Goal: Task Accomplishment & Management: Complete application form

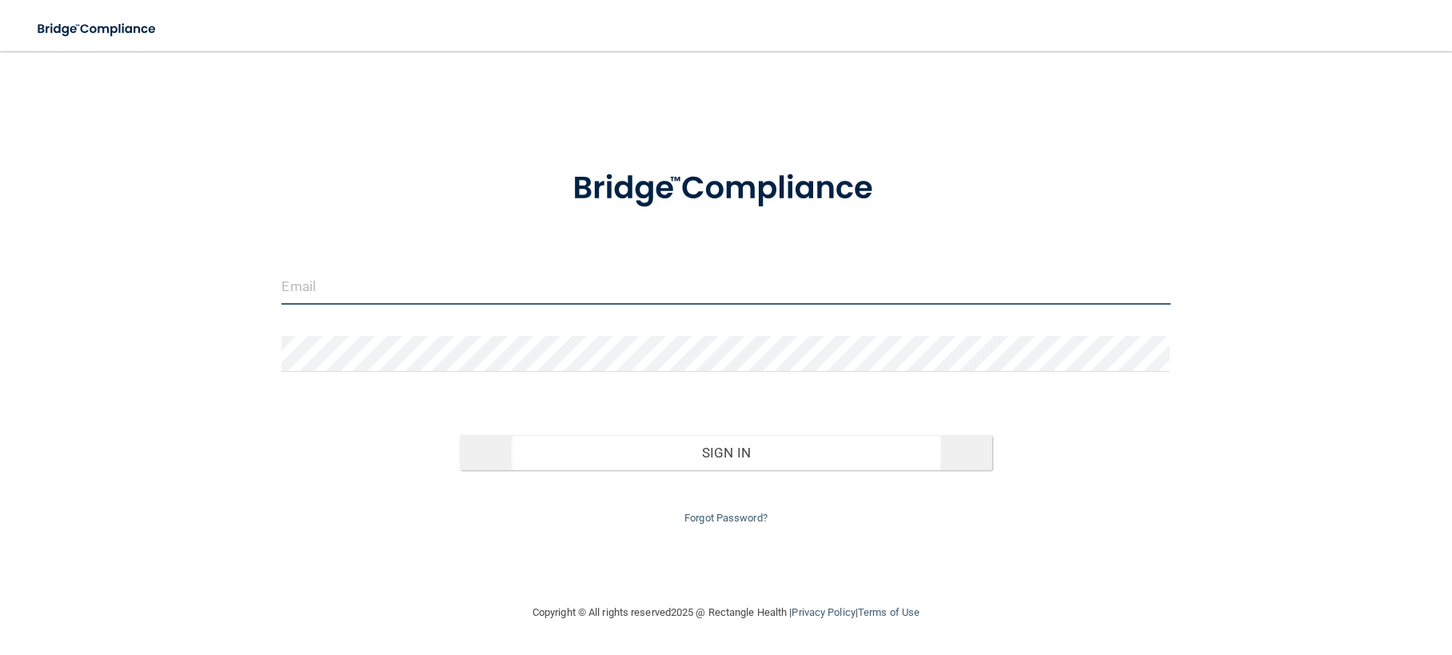
type input "[EMAIL_ADDRESS][DOMAIN_NAME]"
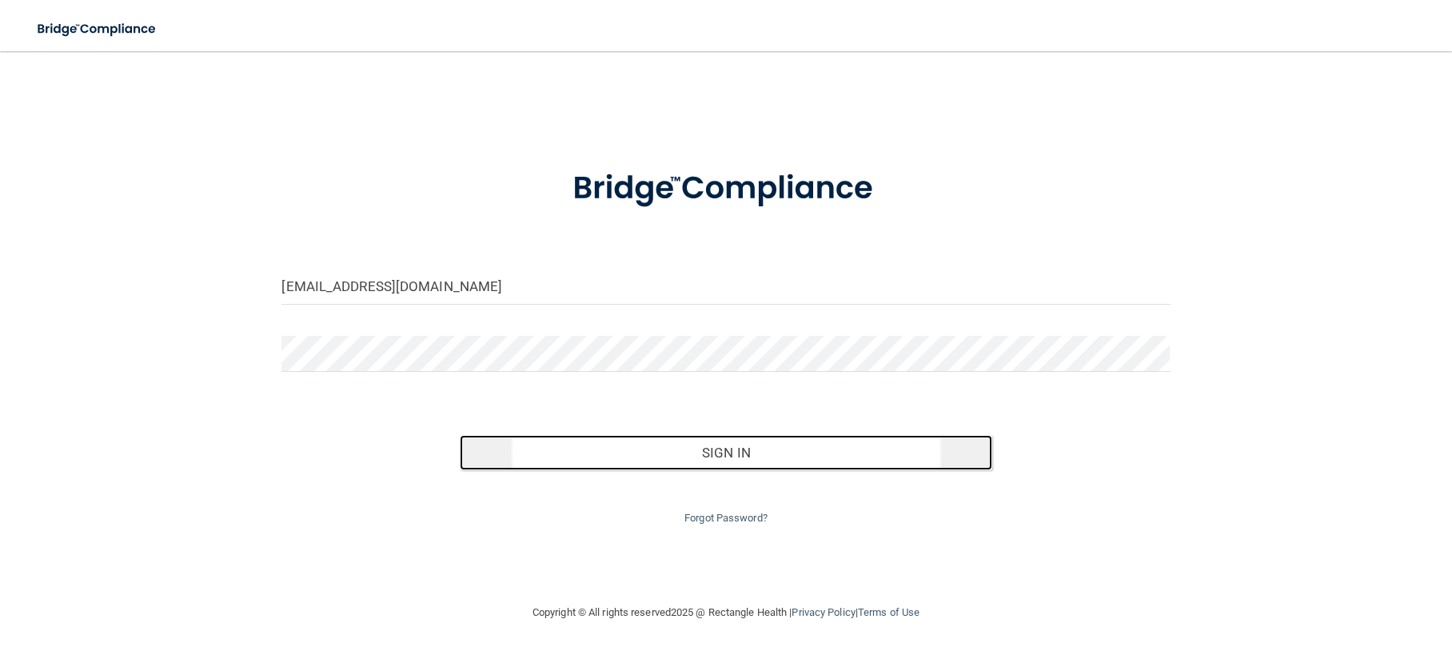
click at [711, 449] on button "Sign In" at bounding box center [726, 452] width 533 height 35
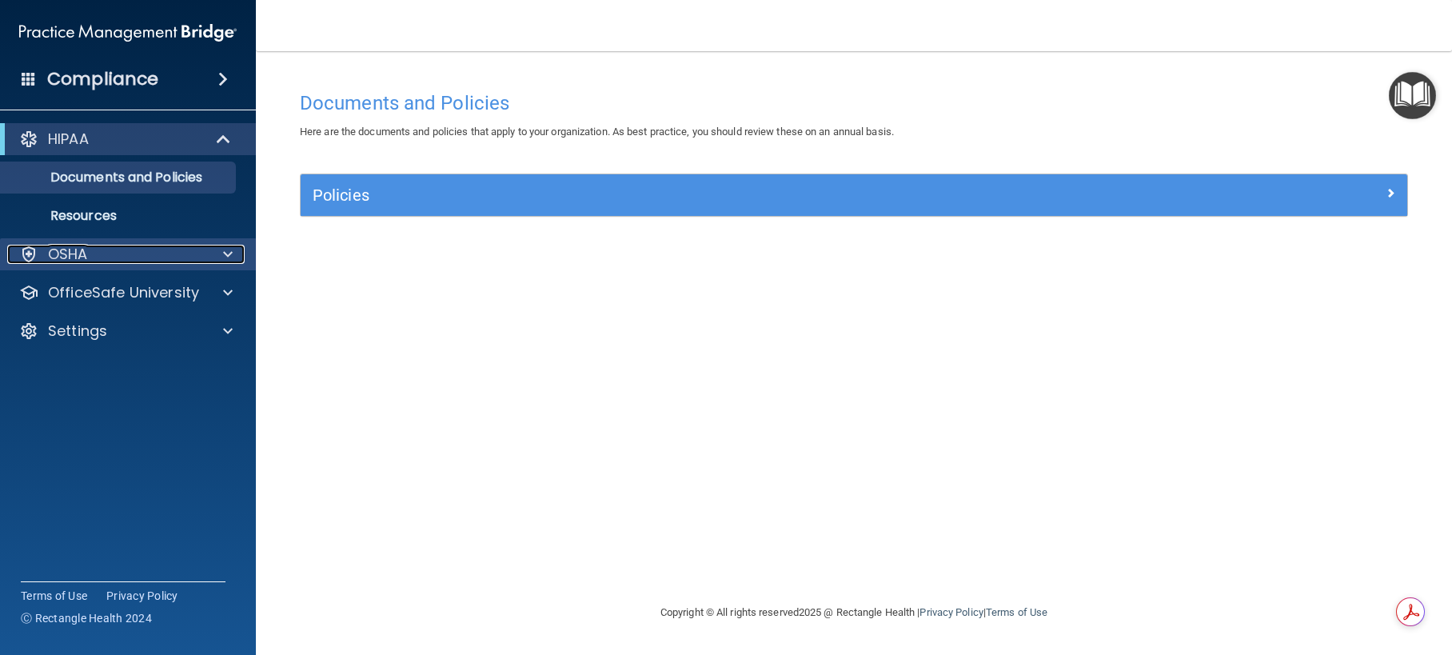
click at [226, 255] on span at bounding box center [228, 254] width 10 height 19
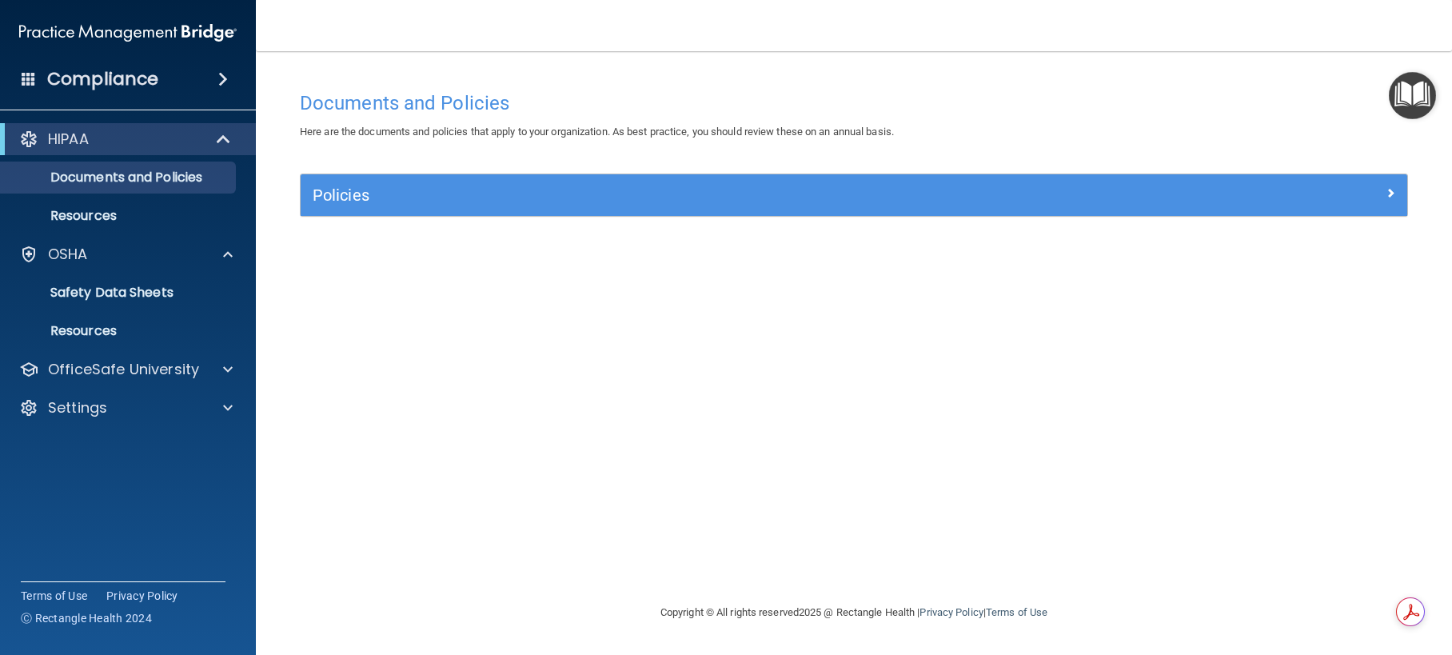
click at [164, 462] on div "Compliance HIPAA Documents and Policies Report an Incident Business Associates …" at bounding box center [128, 327] width 256 height 655
click at [225, 74] on span at bounding box center [223, 79] width 10 height 19
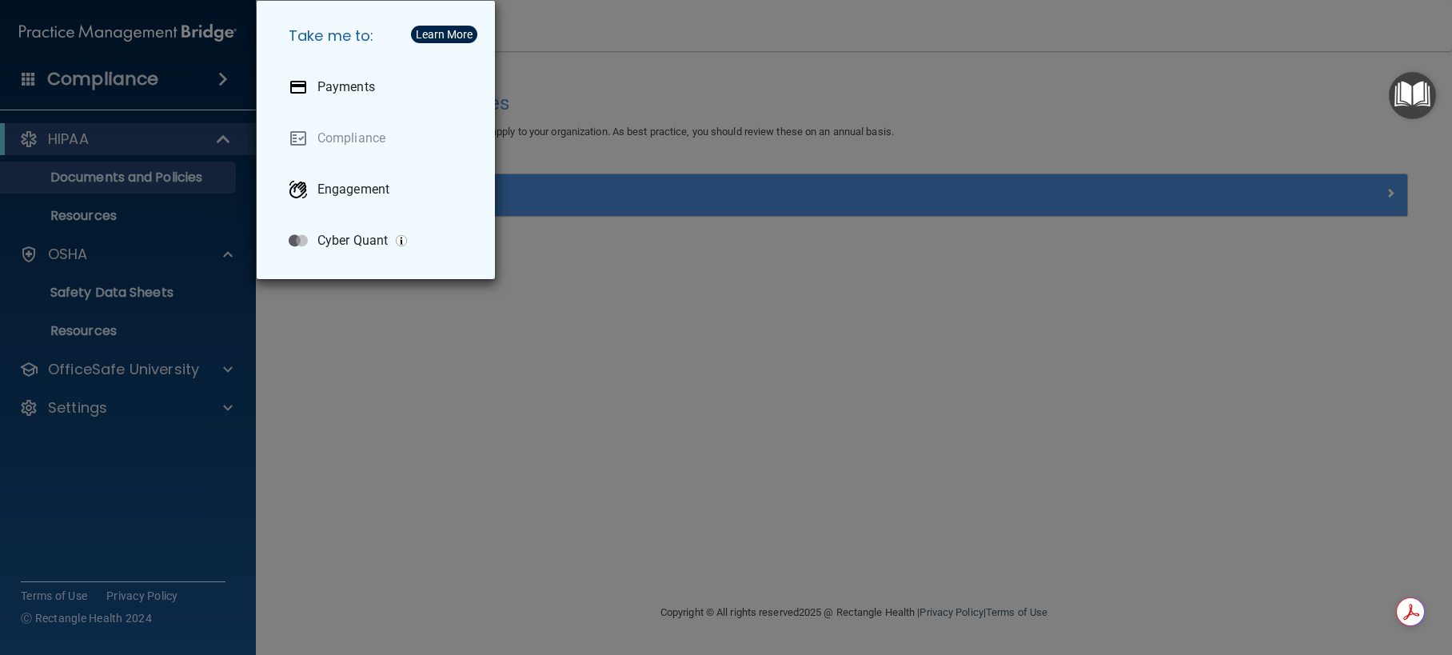
click at [133, 177] on div "Take me to: Payments Compliance Engagement Cyber Quant" at bounding box center [726, 327] width 1452 height 655
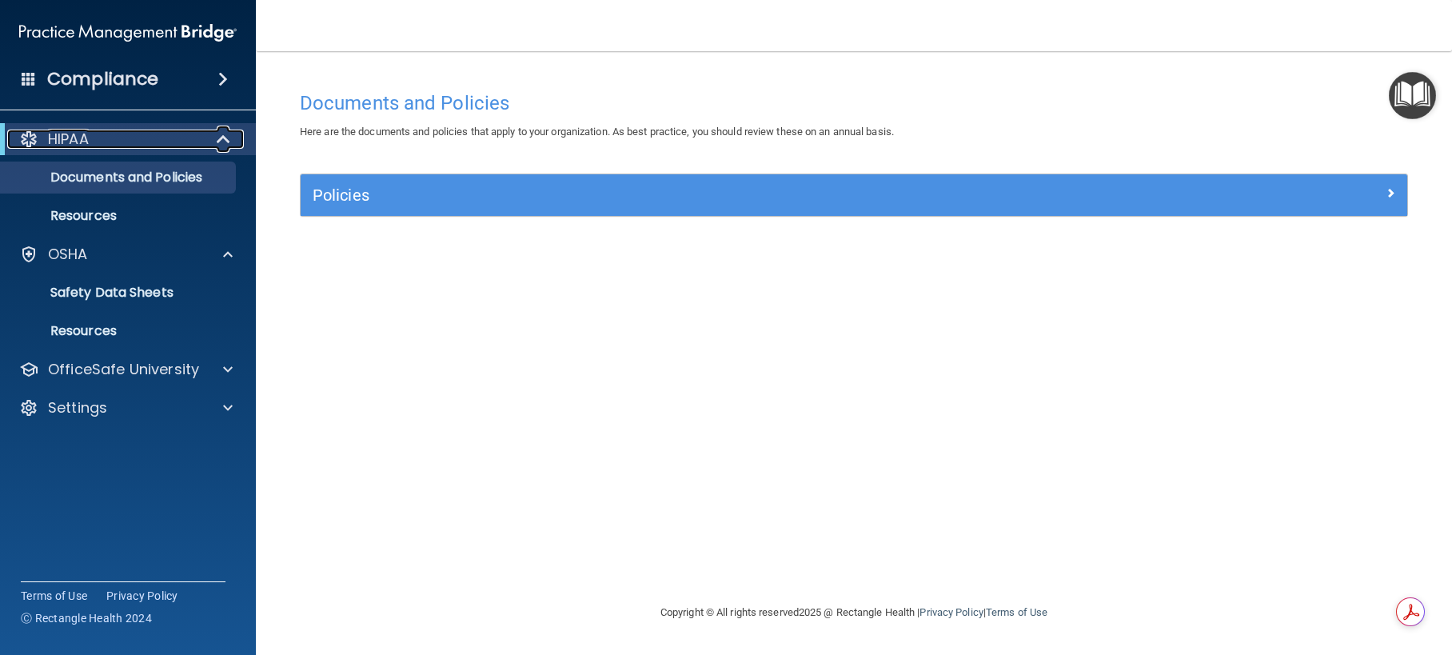
click at [218, 139] on span at bounding box center [225, 138] width 14 height 19
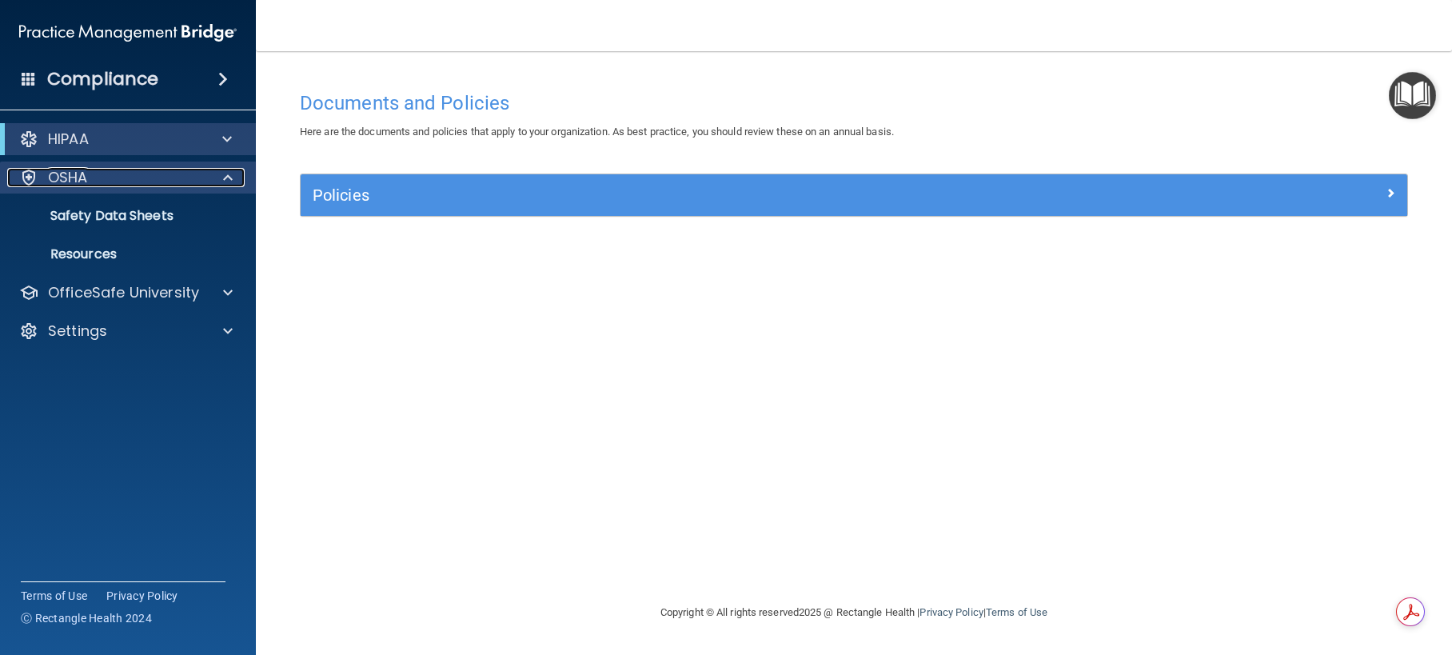
click at [64, 181] on p "OSHA" at bounding box center [68, 177] width 40 height 19
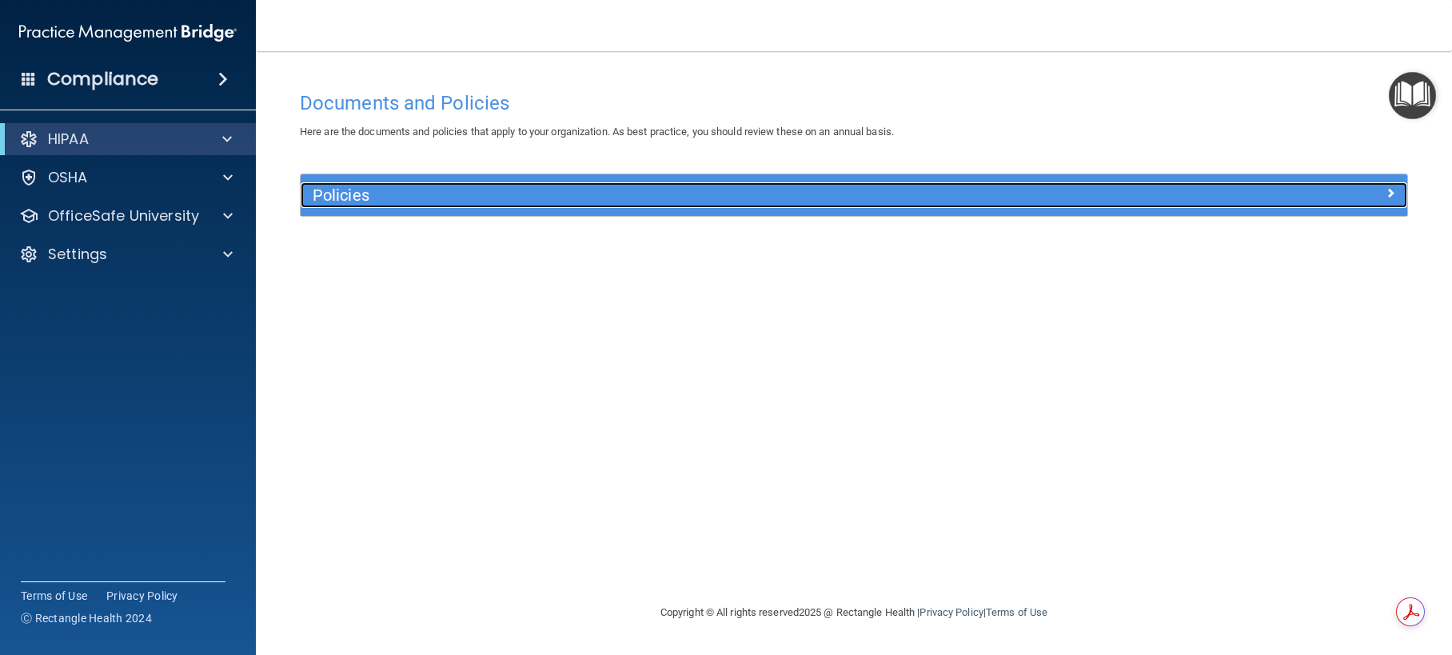
click at [408, 205] on div "Policies" at bounding box center [716, 195] width 830 height 26
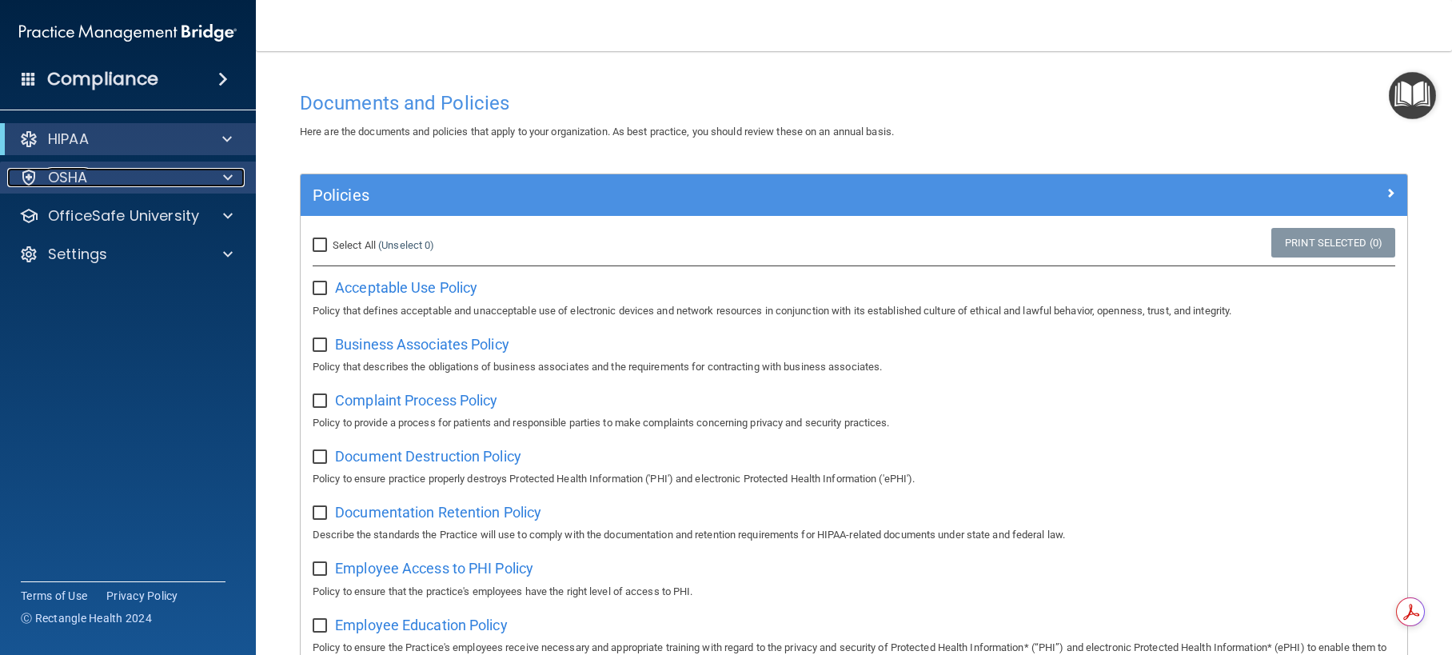
click at [45, 169] on div "OSHA" at bounding box center [106, 177] width 198 height 19
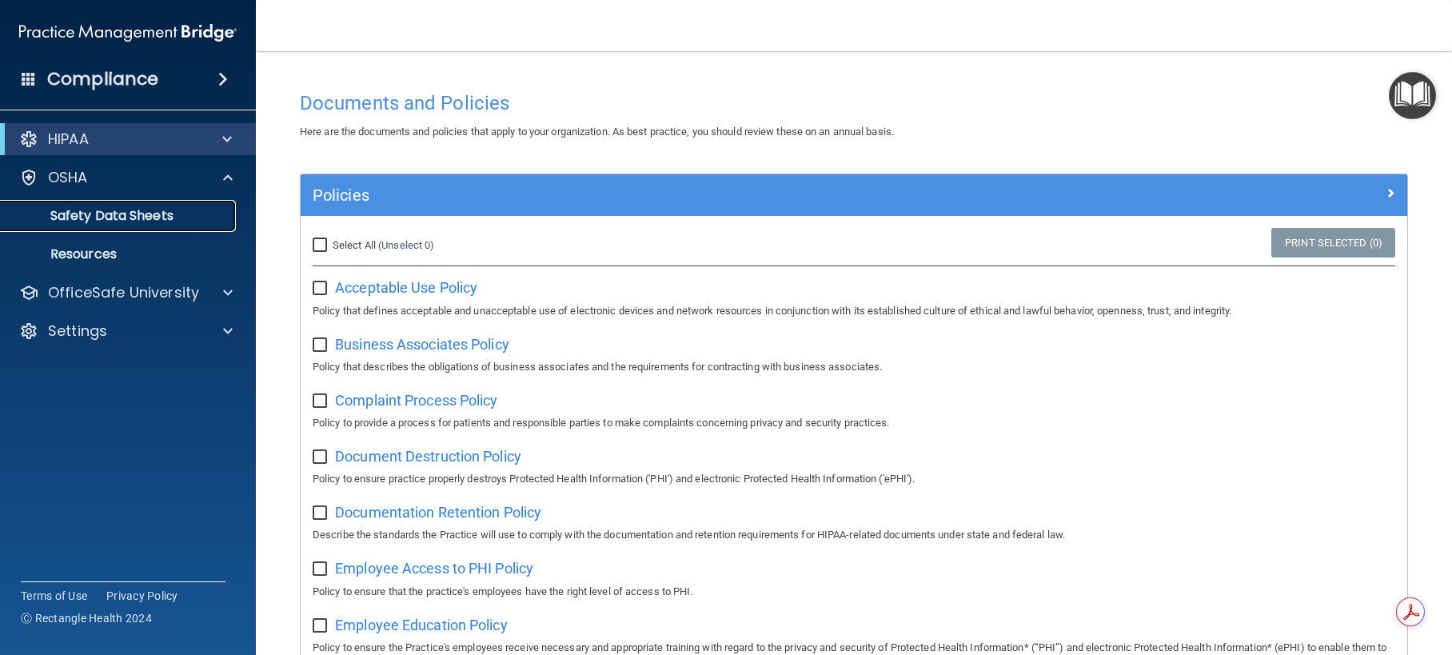
click at [76, 224] on p "Safety Data Sheets" at bounding box center [119, 216] width 218 height 16
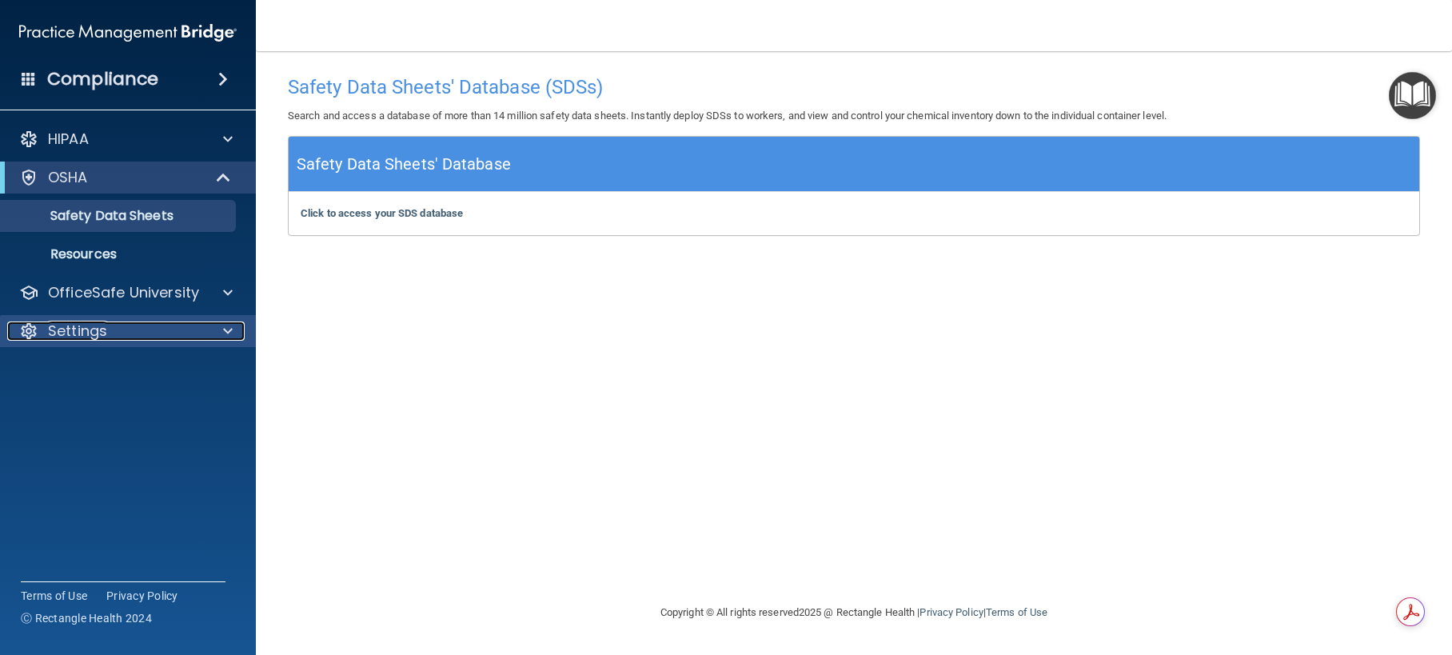
click at [81, 336] on p "Settings" at bounding box center [77, 330] width 59 height 19
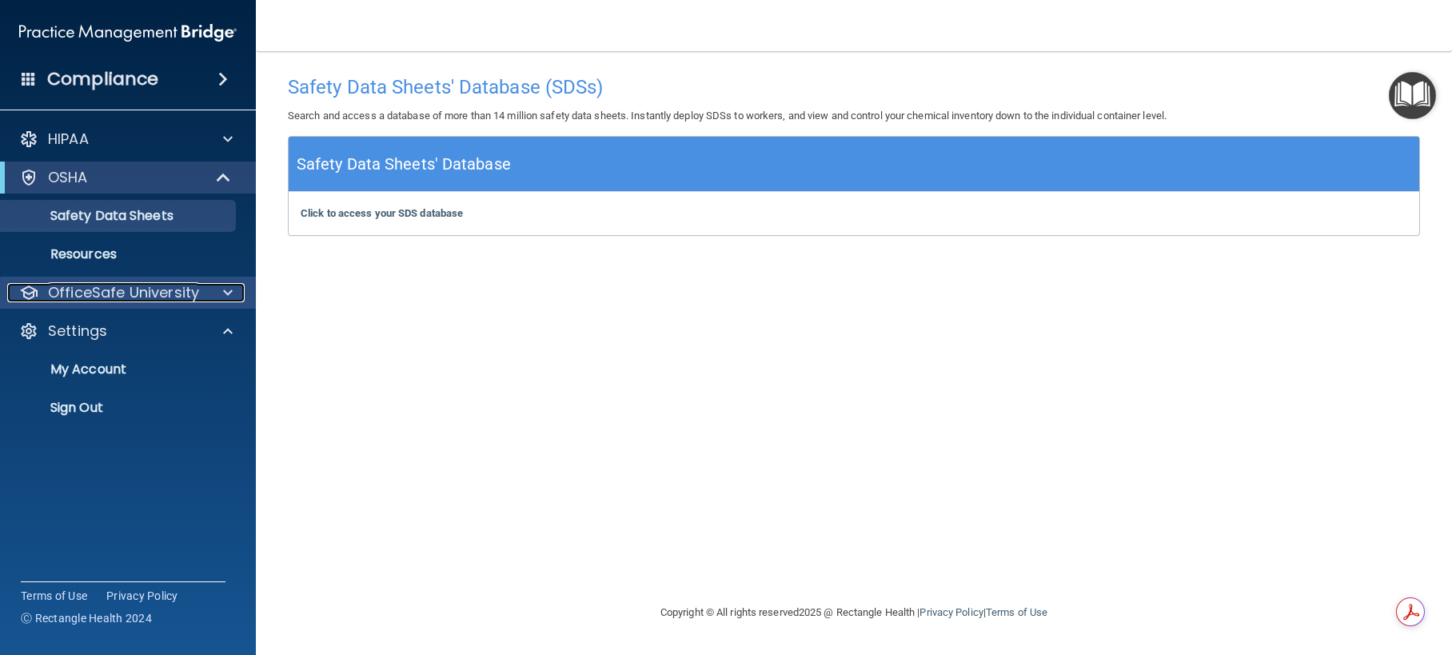
click at [81, 301] on p "OfficeSafe University" at bounding box center [123, 292] width 151 height 19
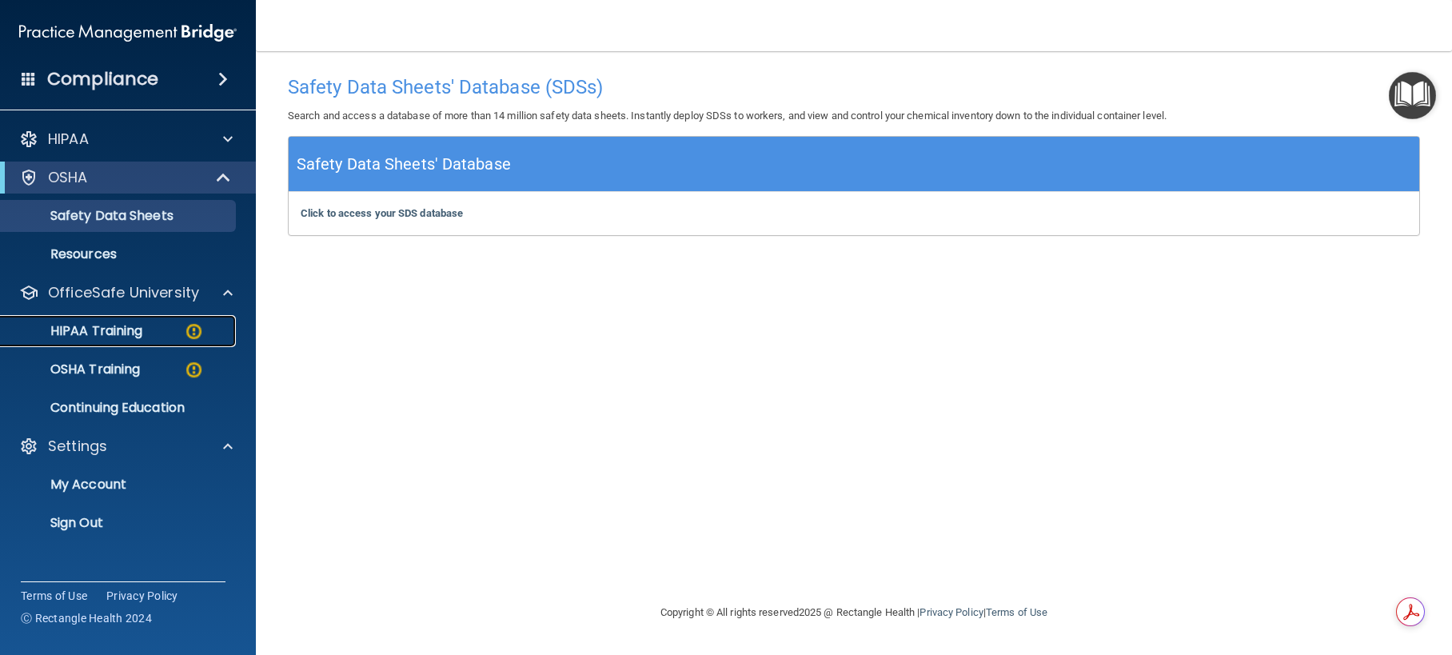
click at [107, 328] on p "HIPAA Training" at bounding box center [76, 331] width 132 height 16
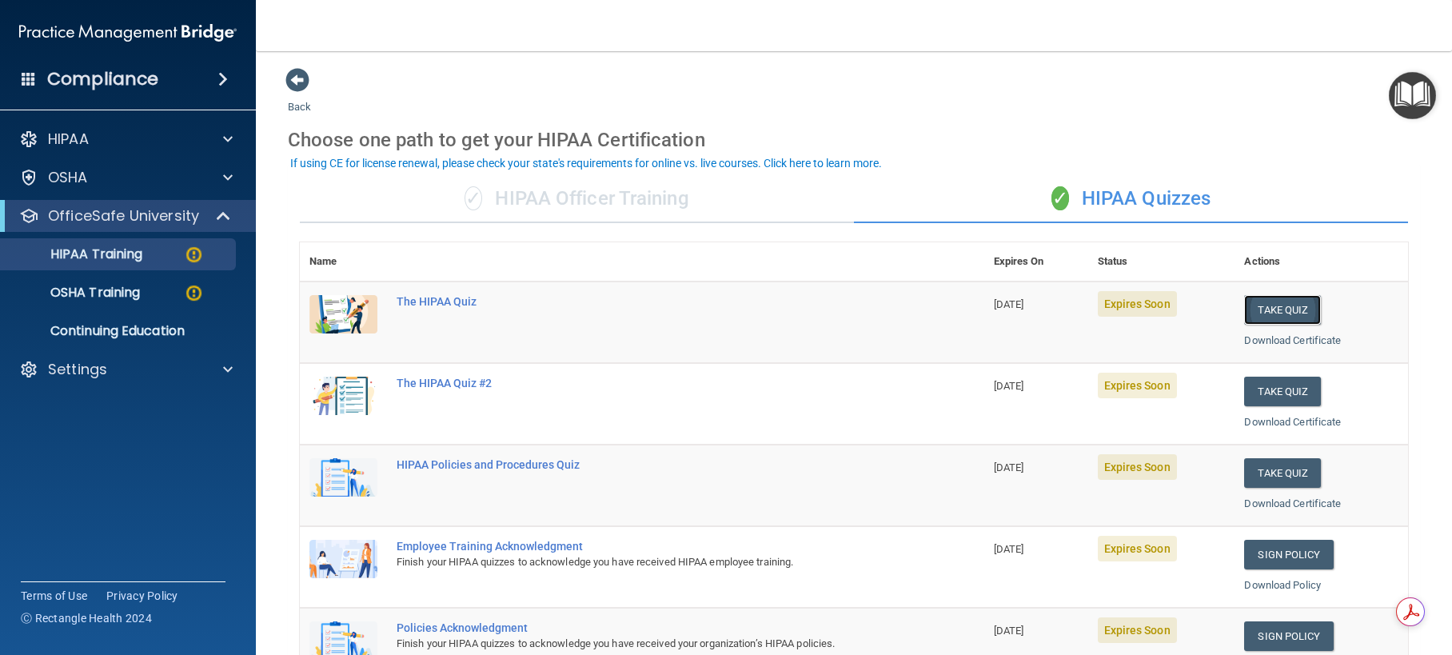
drag, startPoint x: 1283, startPoint y: 316, endPoint x: 1276, endPoint y: 302, distance: 15.4
click at [1282, 314] on button "Take Quiz" at bounding box center [1282, 310] width 77 height 30
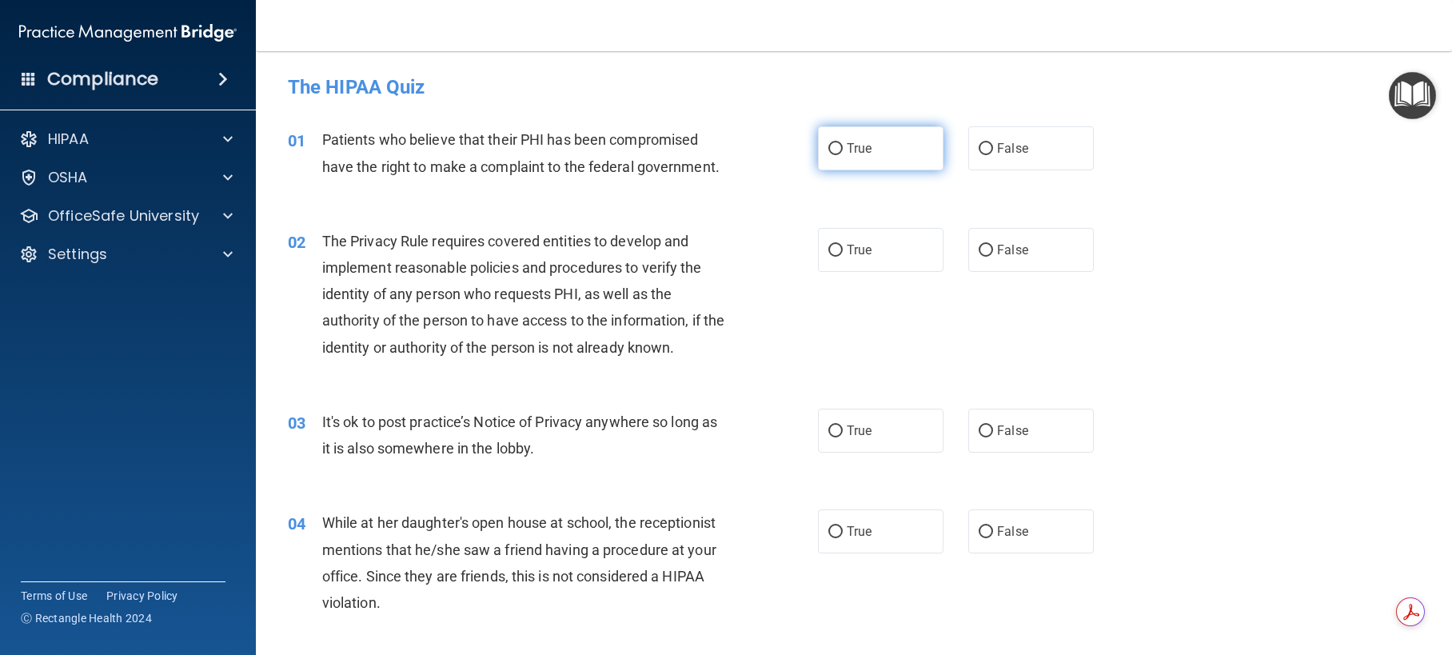
click at [828, 149] on input "True" at bounding box center [835, 149] width 14 height 12
radio input "true"
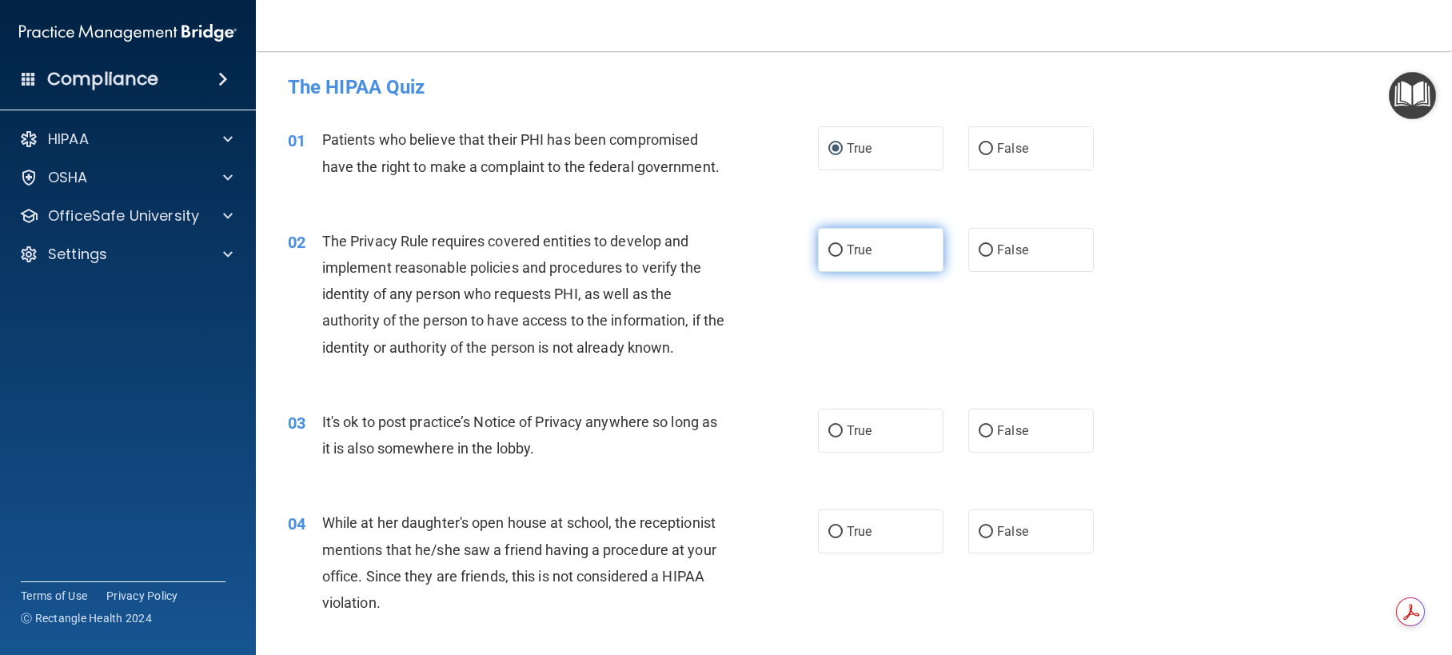
click at [830, 251] on input "True" at bounding box center [835, 251] width 14 height 12
radio input "true"
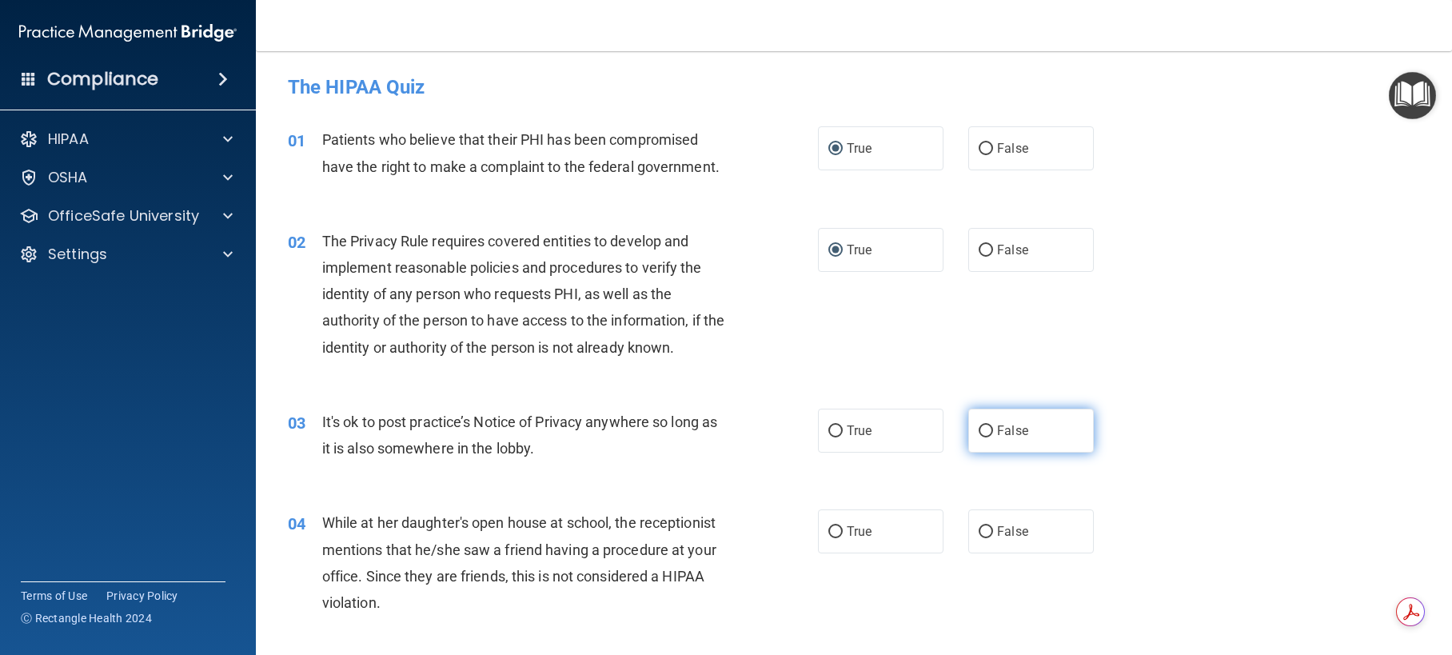
click at [978, 431] on input "False" at bounding box center [985, 431] width 14 height 12
radio input "true"
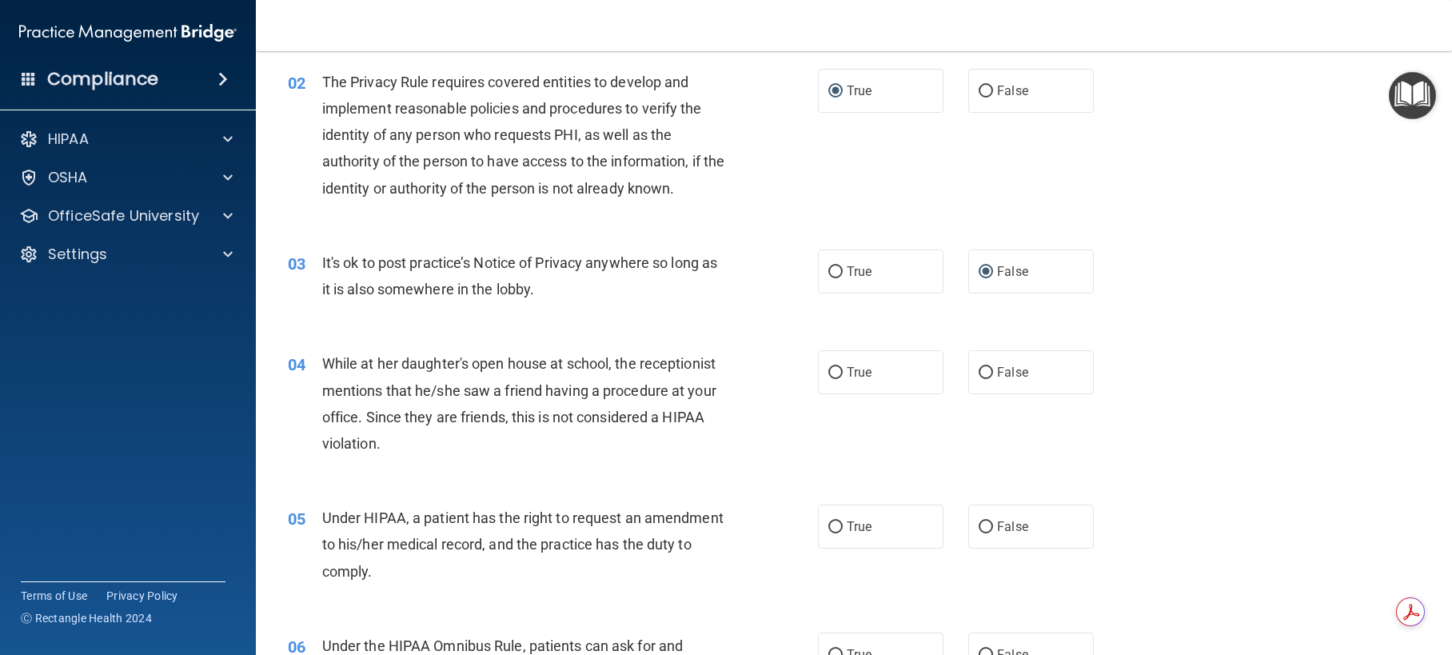
scroll to position [160, 0]
click at [978, 368] on input "False" at bounding box center [985, 372] width 14 height 12
radio input "true"
click at [829, 525] on input "True" at bounding box center [835, 526] width 14 height 12
radio input "true"
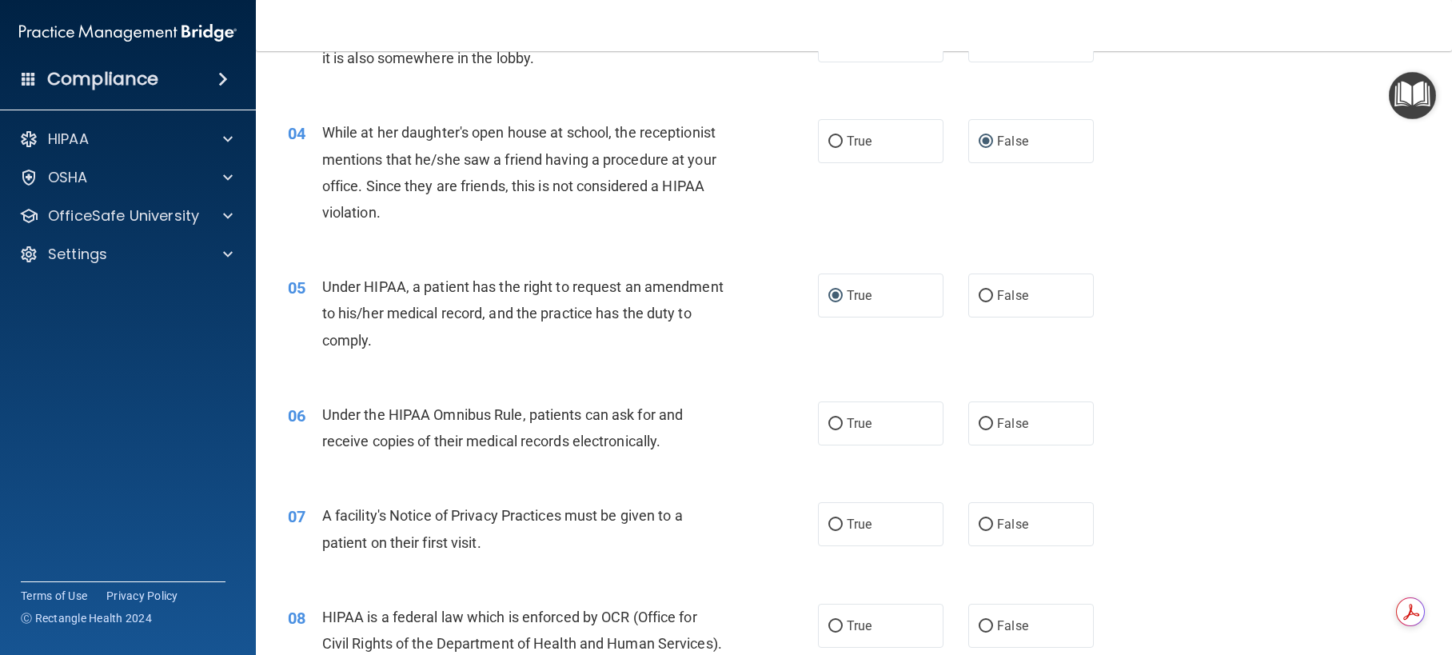
scroll to position [400, 0]
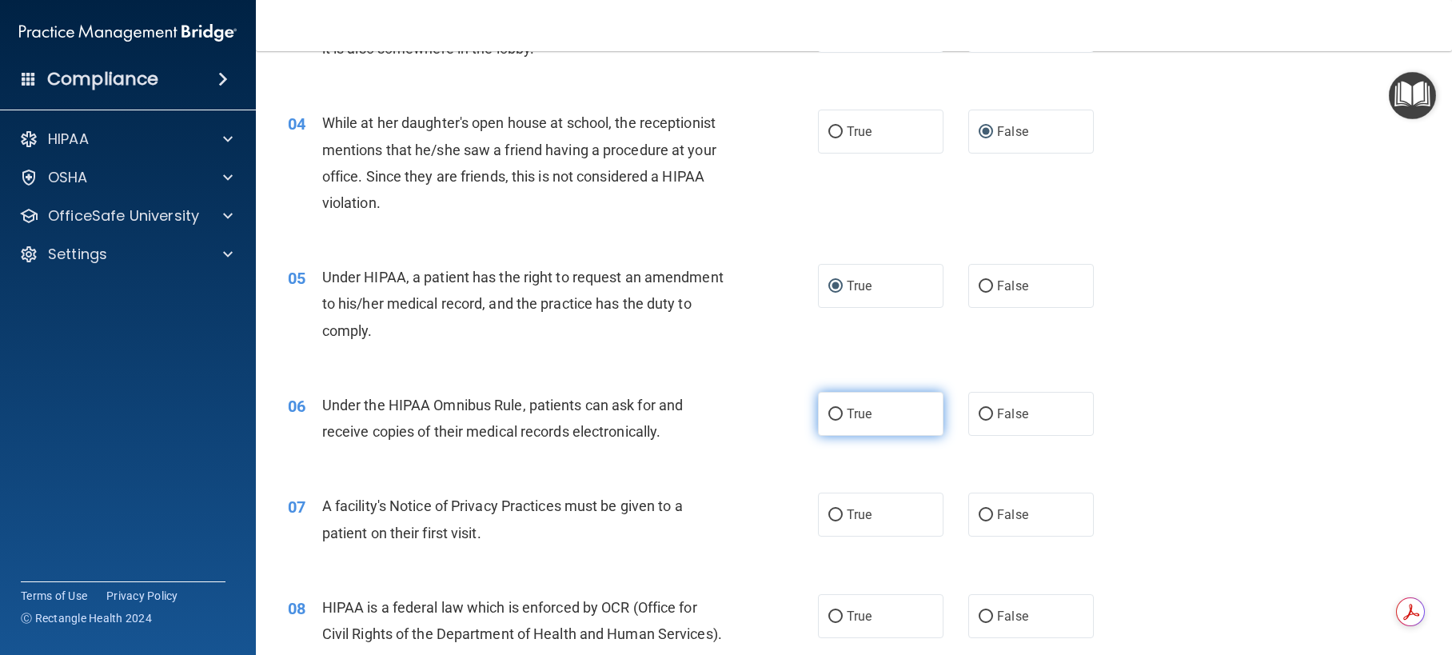
click at [828, 413] on input "True" at bounding box center [835, 414] width 14 height 12
radio input "true"
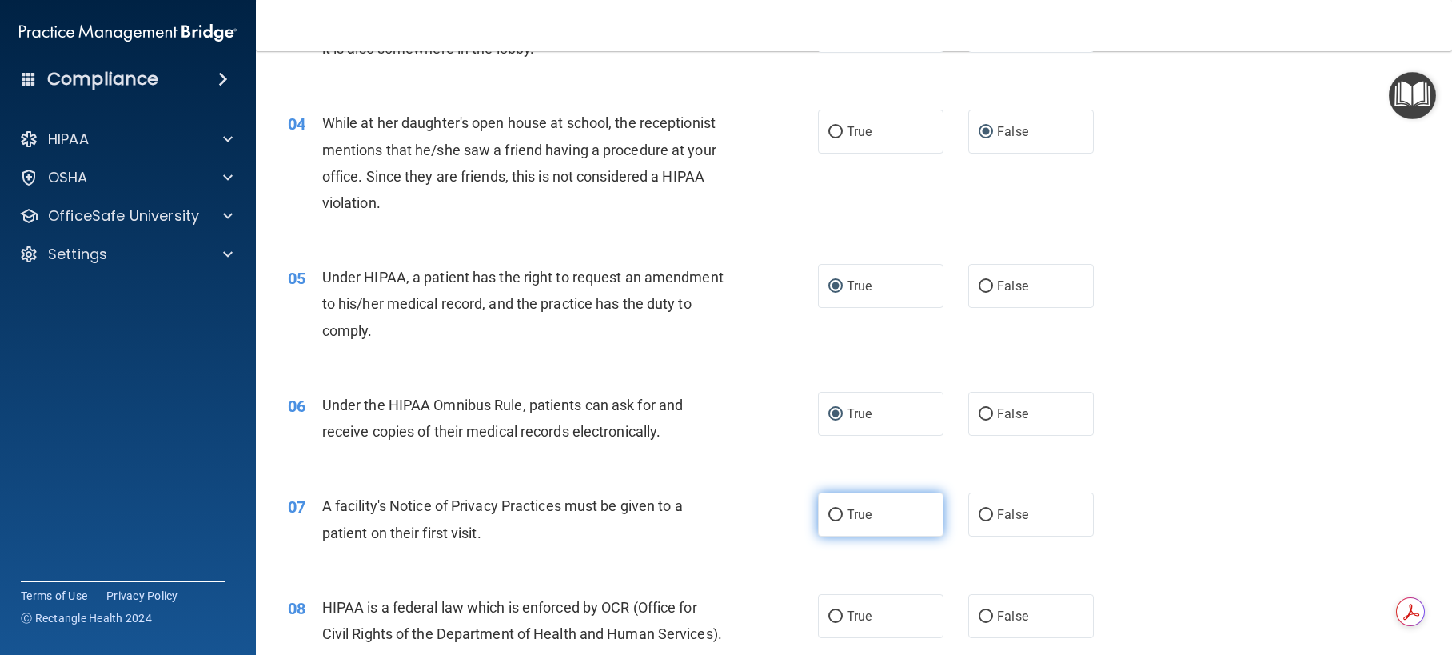
click at [830, 514] on input "True" at bounding box center [835, 515] width 14 height 12
radio input "true"
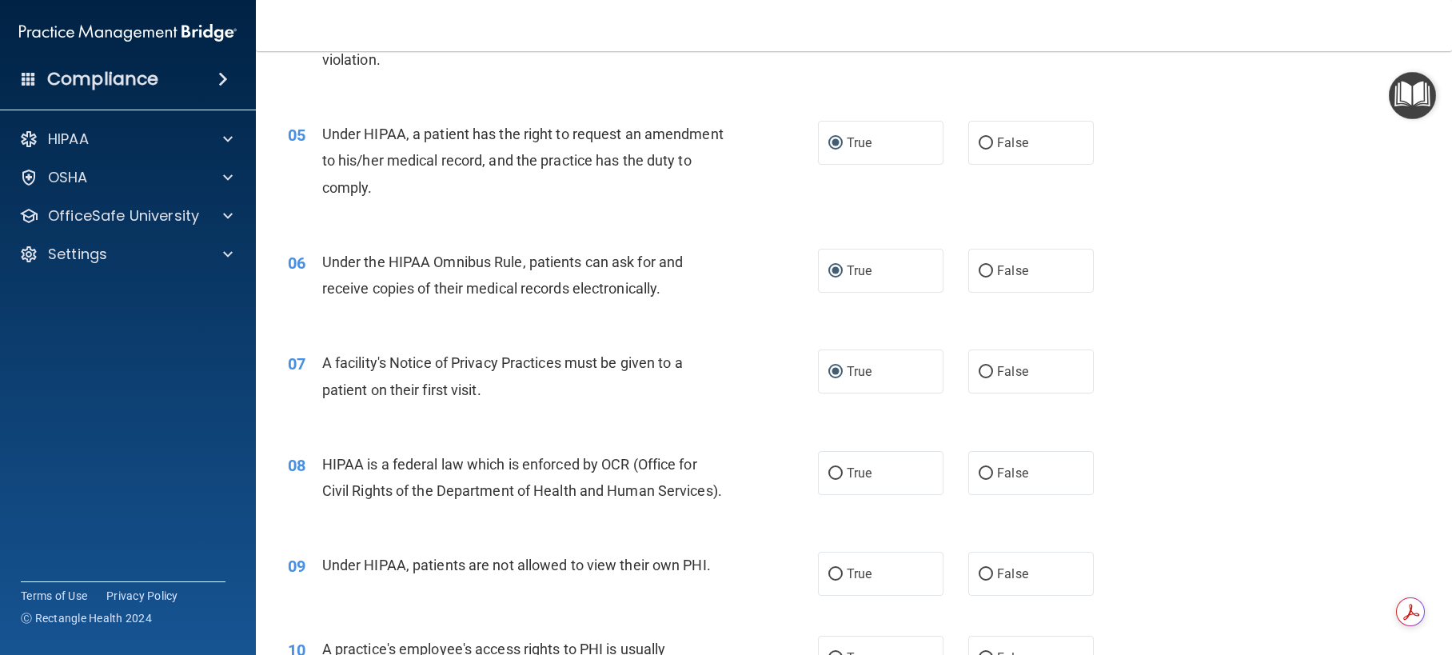
scroll to position [560, 0]
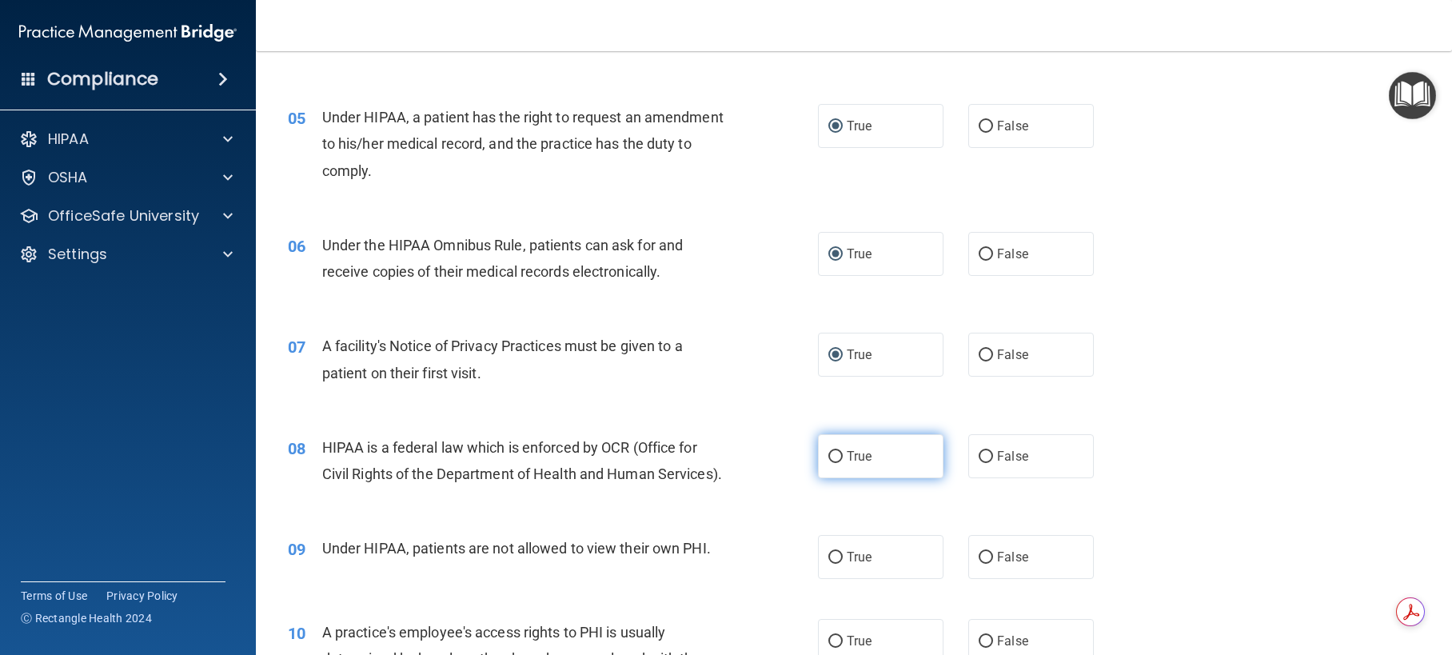
click at [833, 452] on input "True" at bounding box center [835, 457] width 14 height 12
radio input "true"
click at [980, 564] on input "False" at bounding box center [985, 558] width 14 height 12
radio input "true"
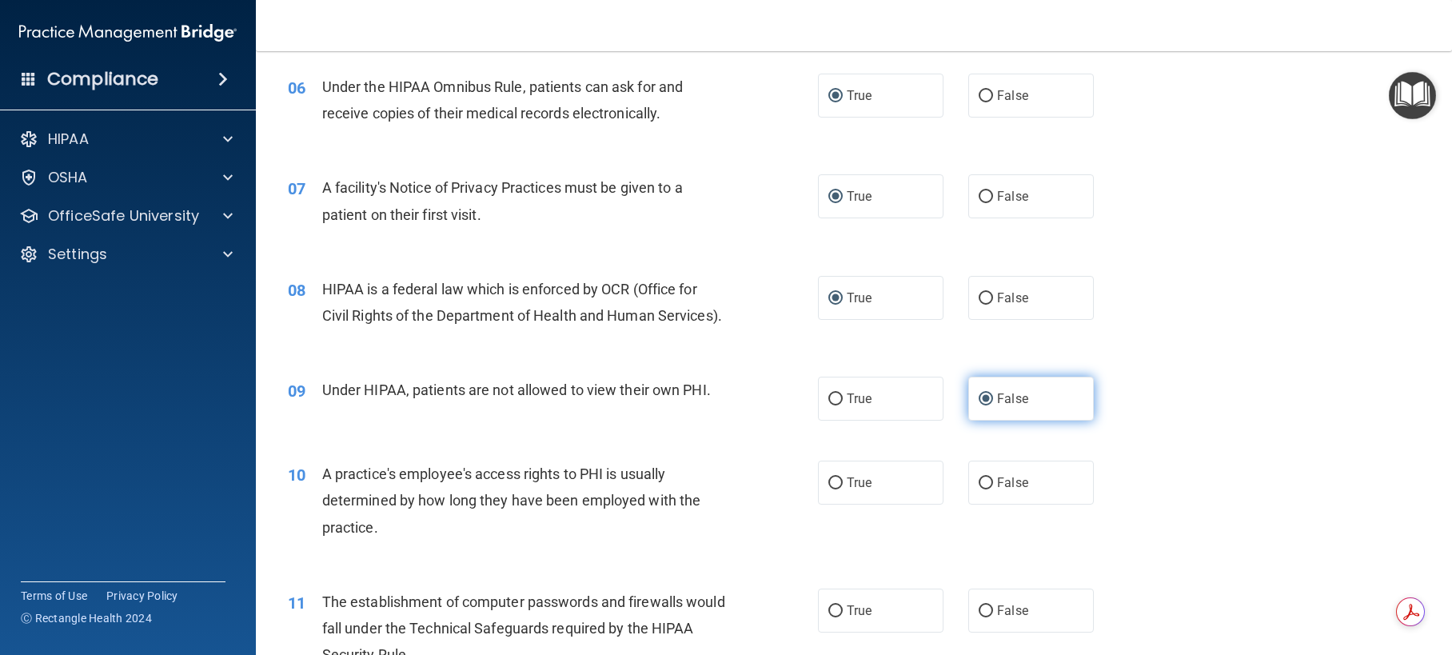
scroll to position [719, 0]
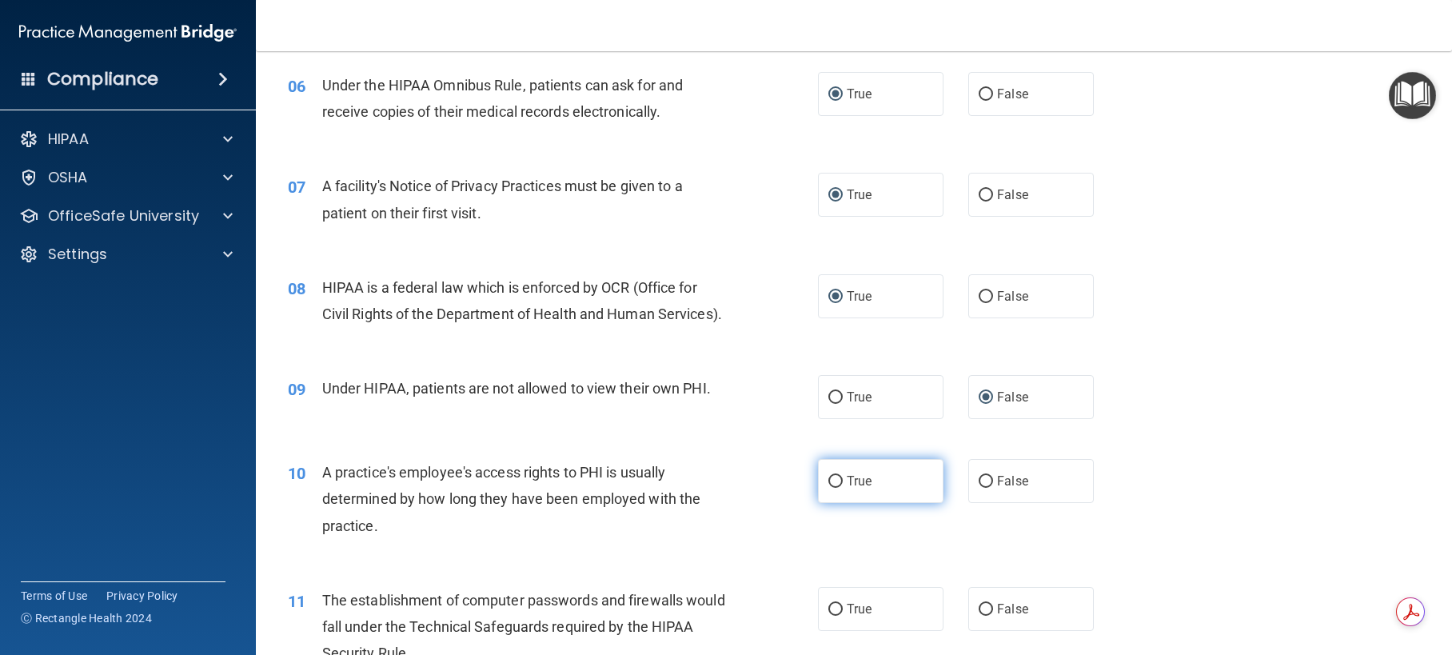
click at [828, 488] on input "True" at bounding box center [835, 482] width 14 height 12
radio input "true"
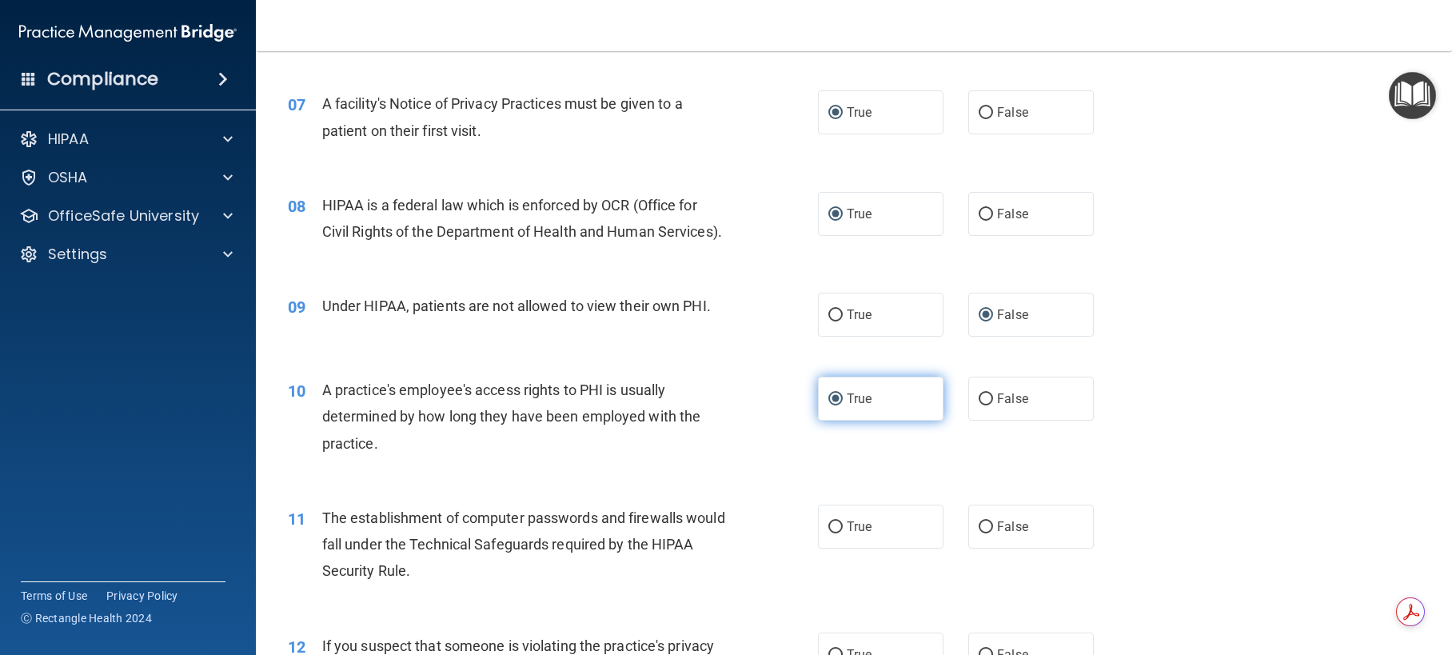
scroll to position [1039, 0]
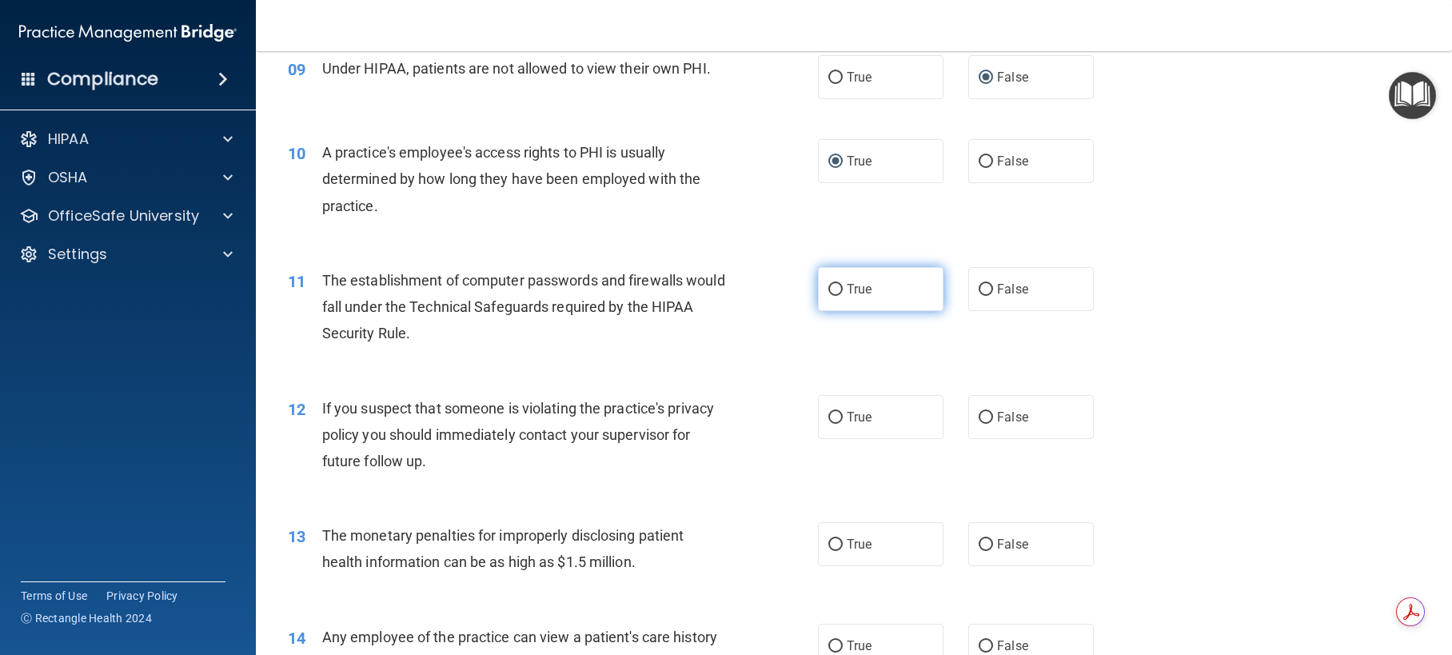
click at [832, 296] on input "True" at bounding box center [835, 290] width 14 height 12
radio input "true"
click at [828, 424] on input "True" at bounding box center [835, 418] width 14 height 12
radio input "true"
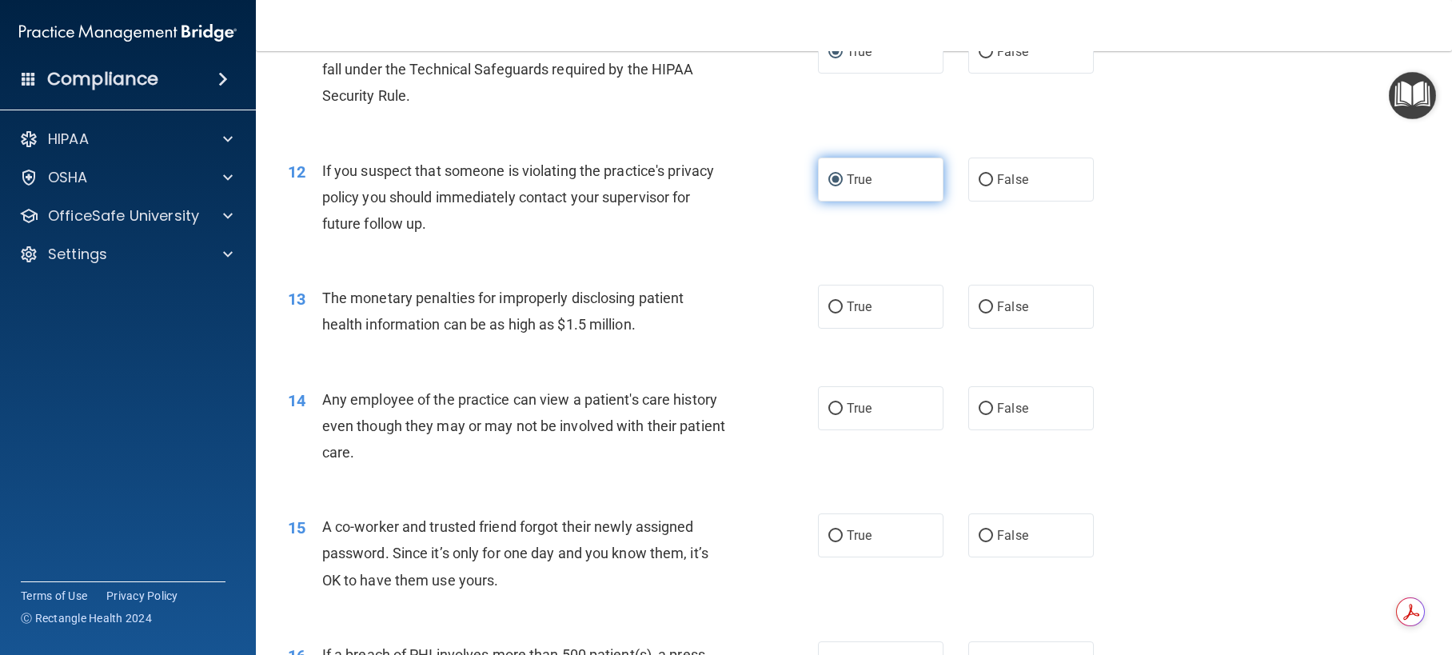
scroll to position [1279, 0]
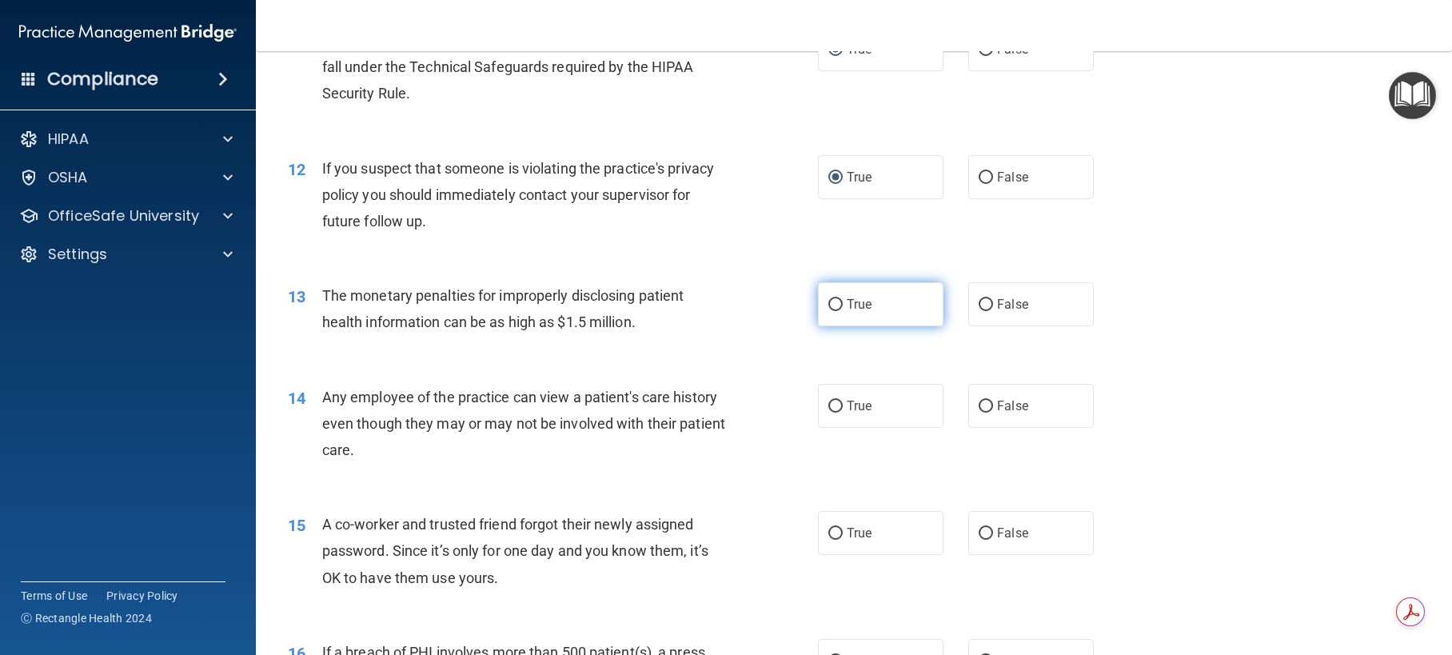
click at [830, 311] on input "True" at bounding box center [835, 305] width 14 height 12
radio input "true"
click at [830, 311] on input "True" at bounding box center [835, 305] width 14 height 12
click at [981, 311] on input "False" at bounding box center [985, 305] width 14 height 12
radio input "true"
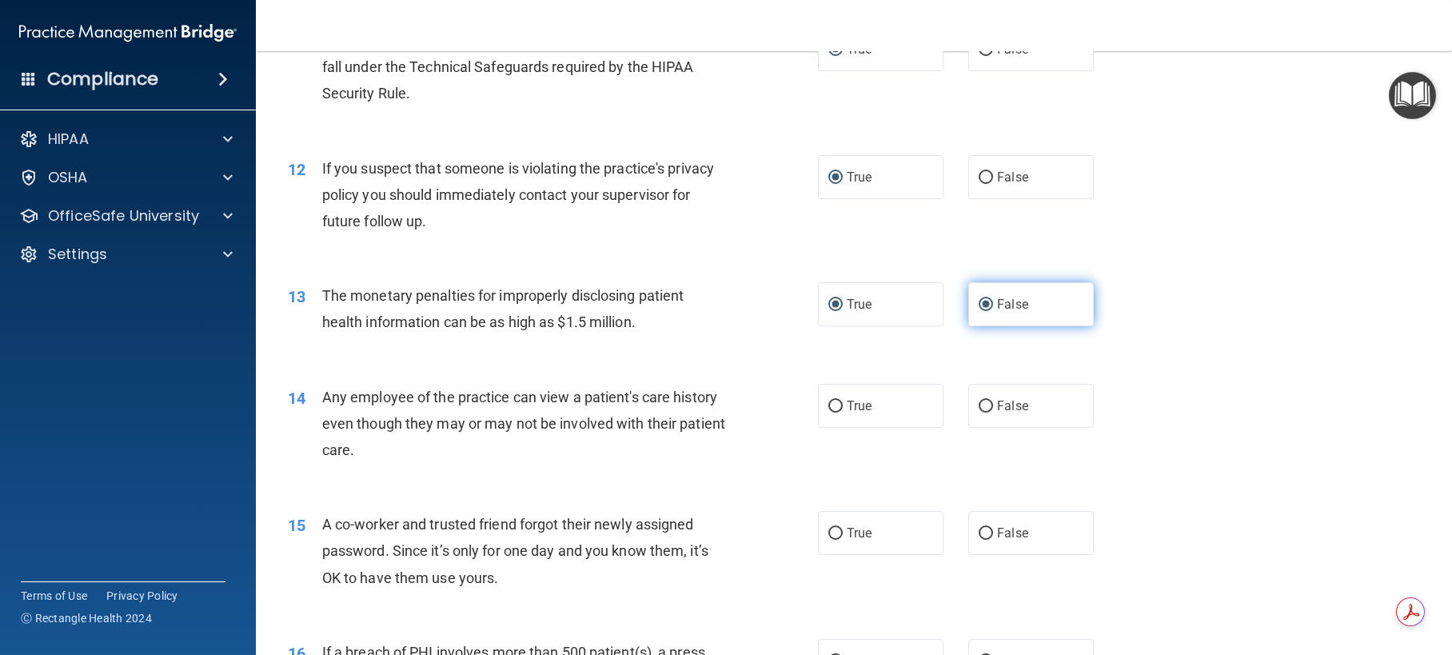
radio input "false"
click at [978, 412] on input "False" at bounding box center [985, 406] width 14 height 12
radio input "true"
click at [981, 540] on input "False" at bounding box center [985, 534] width 14 height 12
radio input "true"
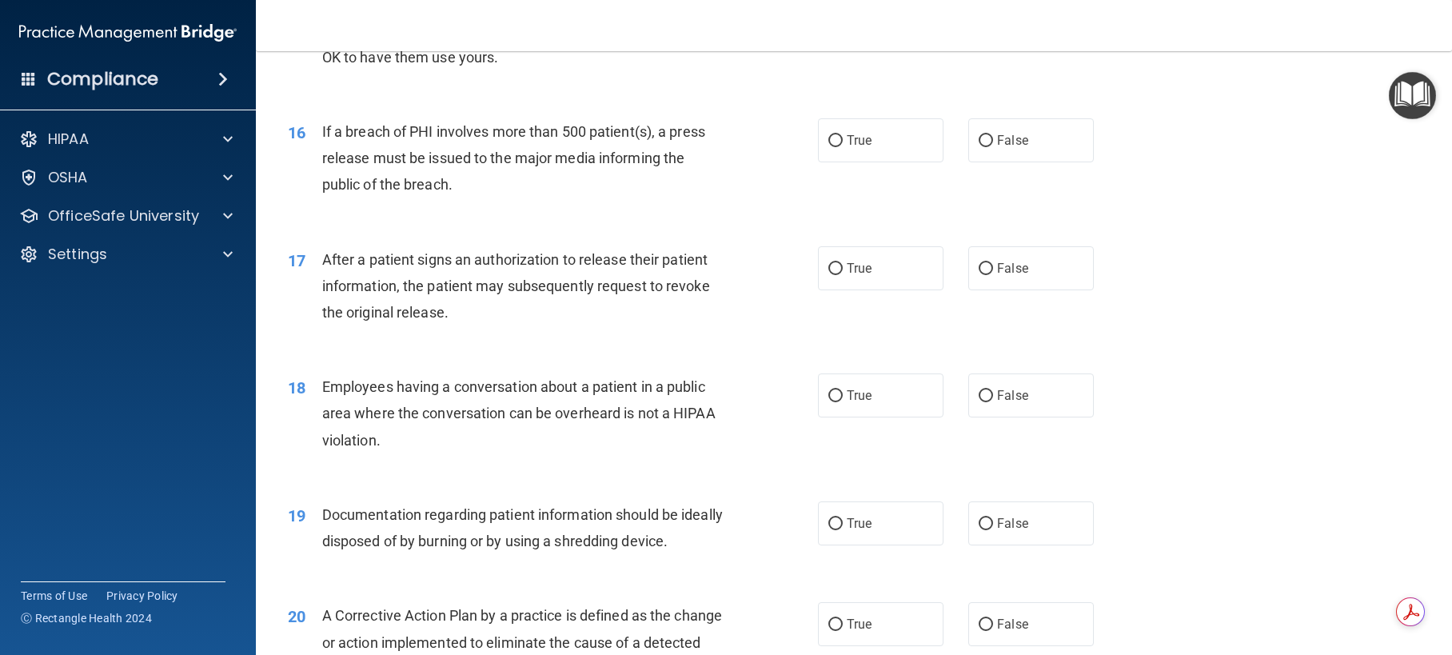
scroll to position [1838, 0]
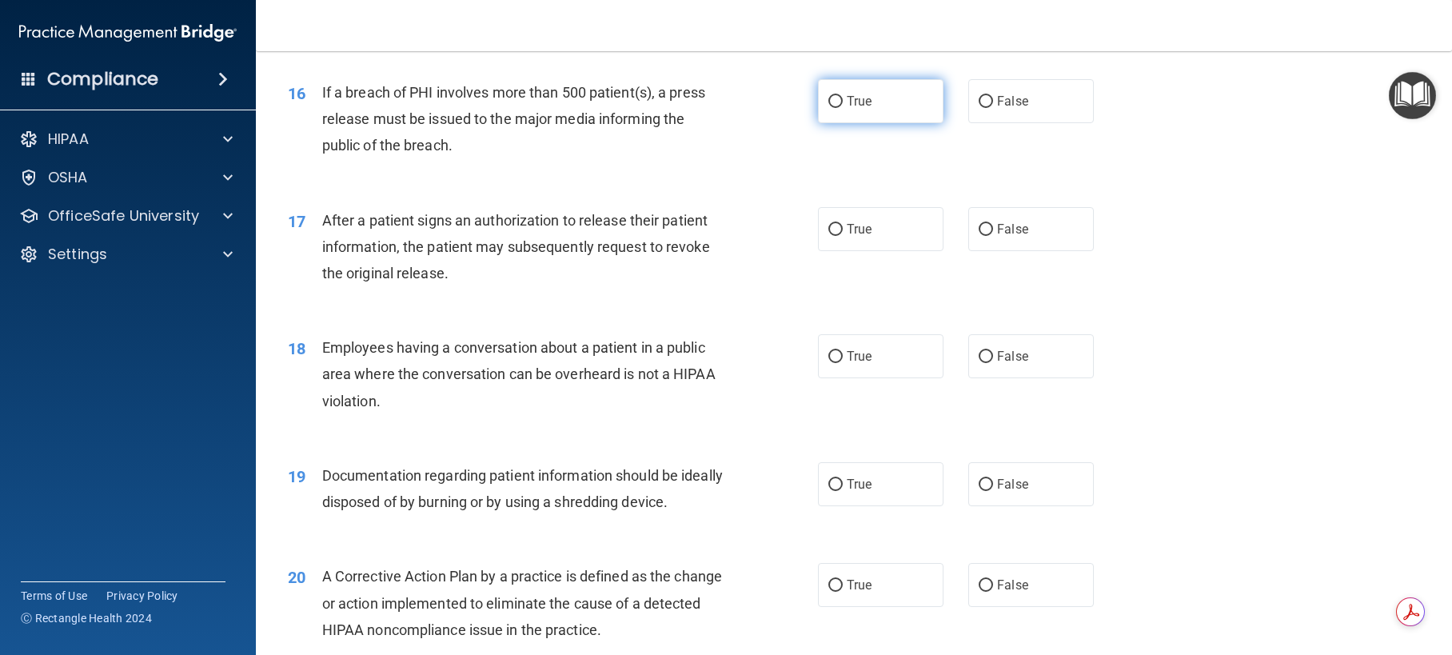
click at [830, 108] on input "True" at bounding box center [835, 102] width 14 height 12
radio input "true"
click at [978, 236] on input "False" at bounding box center [985, 230] width 14 height 12
radio input "true"
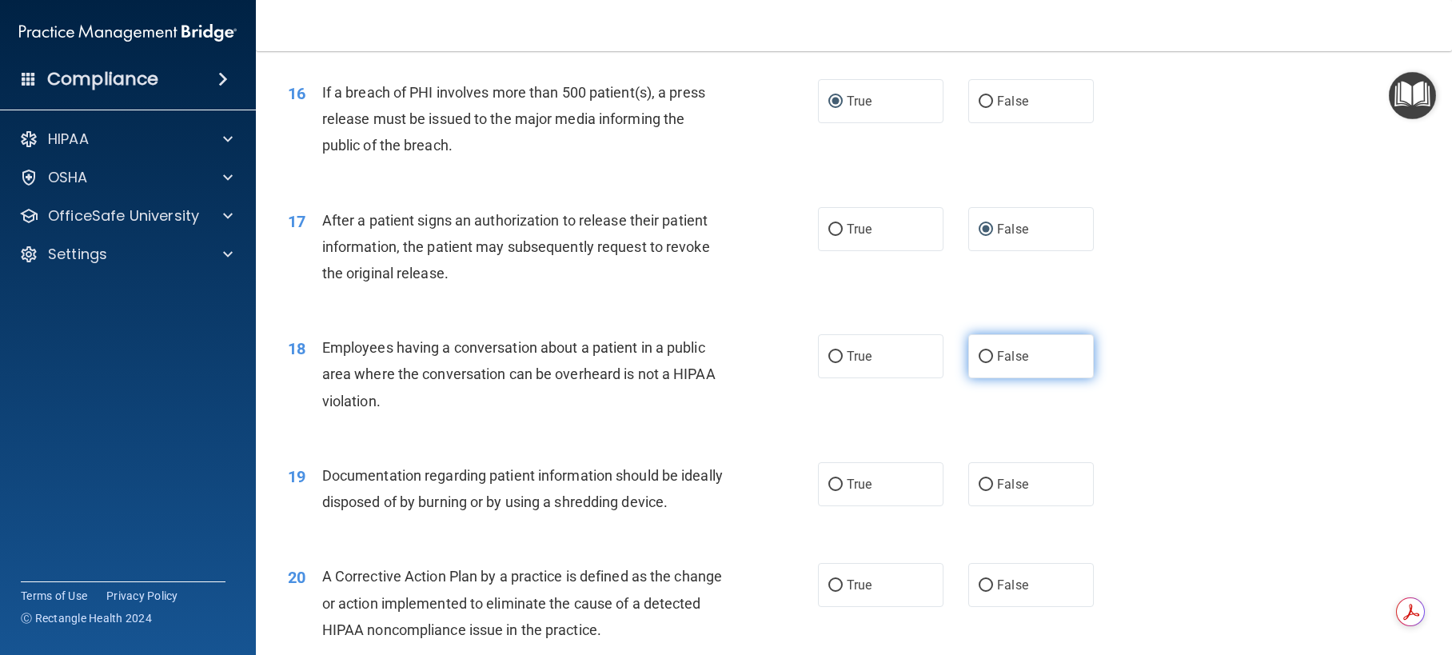
click at [978, 363] on input "False" at bounding box center [985, 357] width 14 height 12
radio input "true"
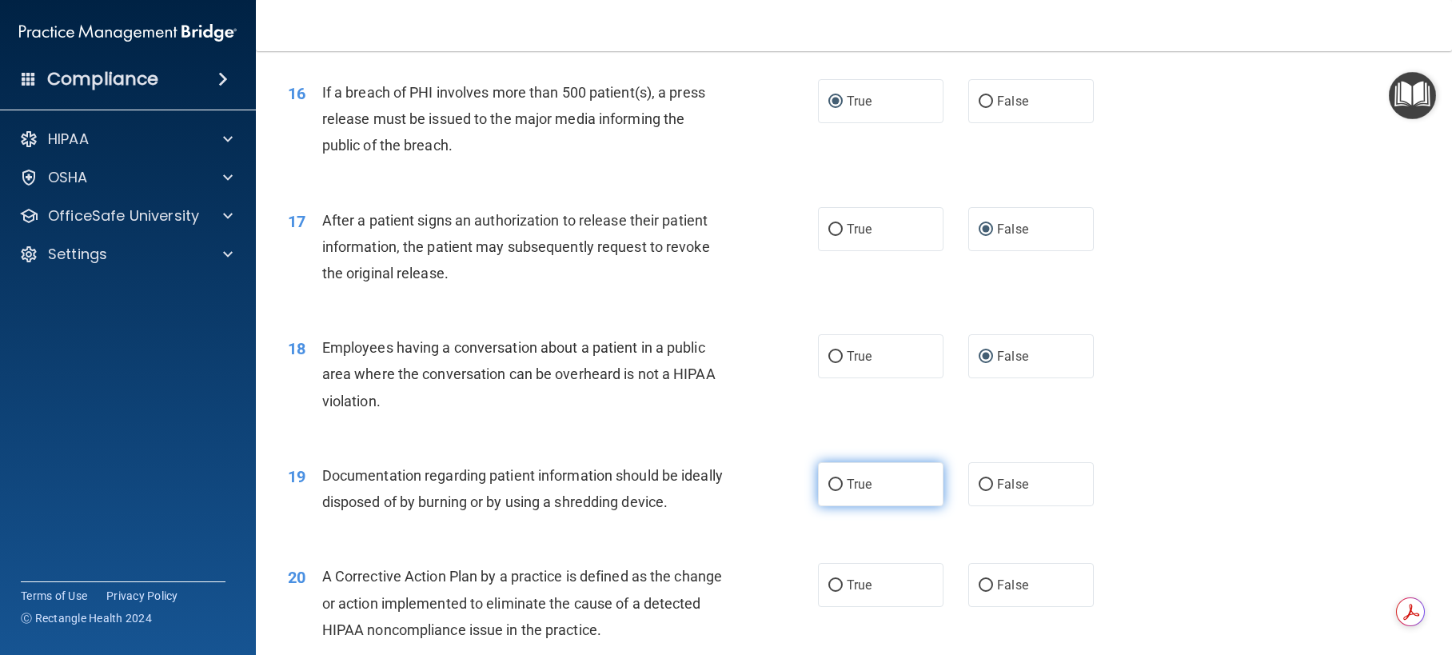
click at [829, 491] on input "True" at bounding box center [835, 485] width 14 height 12
radio input "true"
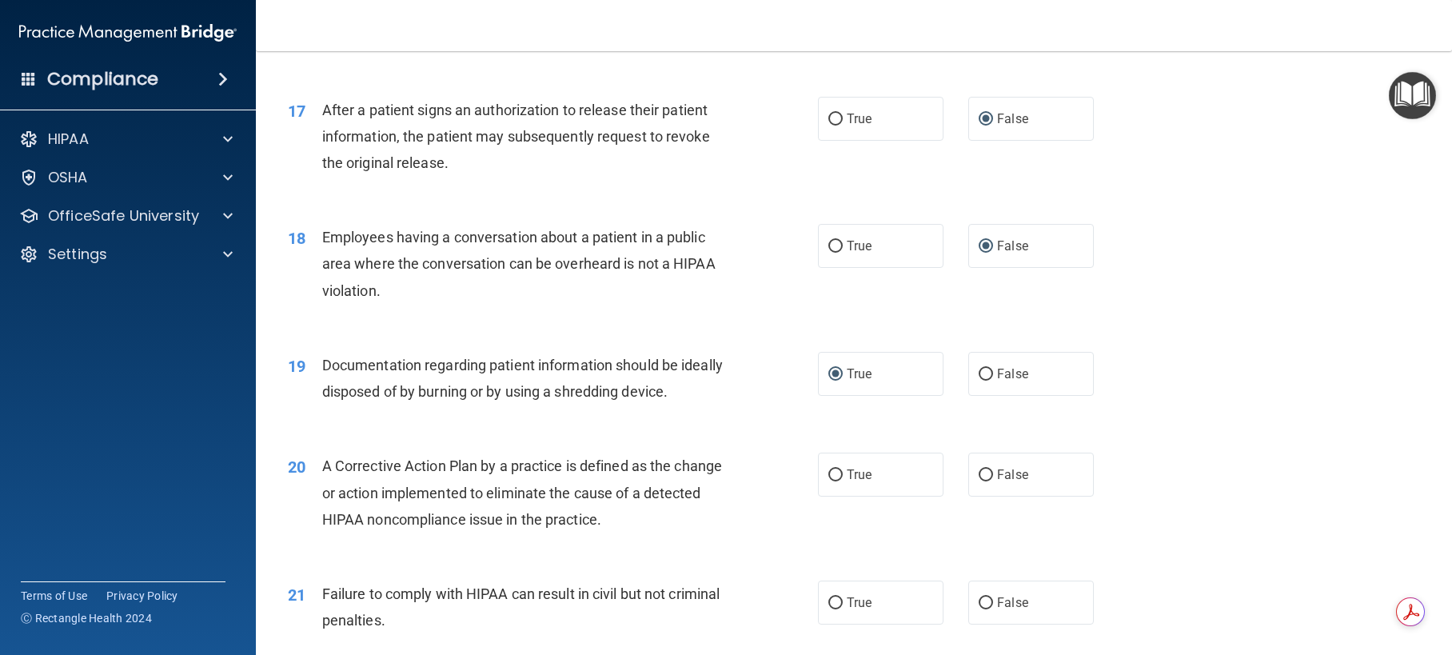
scroll to position [1998, 0]
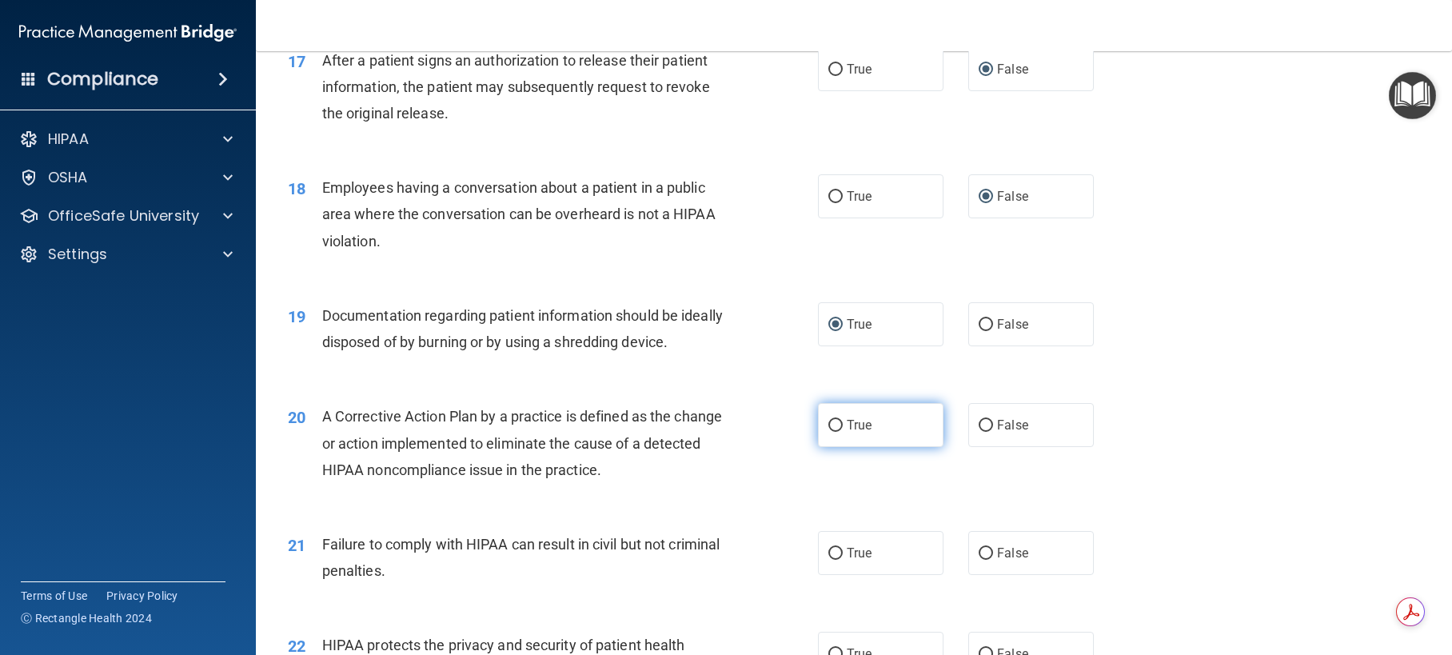
click at [831, 432] on input "True" at bounding box center [835, 426] width 14 height 12
radio input "true"
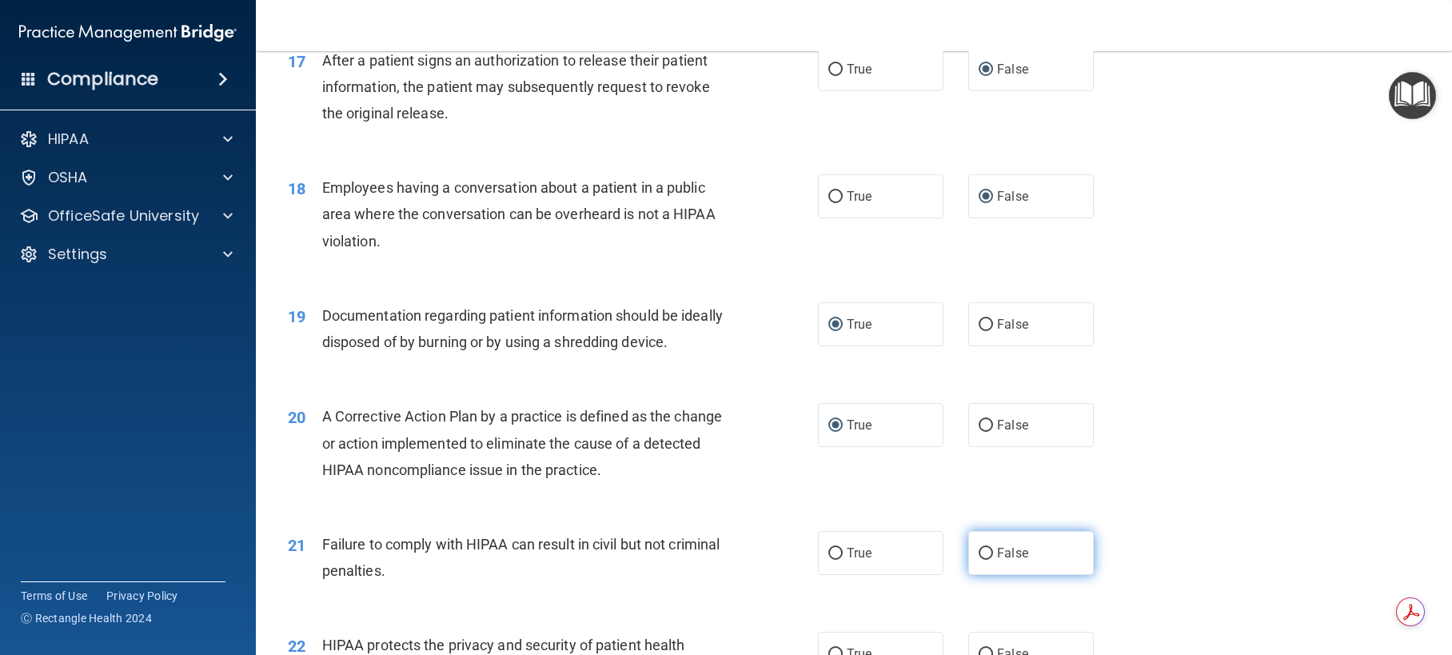
click at [979, 560] on input "False" at bounding box center [985, 554] width 14 height 12
radio input "true"
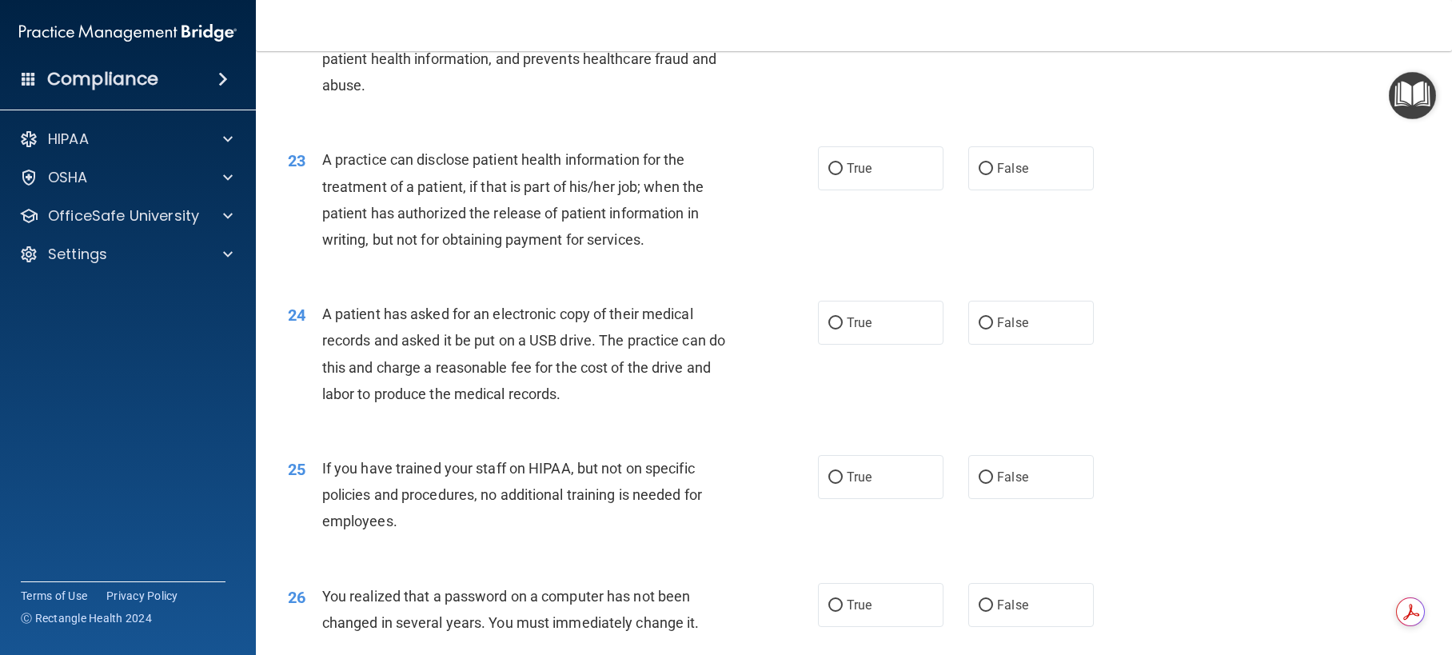
scroll to position [2558, 0]
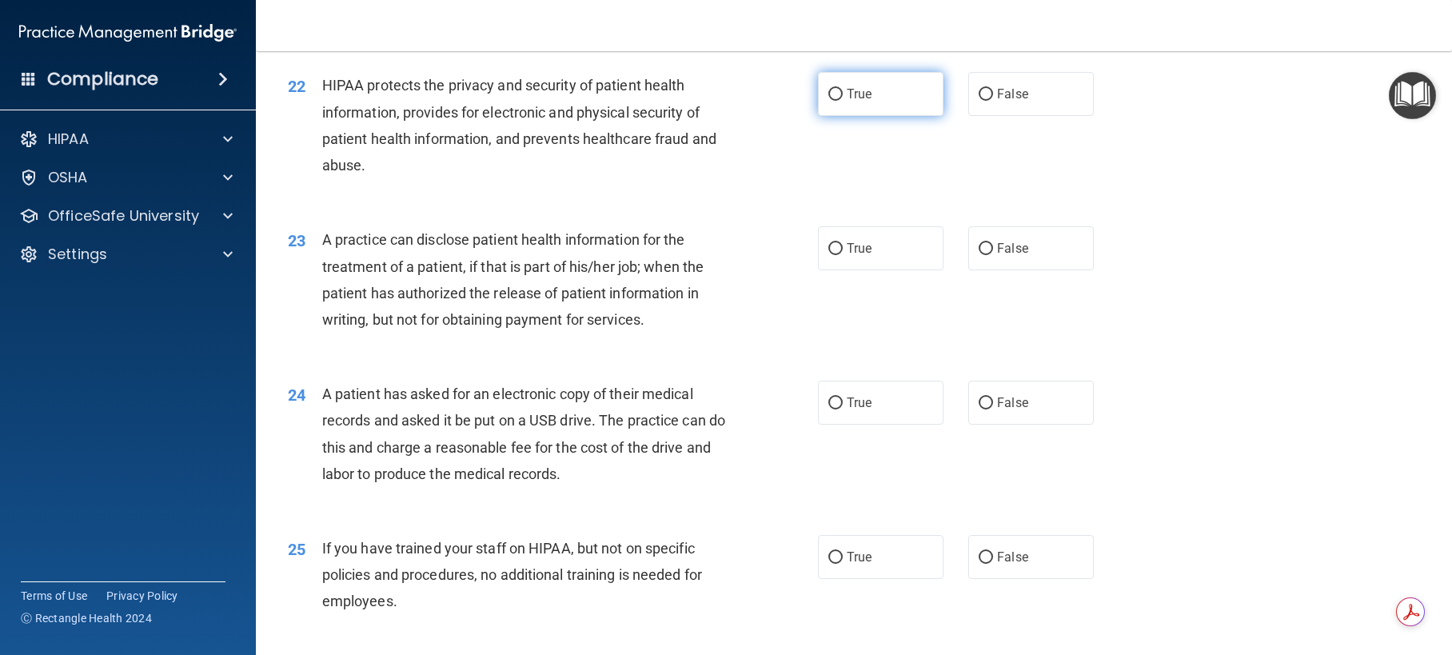
click at [830, 101] on input "True" at bounding box center [835, 95] width 14 height 12
radio input "true"
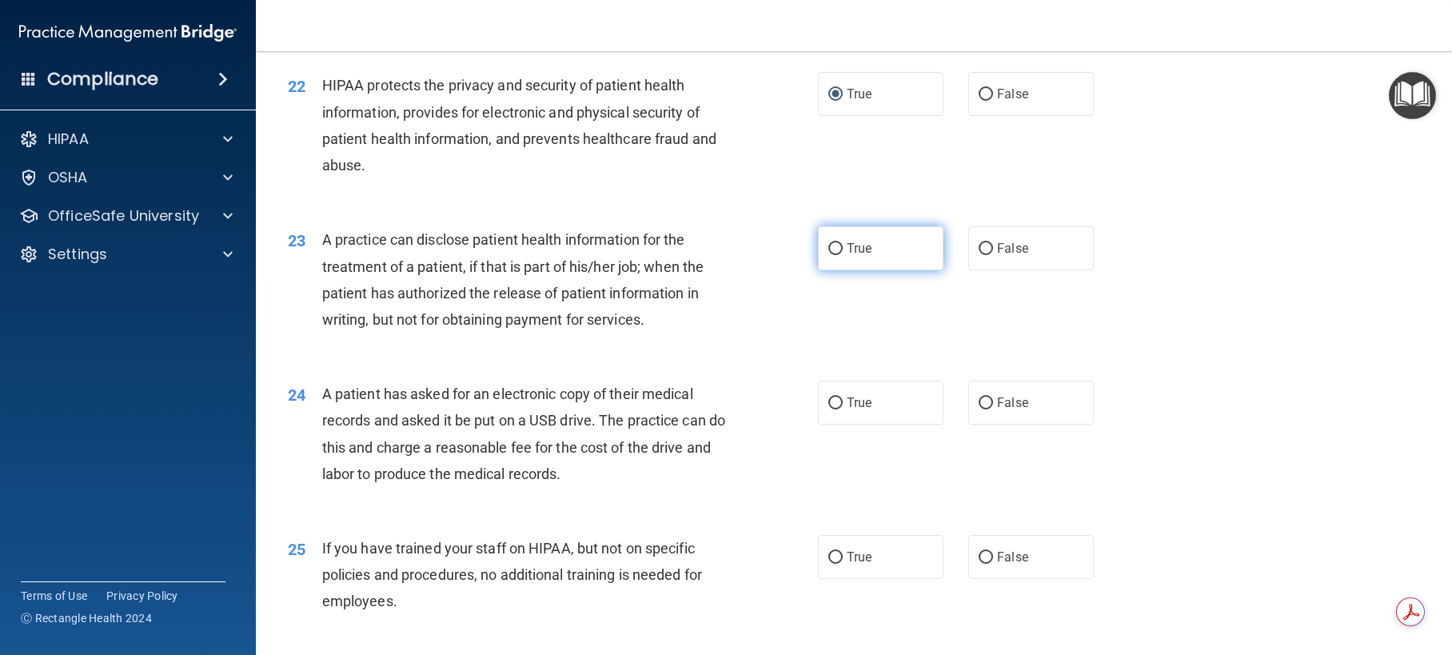
click at [833, 255] on input "True" at bounding box center [835, 249] width 14 height 12
radio input "true"
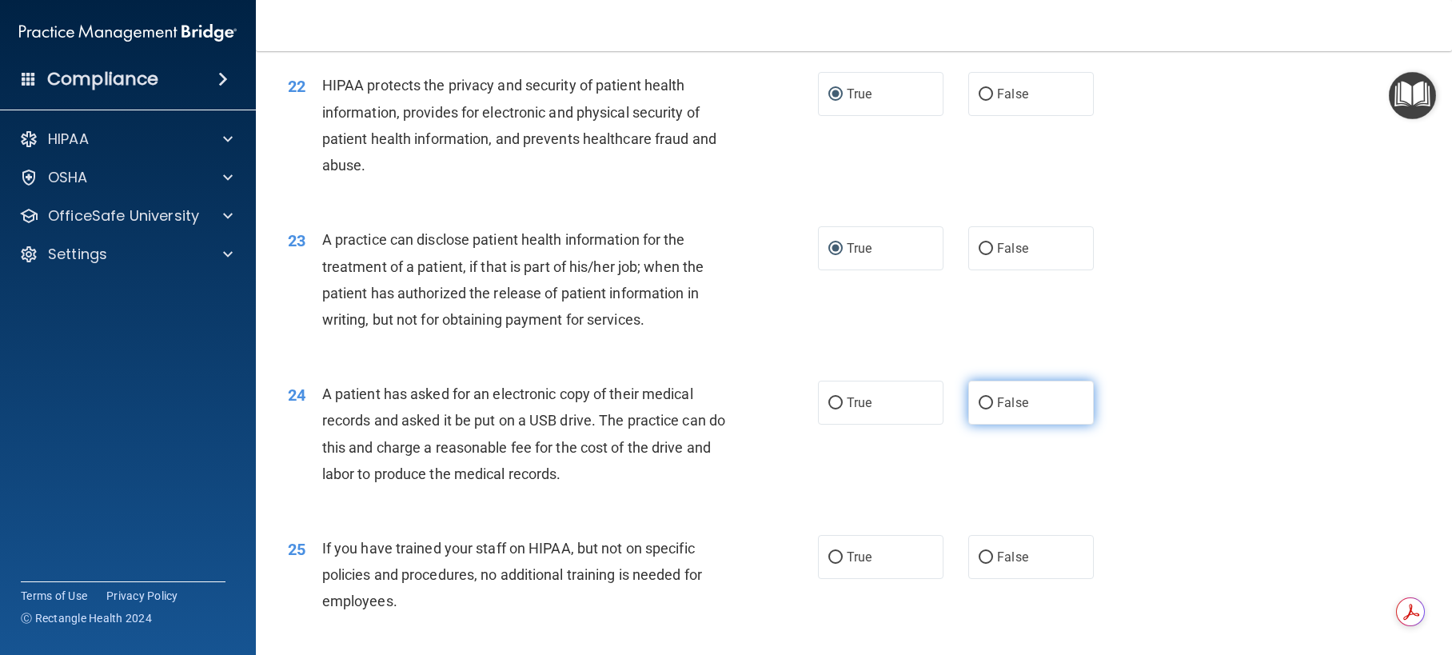
click at [981, 409] on input "False" at bounding box center [985, 403] width 14 height 12
radio input "true"
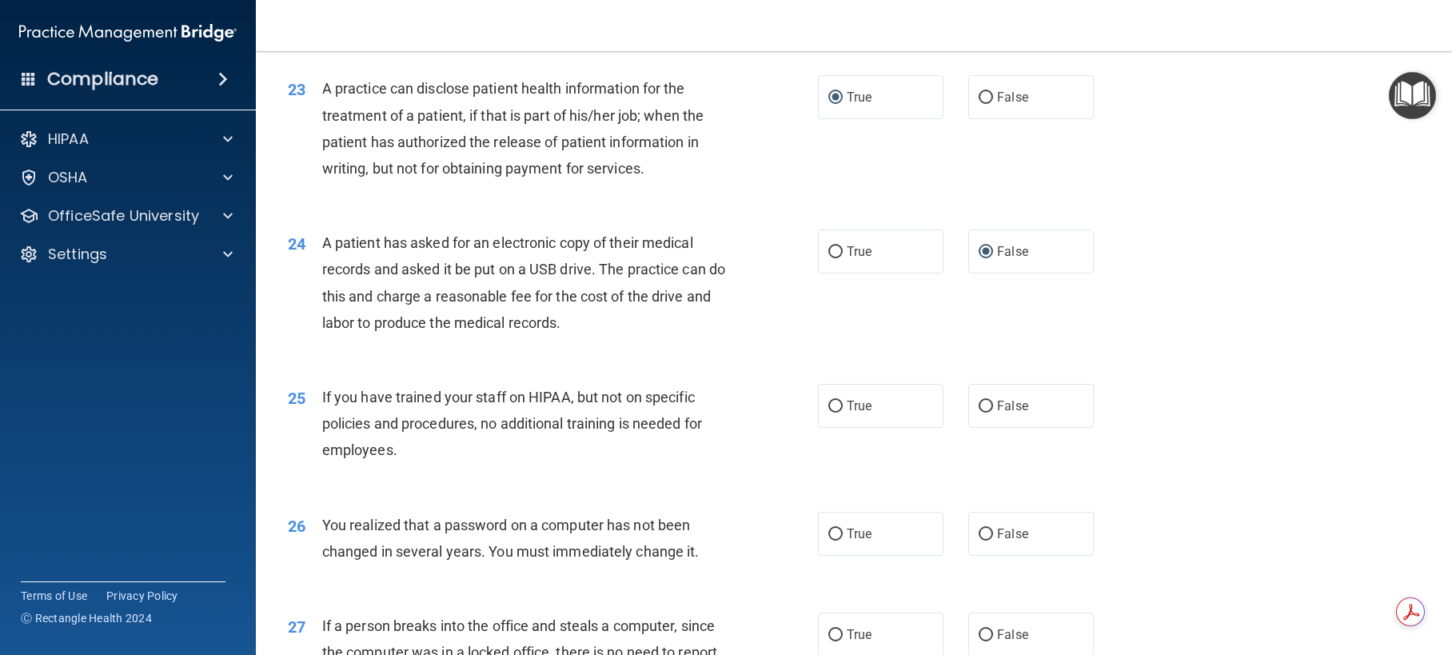
scroll to position [2718, 0]
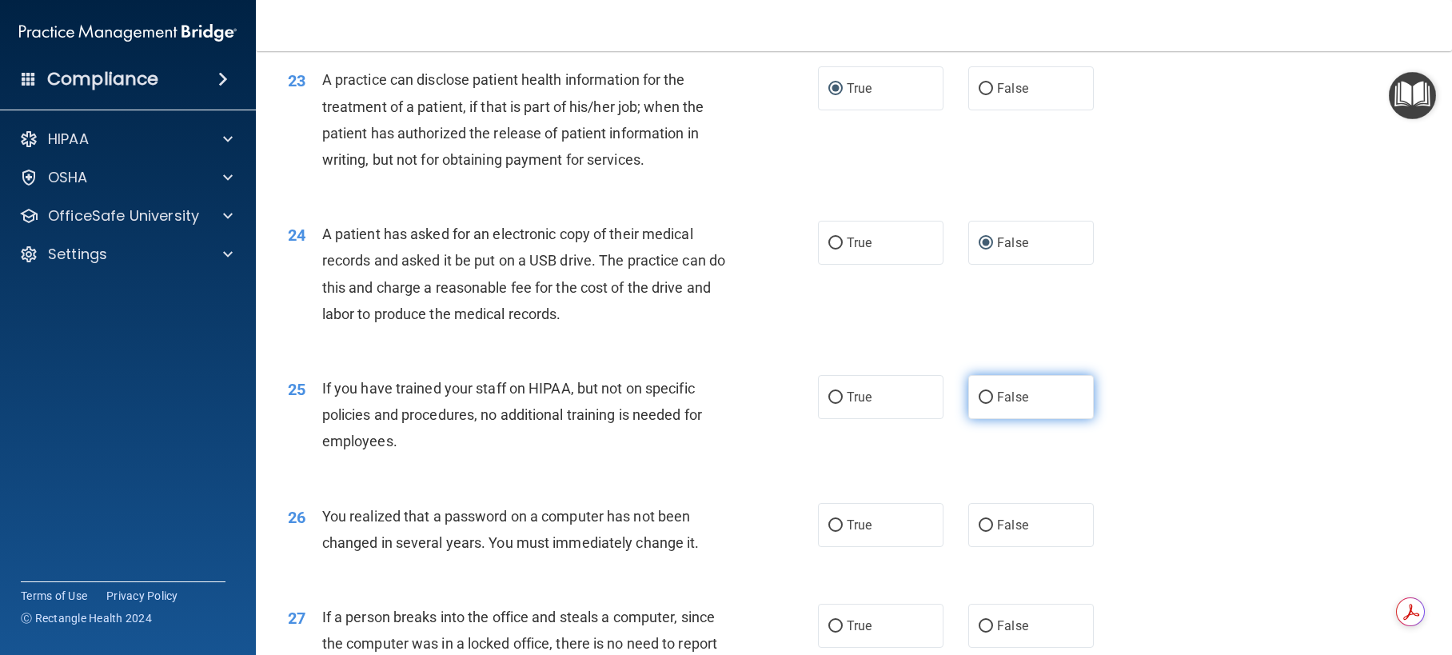
click at [978, 404] on input "False" at bounding box center [985, 398] width 14 height 12
radio input "true"
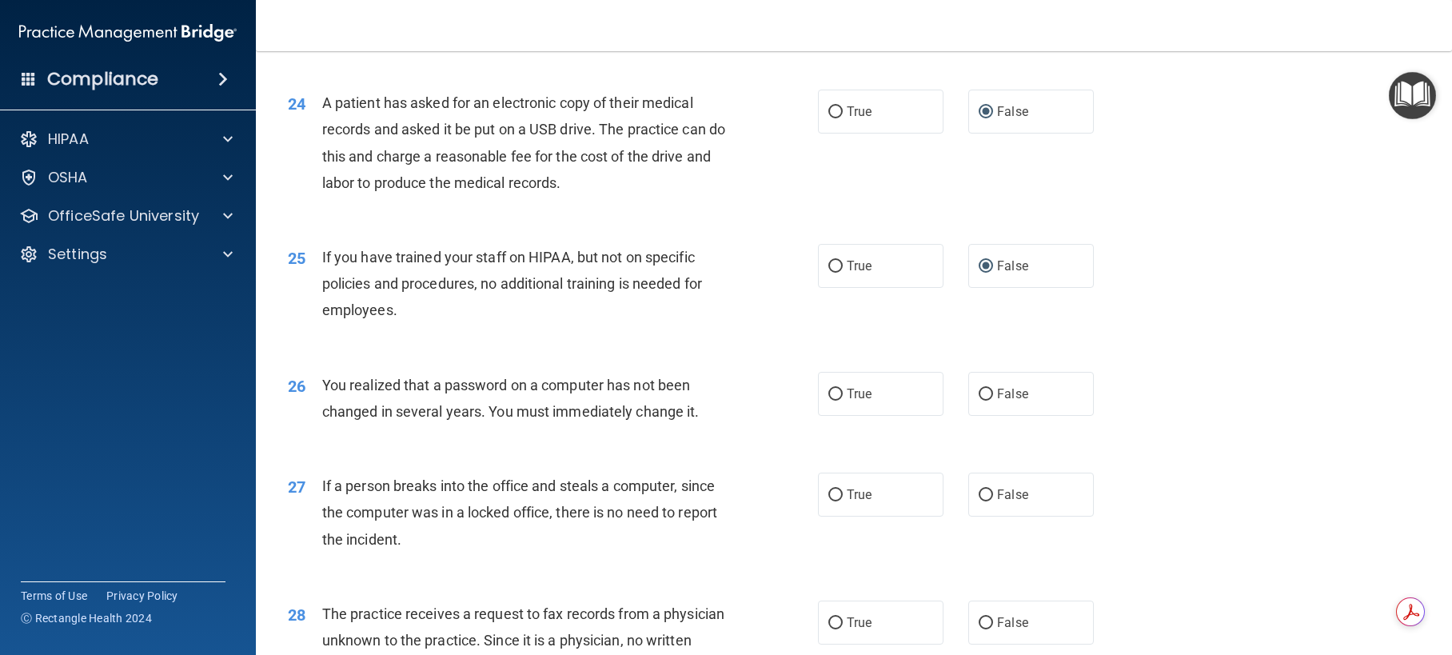
scroll to position [2877, 0]
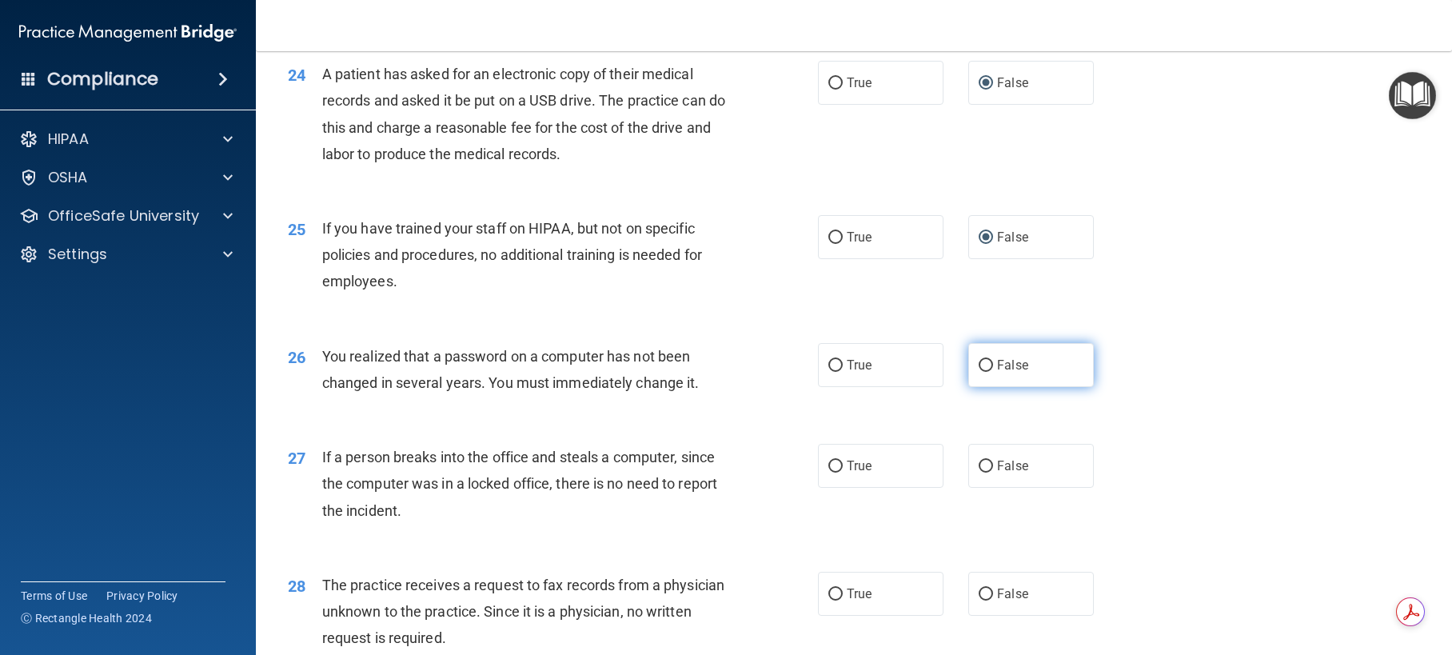
click at [978, 372] on input "False" at bounding box center [985, 366] width 14 height 12
radio input "true"
click at [978, 472] on input "False" at bounding box center [985, 466] width 14 height 12
radio input "true"
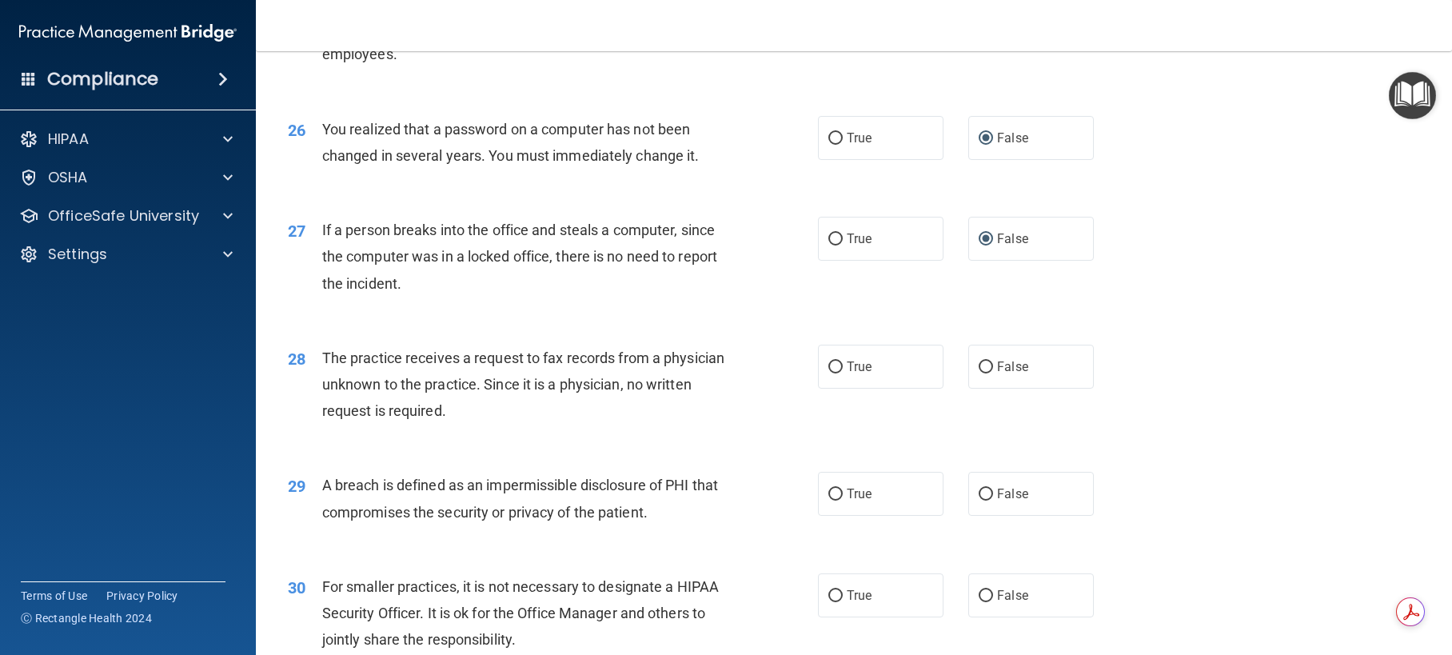
scroll to position [3117, 0]
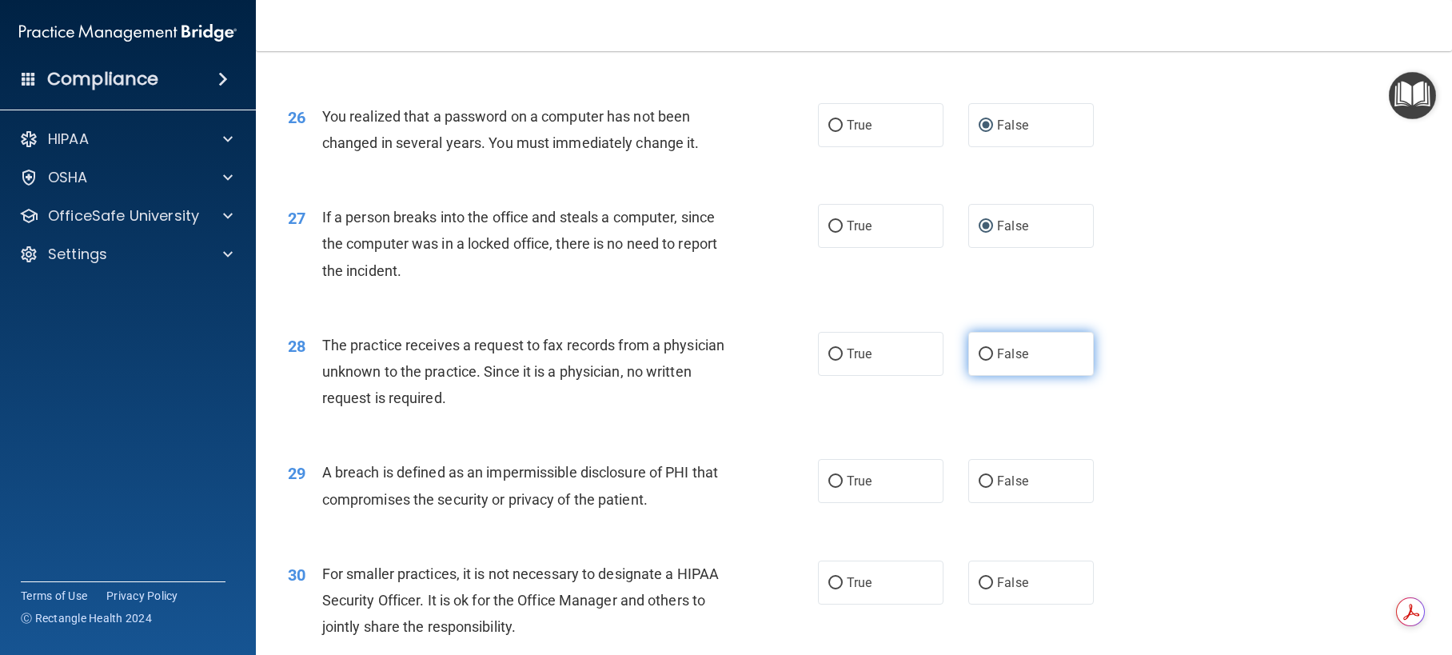
click at [978, 360] on input "False" at bounding box center [985, 354] width 14 height 12
radio input "true"
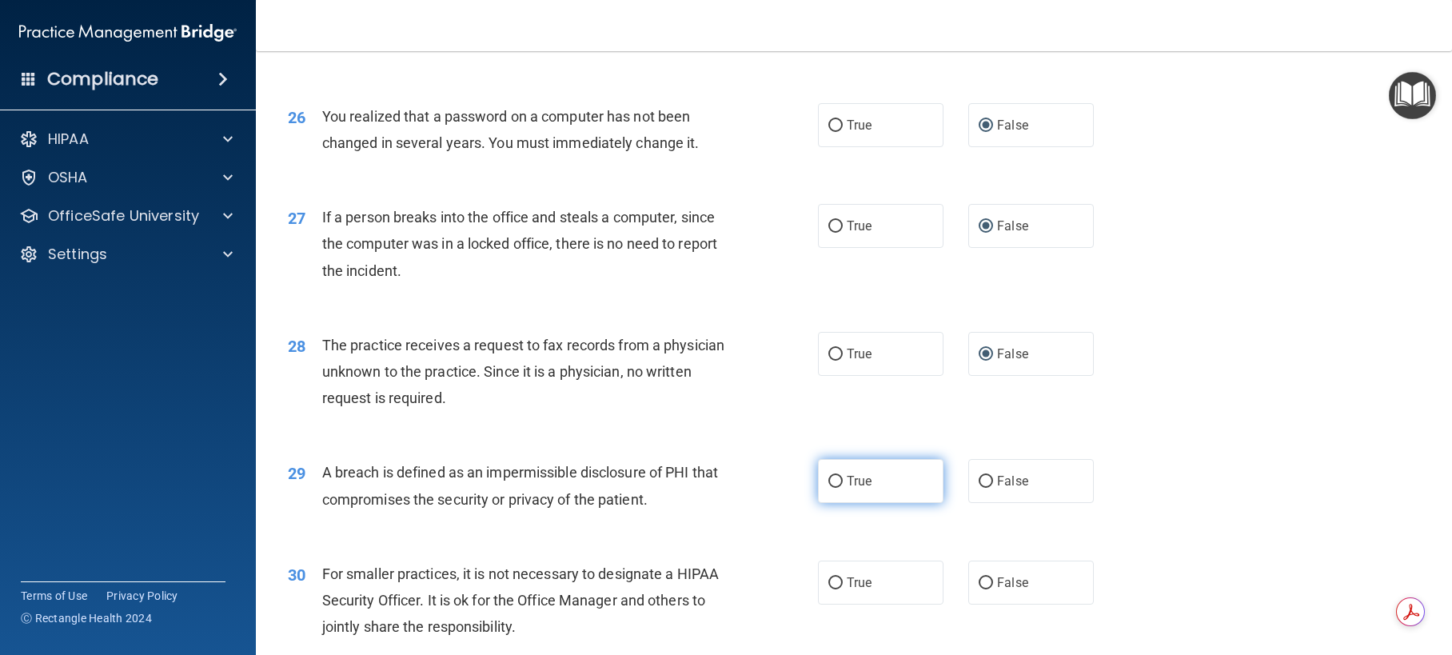
click at [831, 488] on input "True" at bounding box center [835, 482] width 14 height 12
radio input "true"
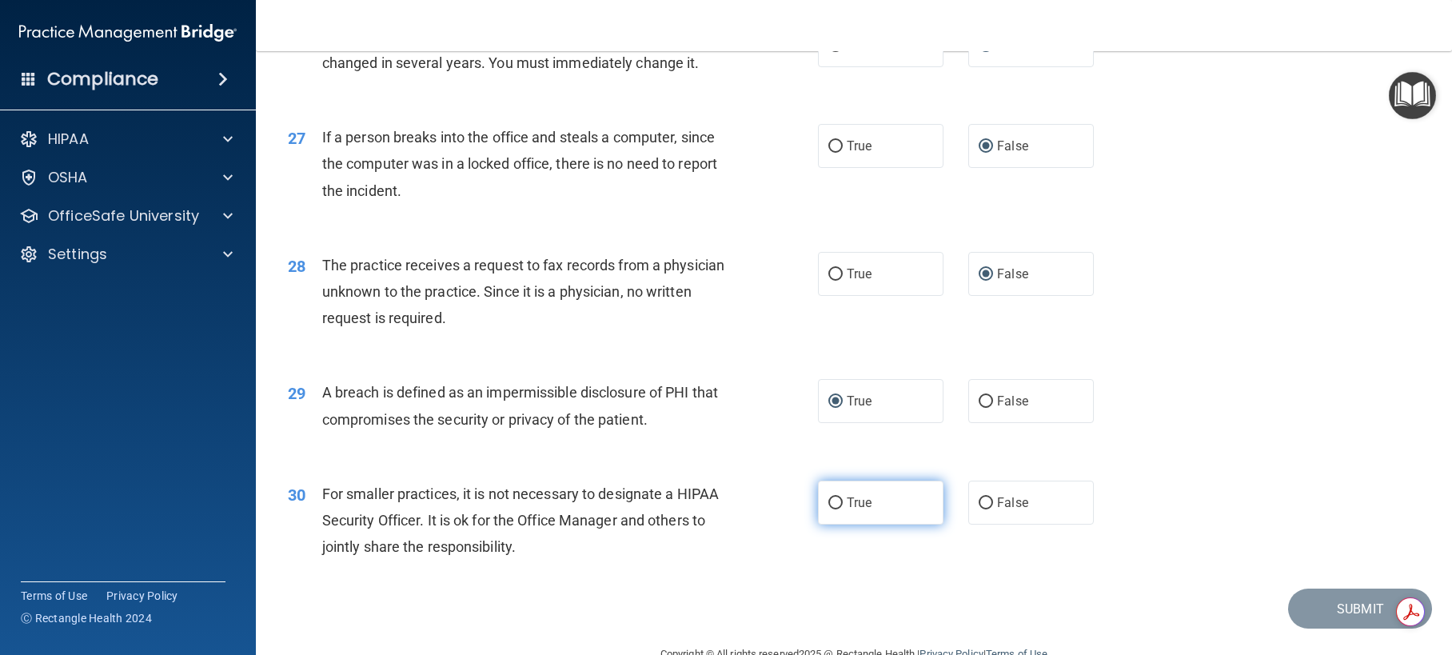
click at [828, 509] on input "True" at bounding box center [835, 503] width 14 height 12
radio input "true"
click at [1341, 629] on button "Submit" at bounding box center [1360, 608] width 144 height 41
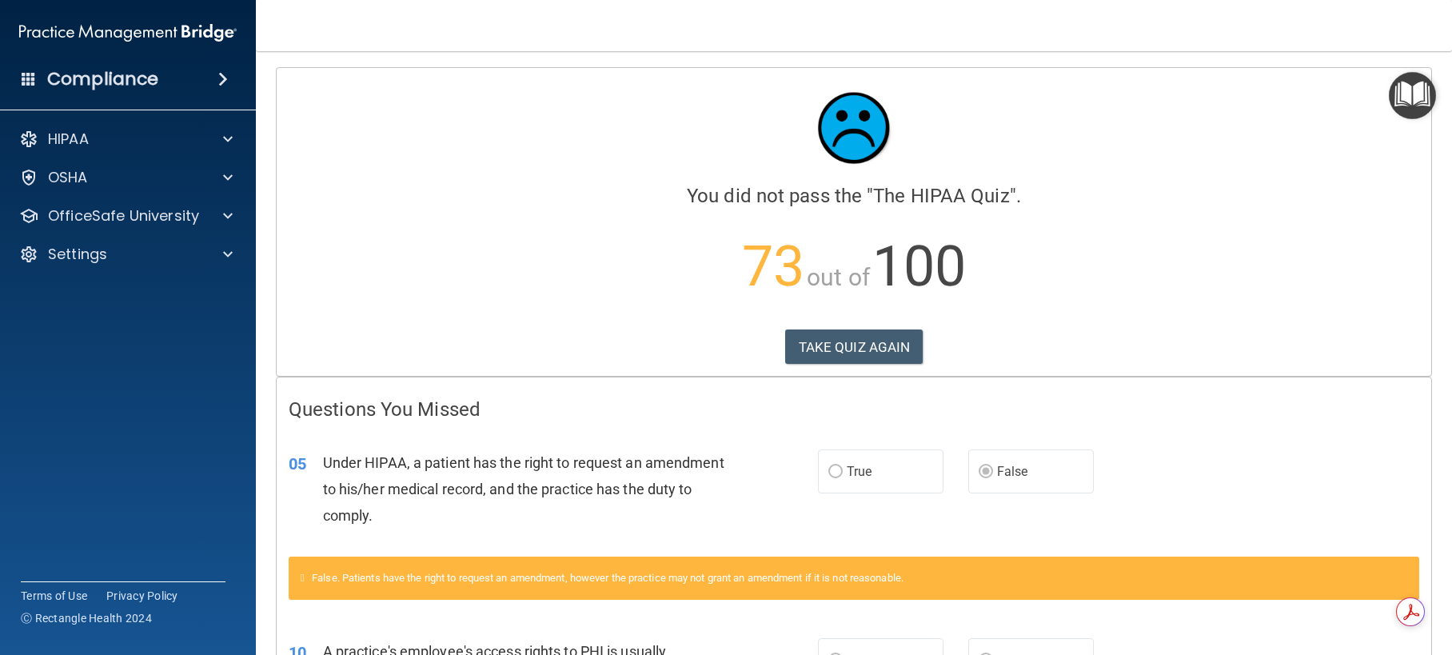
scroll to position [80, 0]
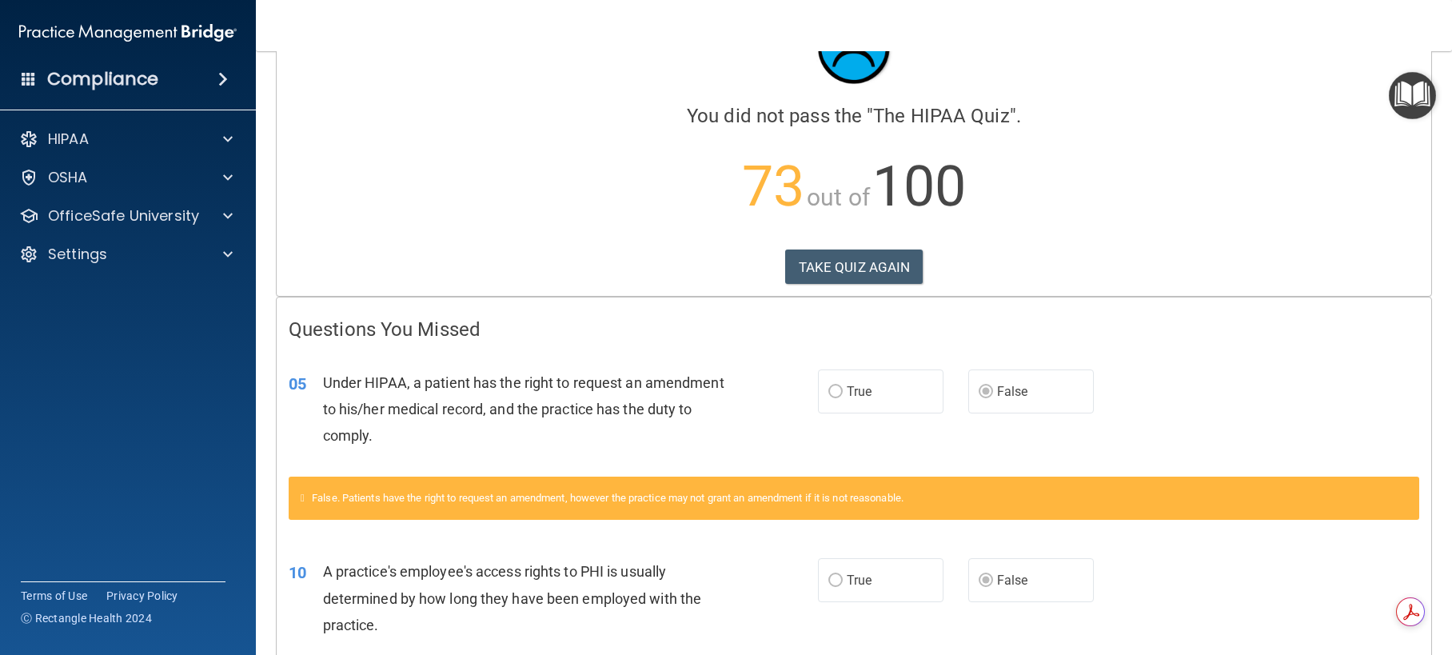
click at [305, 499] on icon at bounding box center [303, 497] width 4 height 10
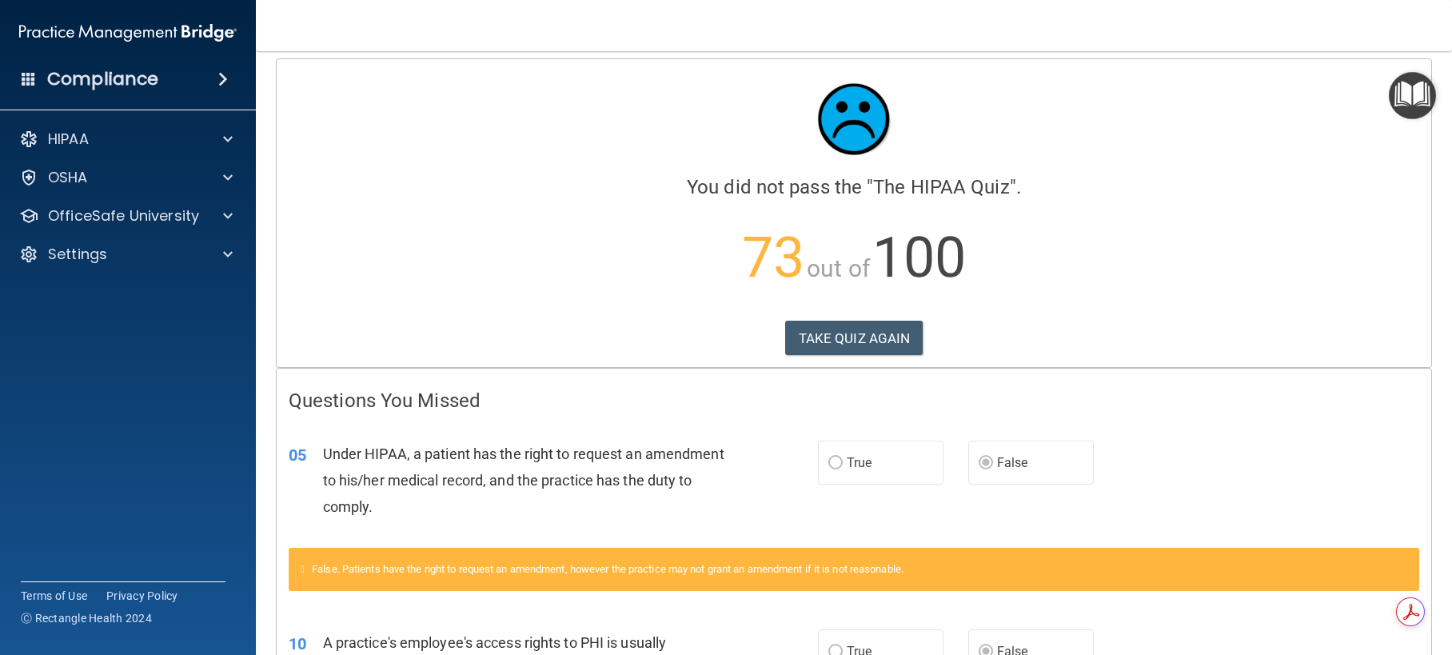
scroll to position [0, 0]
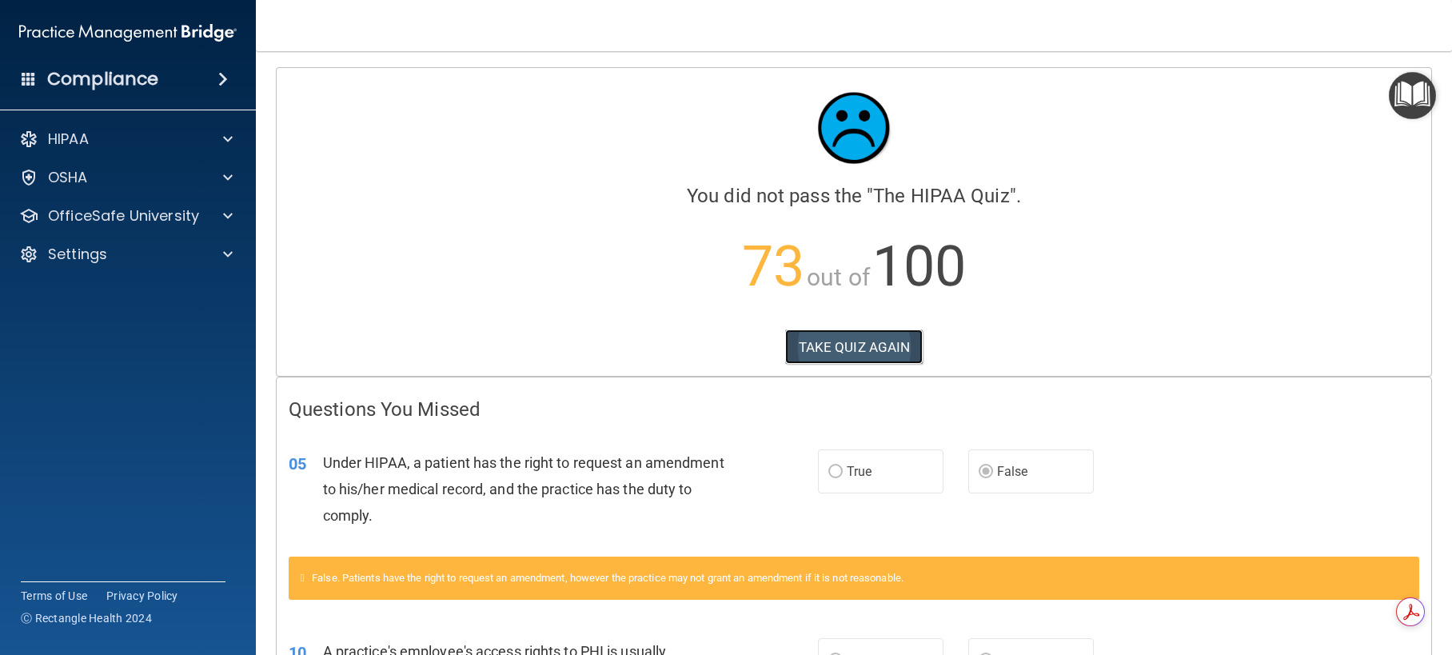
click at [862, 346] on button "TAKE QUIZ AGAIN" at bounding box center [854, 346] width 138 height 35
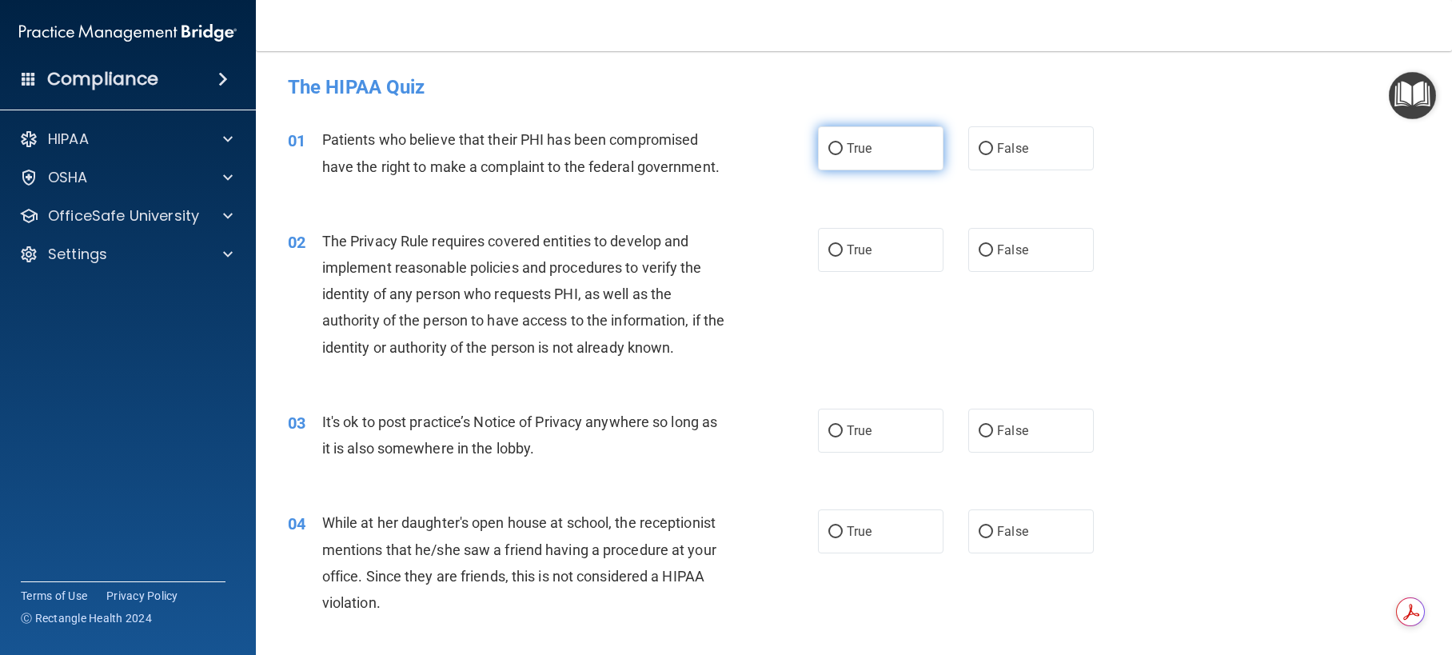
click at [828, 149] on input "True" at bounding box center [835, 149] width 14 height 12
radio input "true"
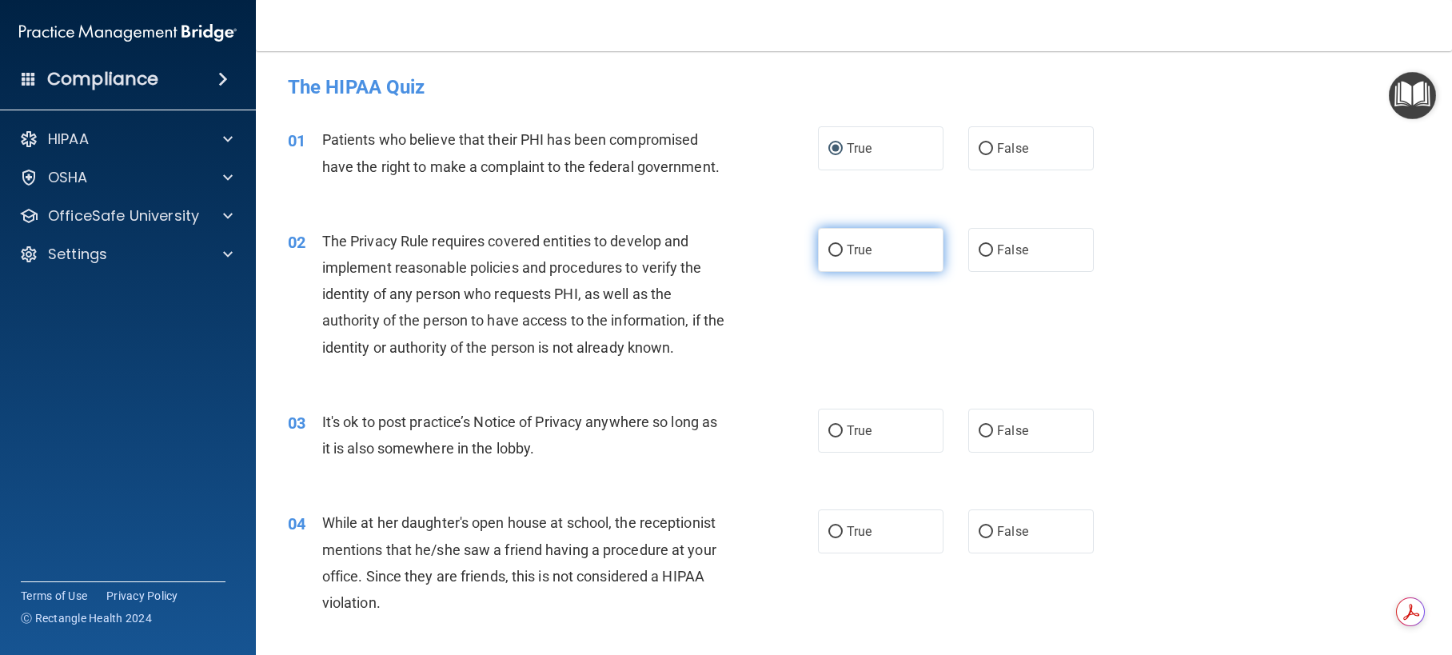
click at [828, 250] on input "True" at bounding box center [835, 251] width 14 height 12
radio input "true"
drag, startPoint x: 982, startPoint y: 428, endPoint x: 977, endPoint y: 482, distance: 53.8
click at [982, 432] on input "False" at bounding box center [985, 431] width 14 height 12
radio input "true"
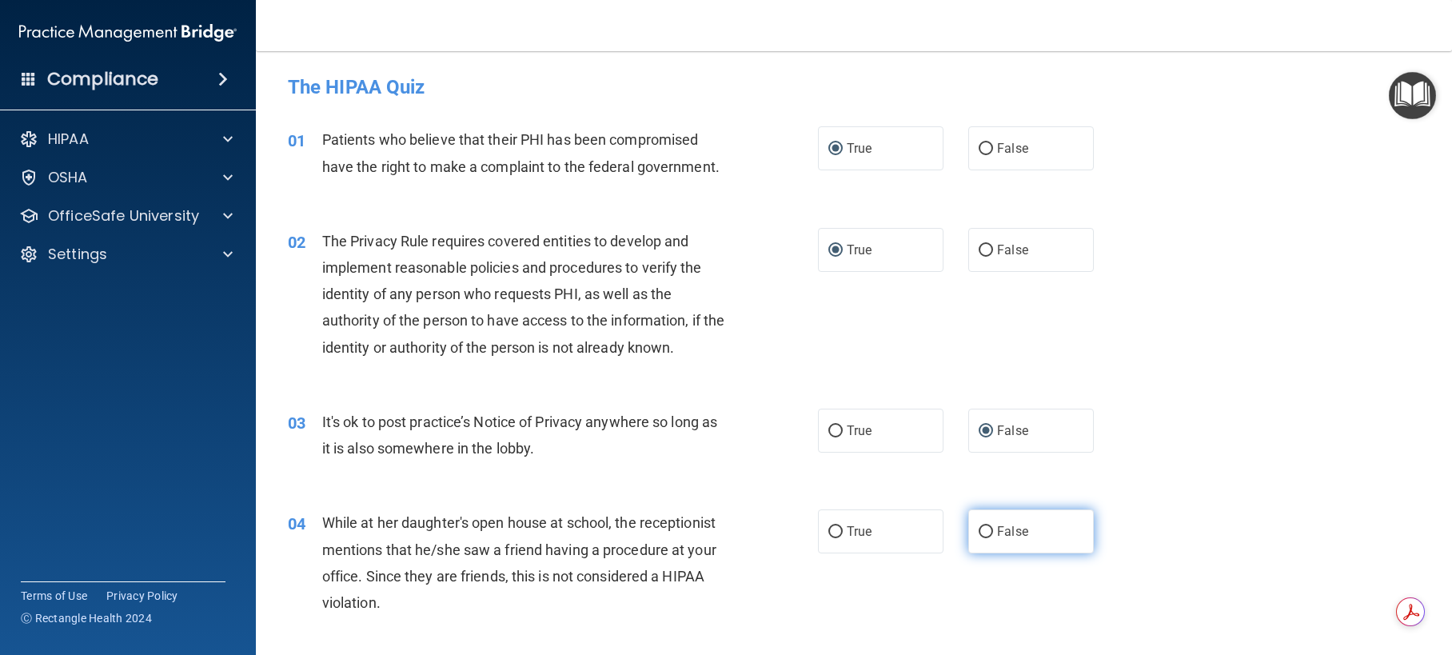
drag, startPoint x: 980, startPoint y: 531, endPoint x: 1002, endPoint y: 518, distance: 25.1
click at [982, 528] on input "False" at bounding box center [985, 532] width 14 height 12
radio input "true"
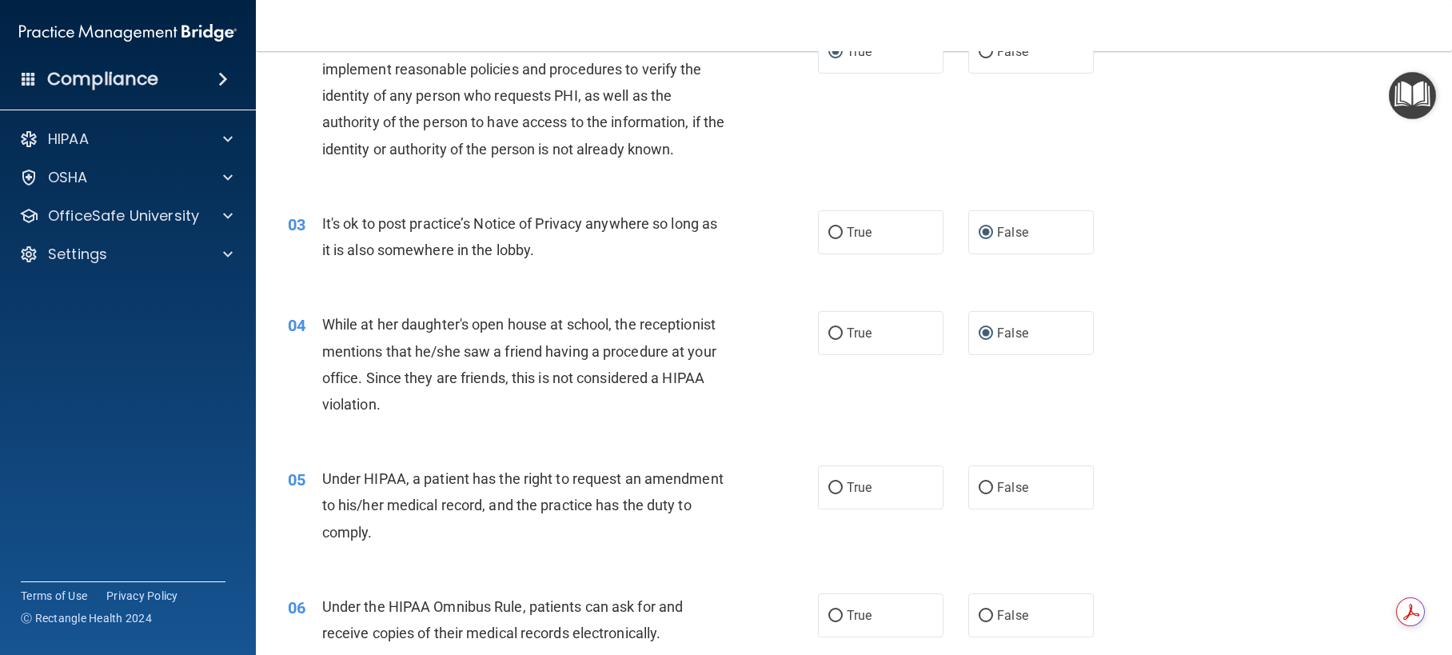
scroll to position [240, 0]
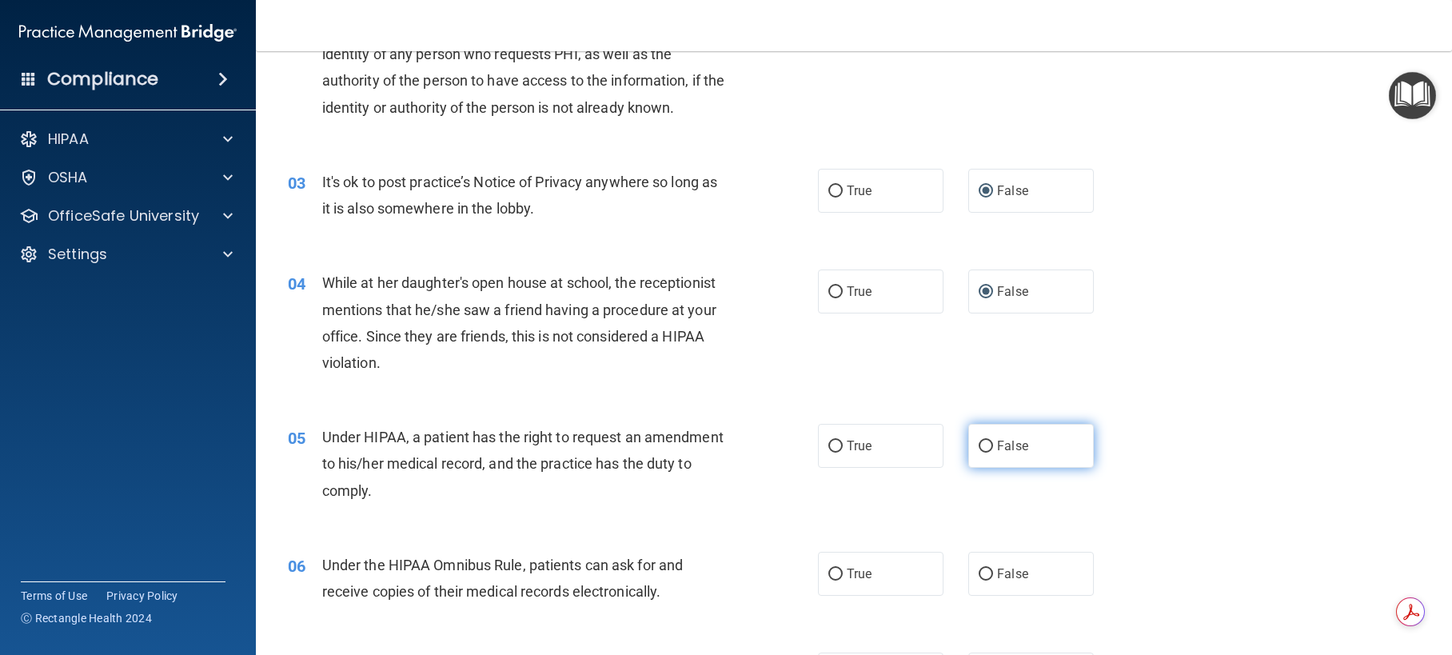
click at [979, 446] on input "False" at bounding box center [985, 446] width 14 height 12
radio input "true"
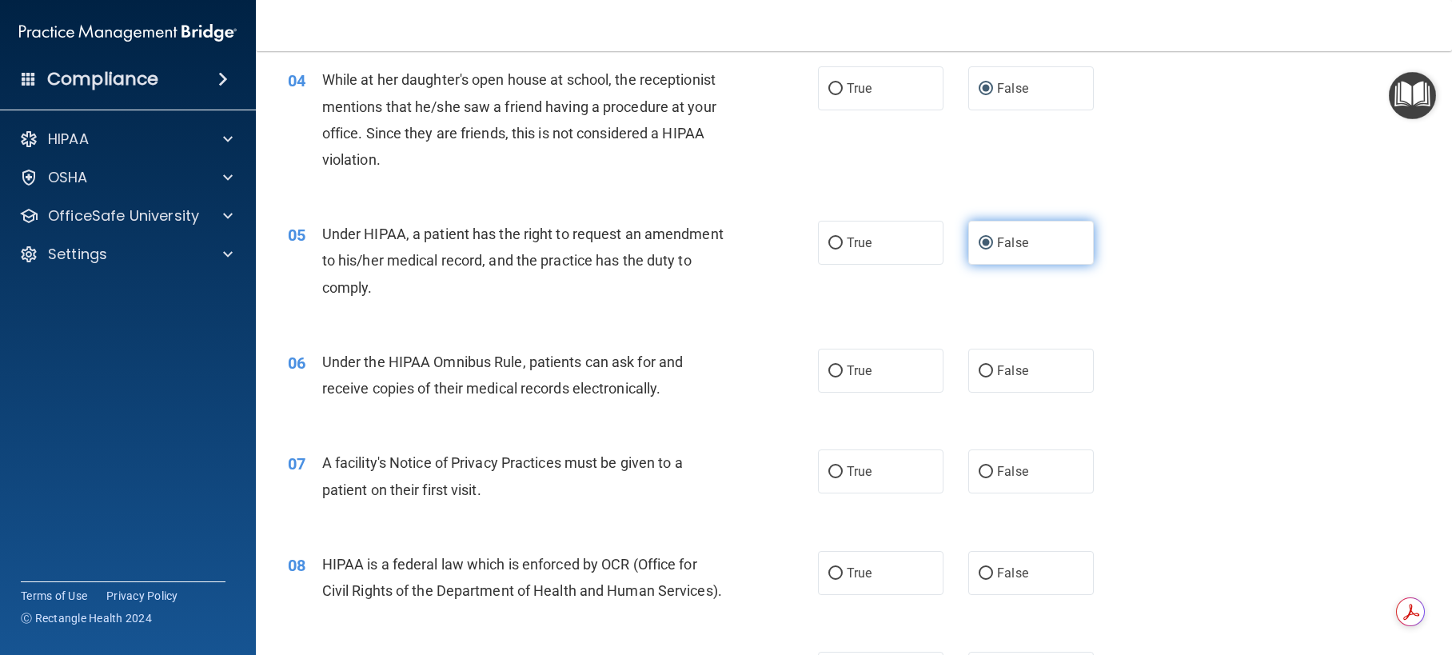
scroll to position [480, 0]
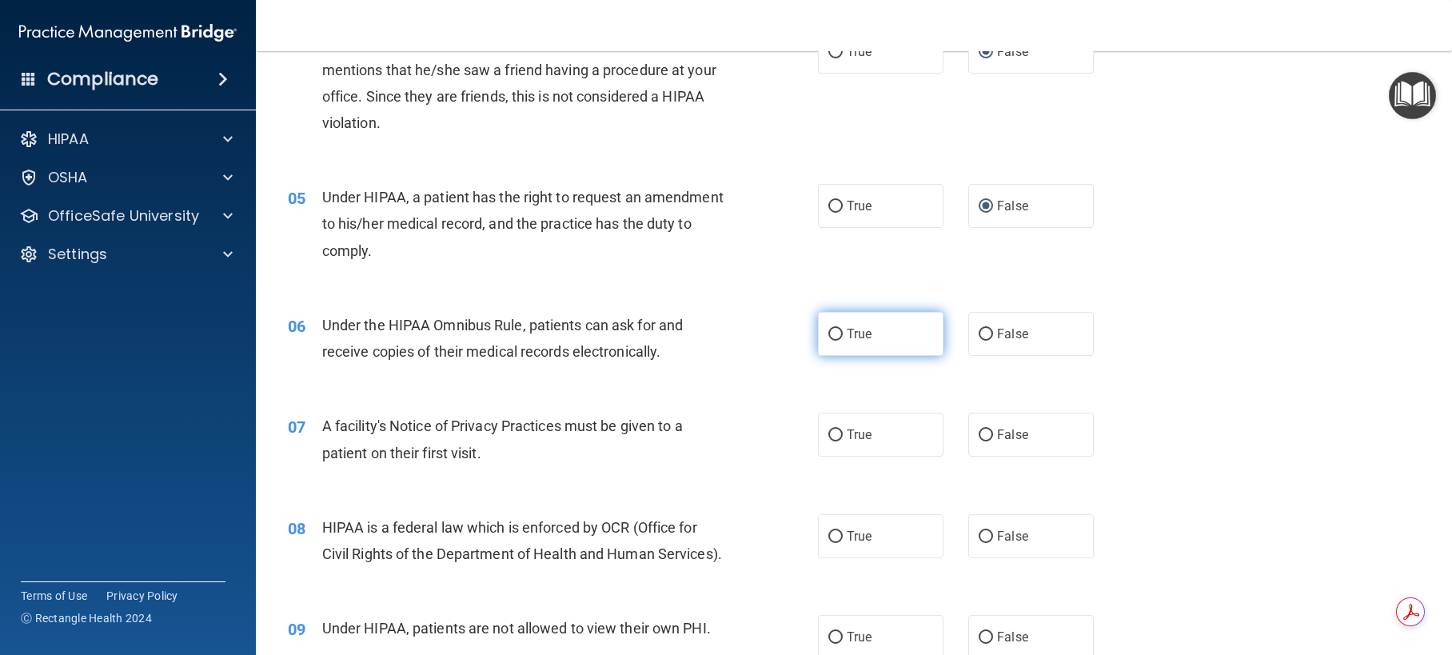
click at [833, 338] on input "True" at bounding box center [835, 335] width 14 height 12
radio input "true"
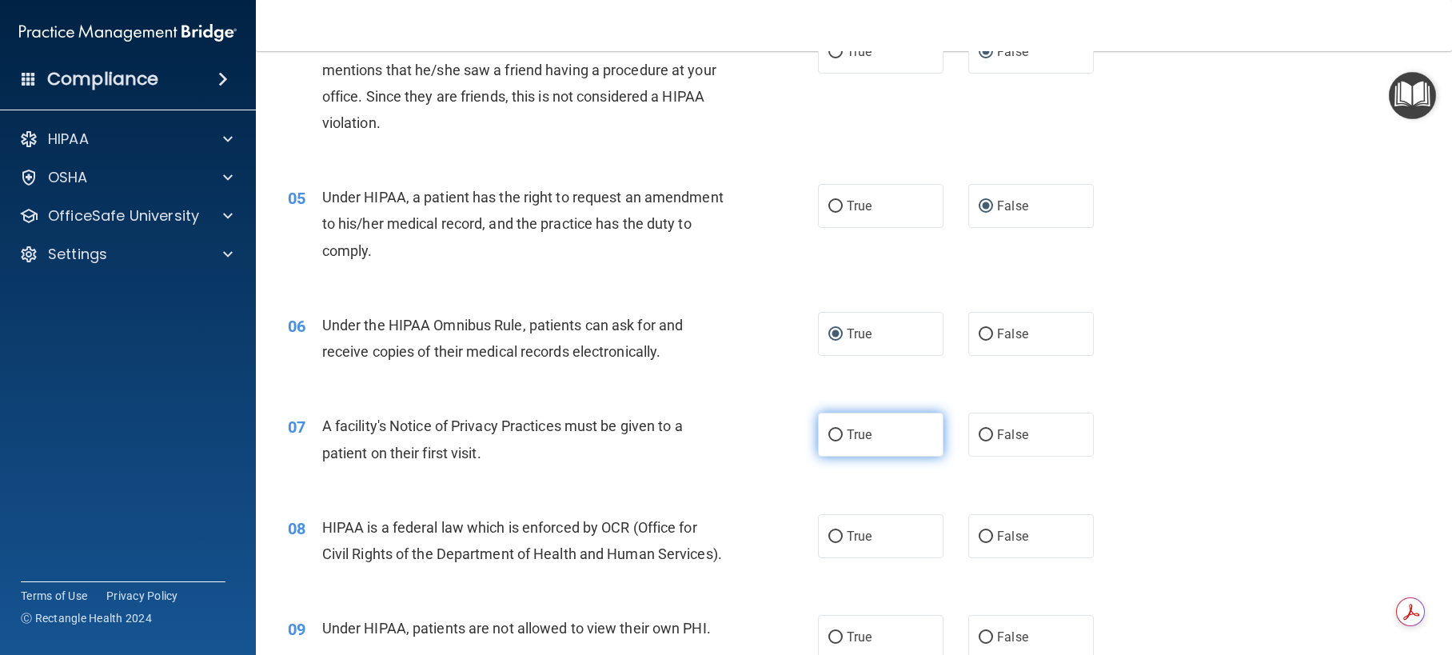
click at [829, 432] on input "True" at bounding box center [835, 435] width 14 height 12
radio input "true"
drag, startPoint x: 830, startPoint y: 536, endPoint x: 874, endPoint y: 508, distance: 52.4
click at [830, 534] on input "True" at bounding box center [835, 537] width 14 height 12
radio input "true"
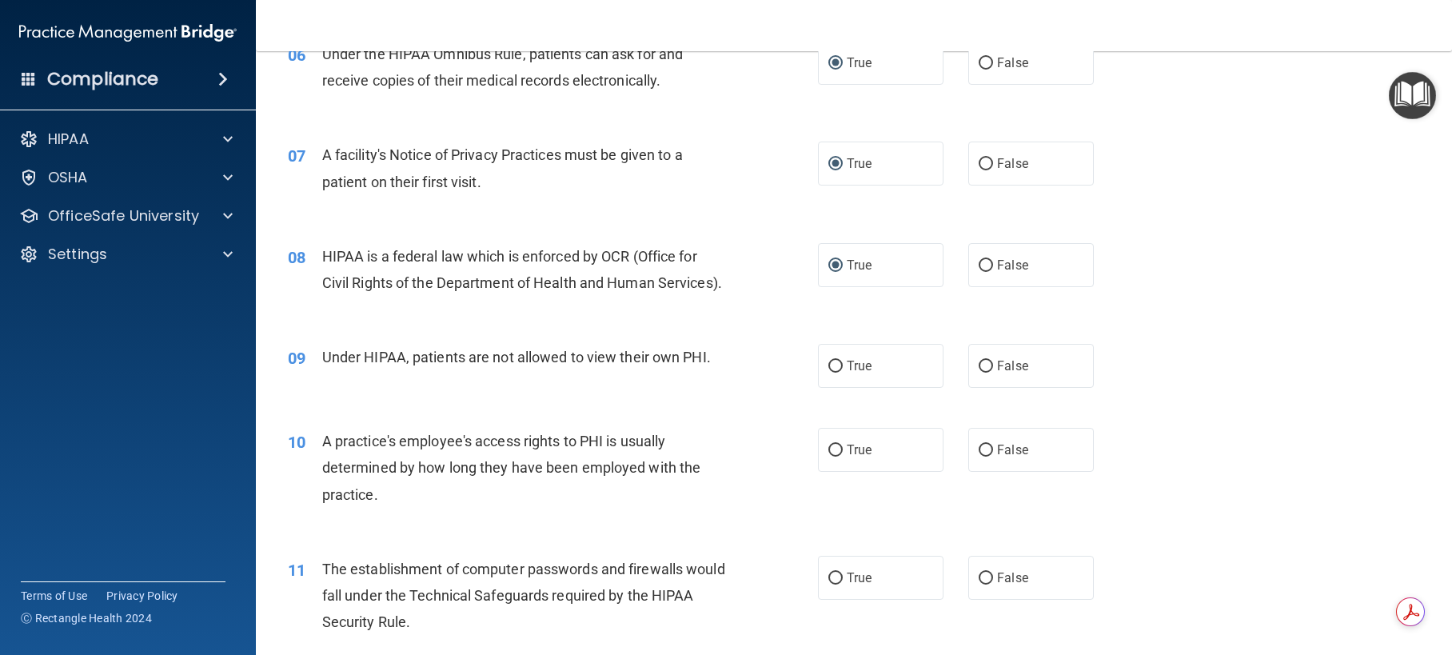
scroll to position [799, 0]
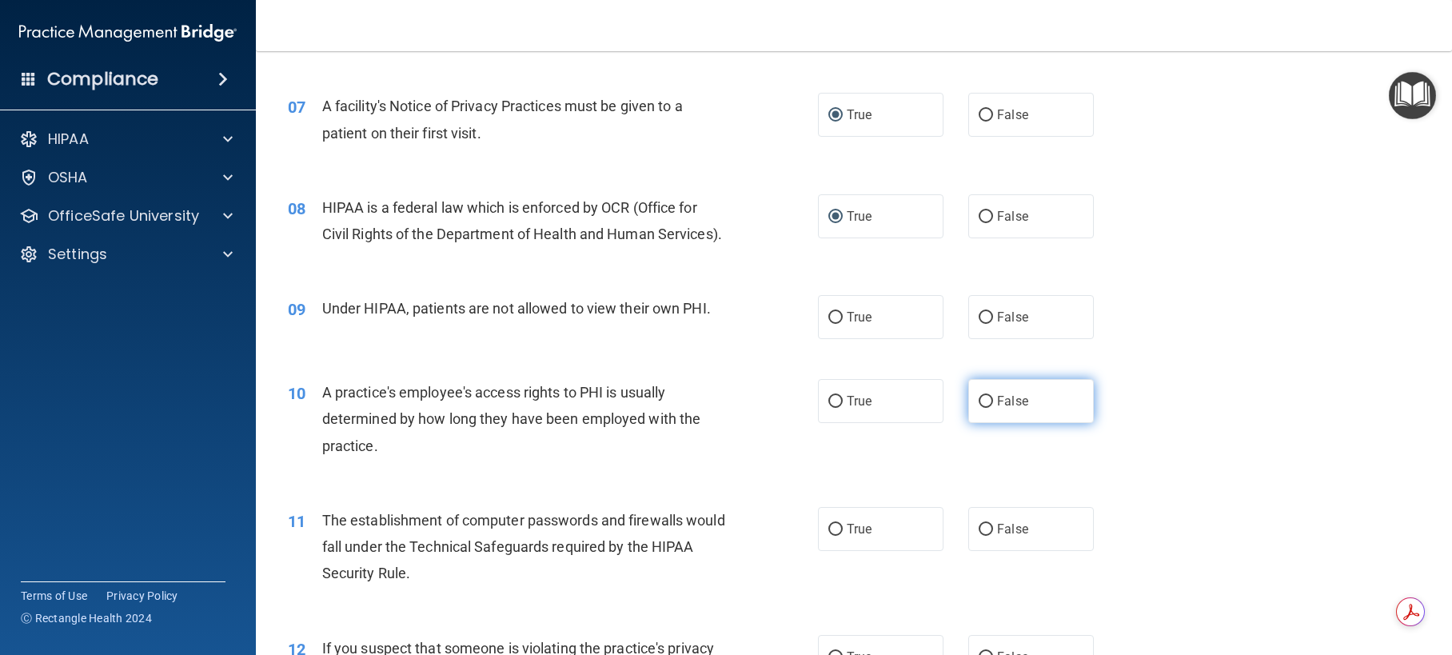
drag, startPoint x: 982, startPoint y: 344, endPoint x: 968, endPoint y: 417, distance: 74.0
click at [981, 324] on input "False" at bounding box center [985, 318] width 14 height 12
radio input "true"
click at [978, 408] on input "False" at bounding box center [985, 402] width 14 height 12
radio input "true"
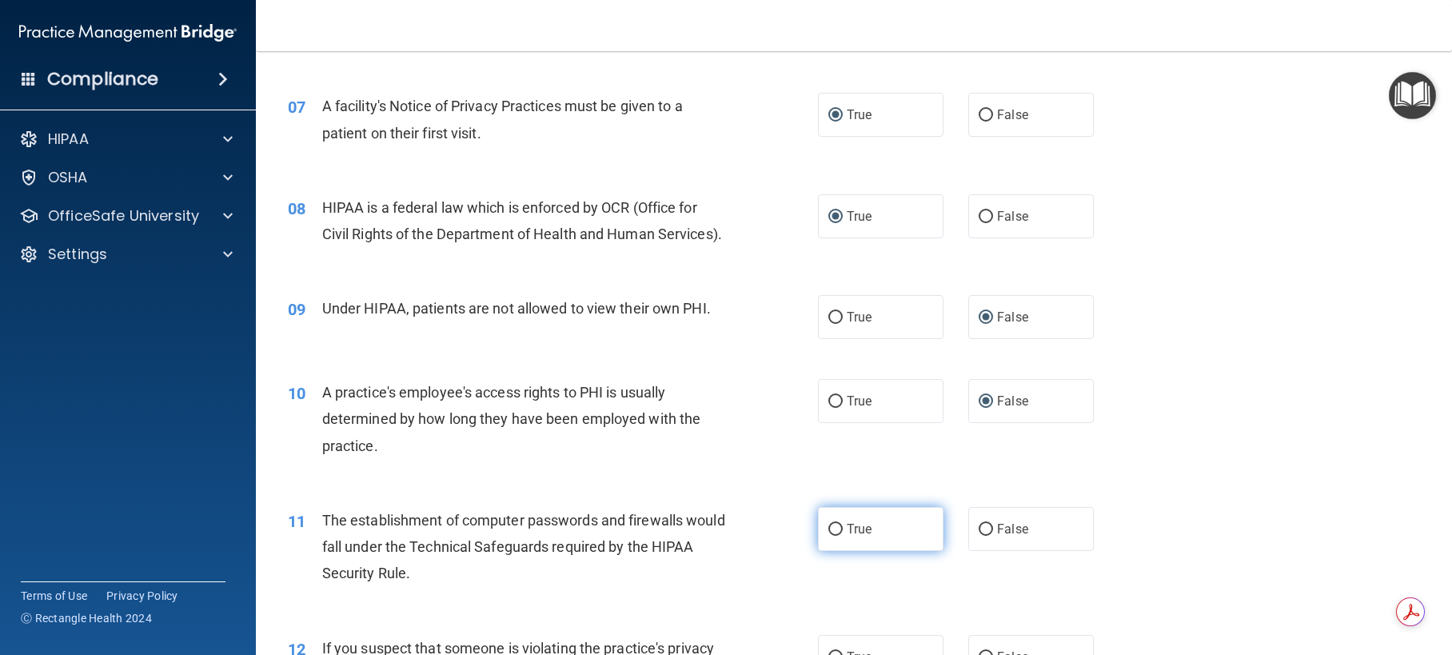
drag, startPoint x: 831, startPoint y: 556, endPoint x: 856, endPoint y: 539, distance: 29.9
click at [836, 536] on input "True" at bounding box center [835, 530] width 14 height 12
radio input "true"
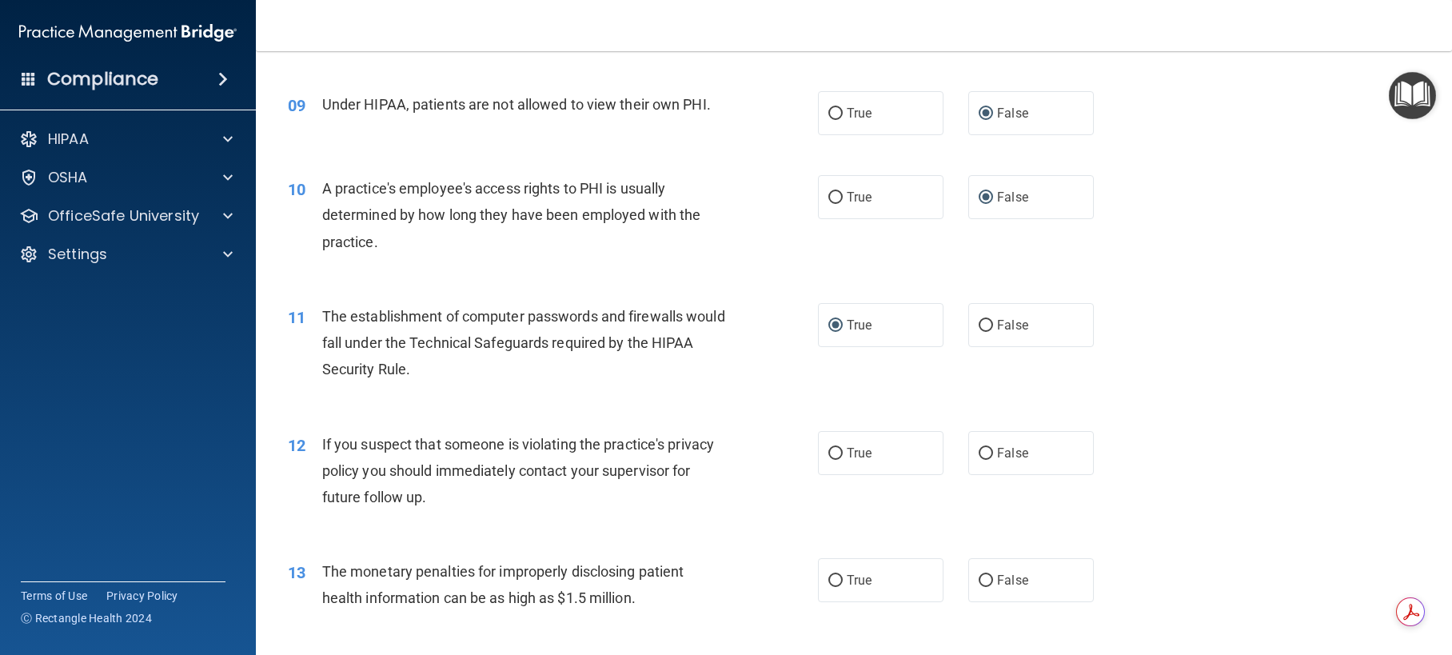
scroll to position [1039, 0]
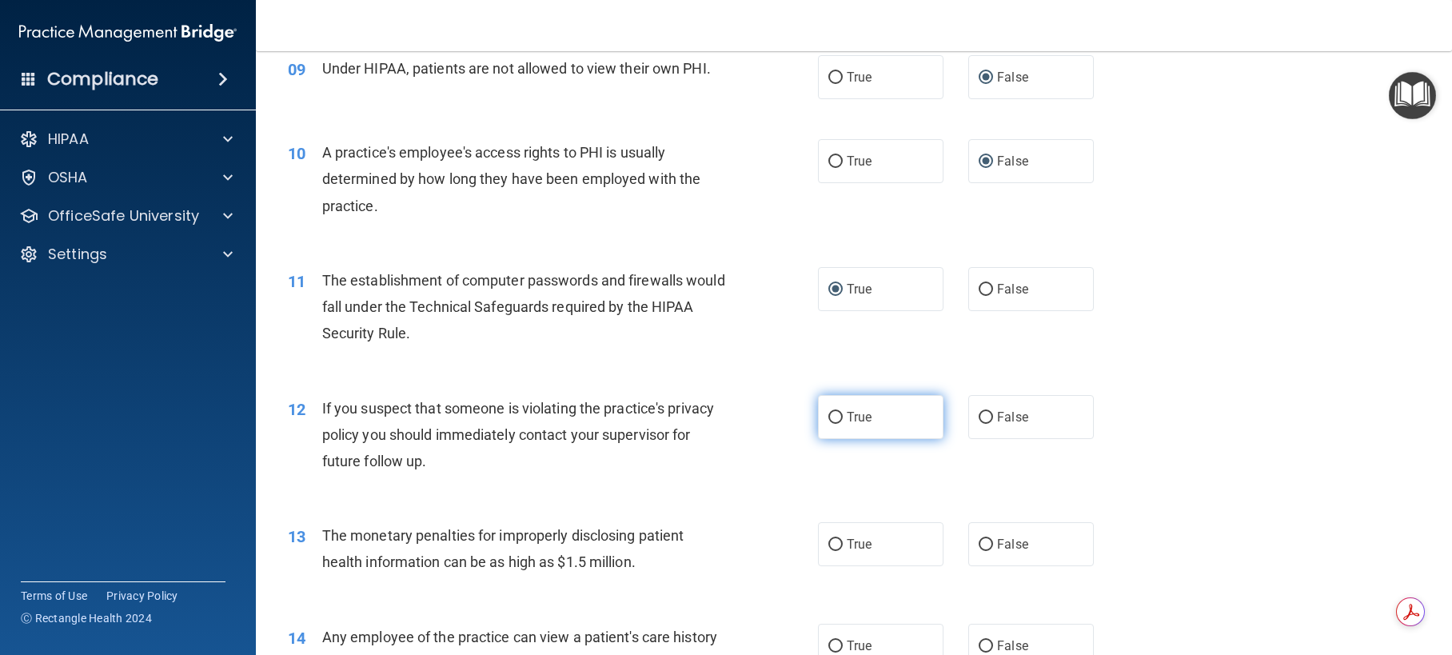
click at [830, 424] on input "True" at bounding box center [835, 418] width 14 height 12
radio input "true"
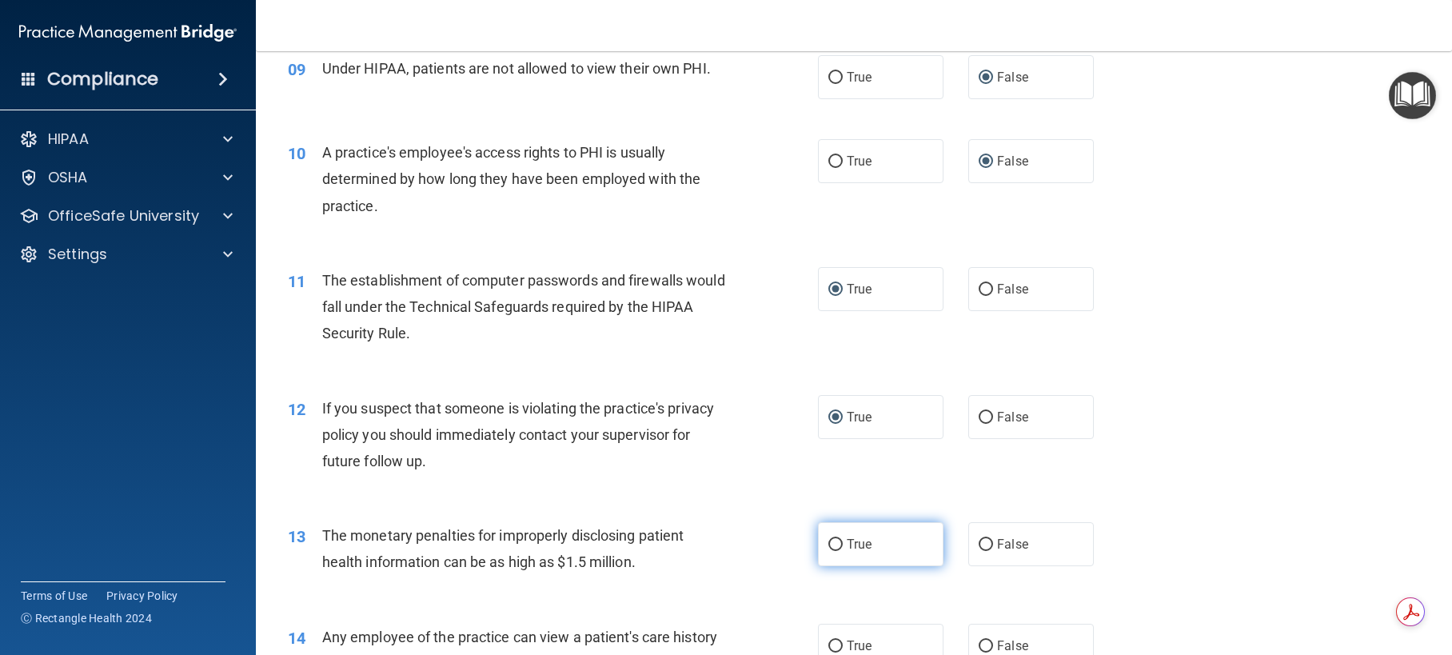
drag, startPoint x: 828, startPoint y: 567, endPoint x: 837, endPoint y: 564, distance: 9.4
click at [829, 551] on input "True" at bounding box center [835, 545] width 14 height 12
radio input "true"
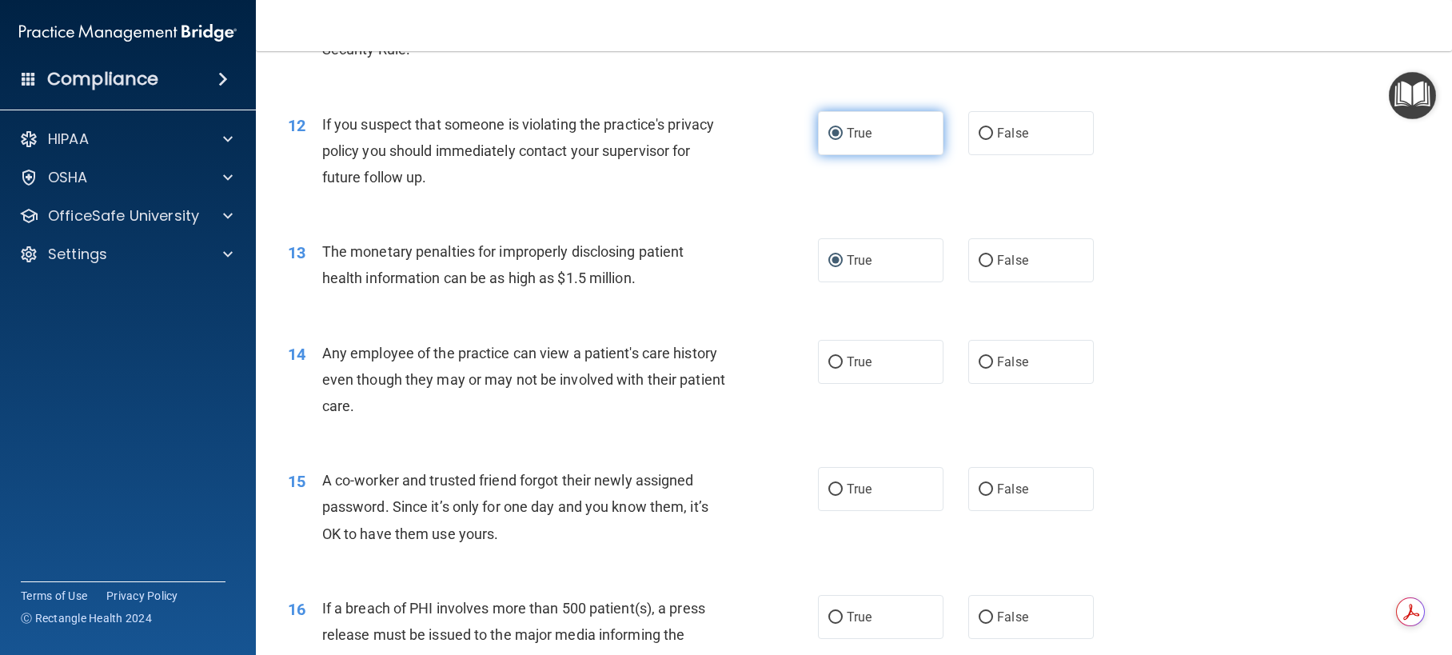
scroll to position [1359, 0]
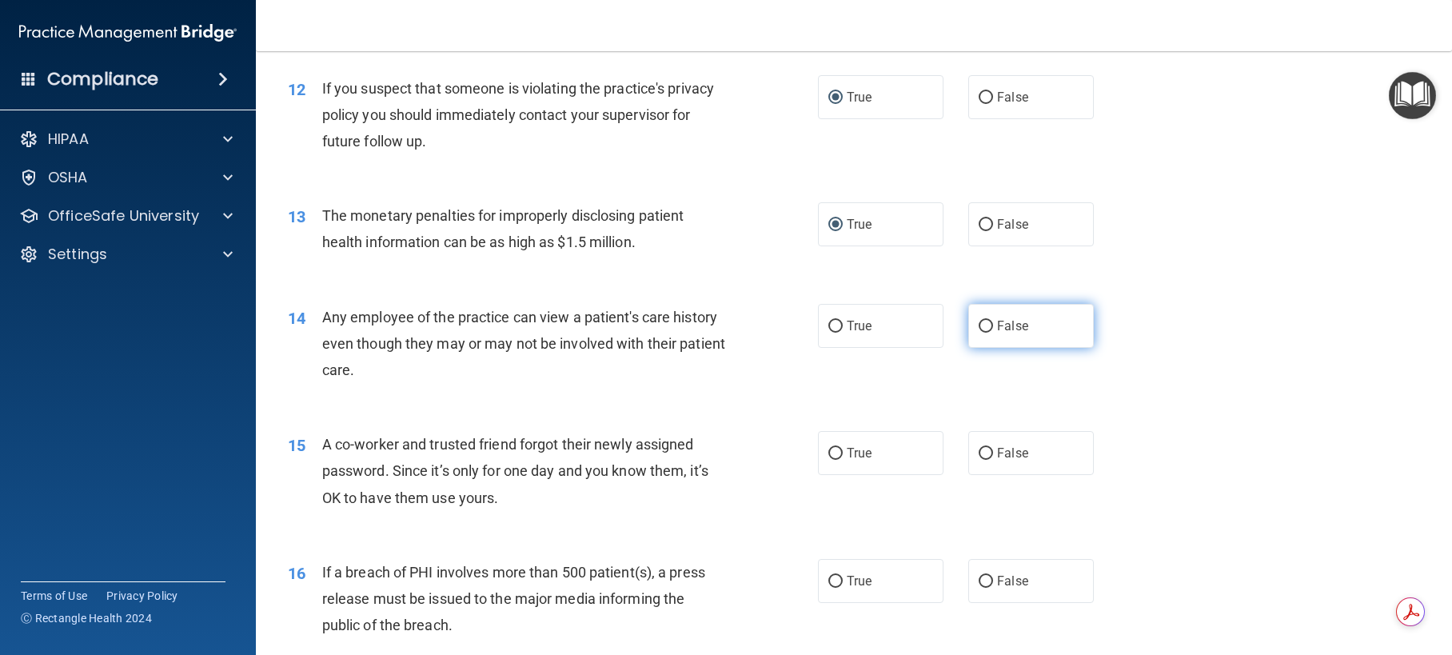
drag, startPoint x: 976, startPoint y: 352, endPoint x: 977, endPoint y: 373, distance: 21.6
click at [976, 348] on label "False" at bounding box center [1030, 326] width 125 height 44
click at [978, 333] on input "False" at bounding box center [985, 327] width 14 height 12
radio input "true"
click at [978, 460] on input "False" at bounding box center [985, 454] width 14 height 12
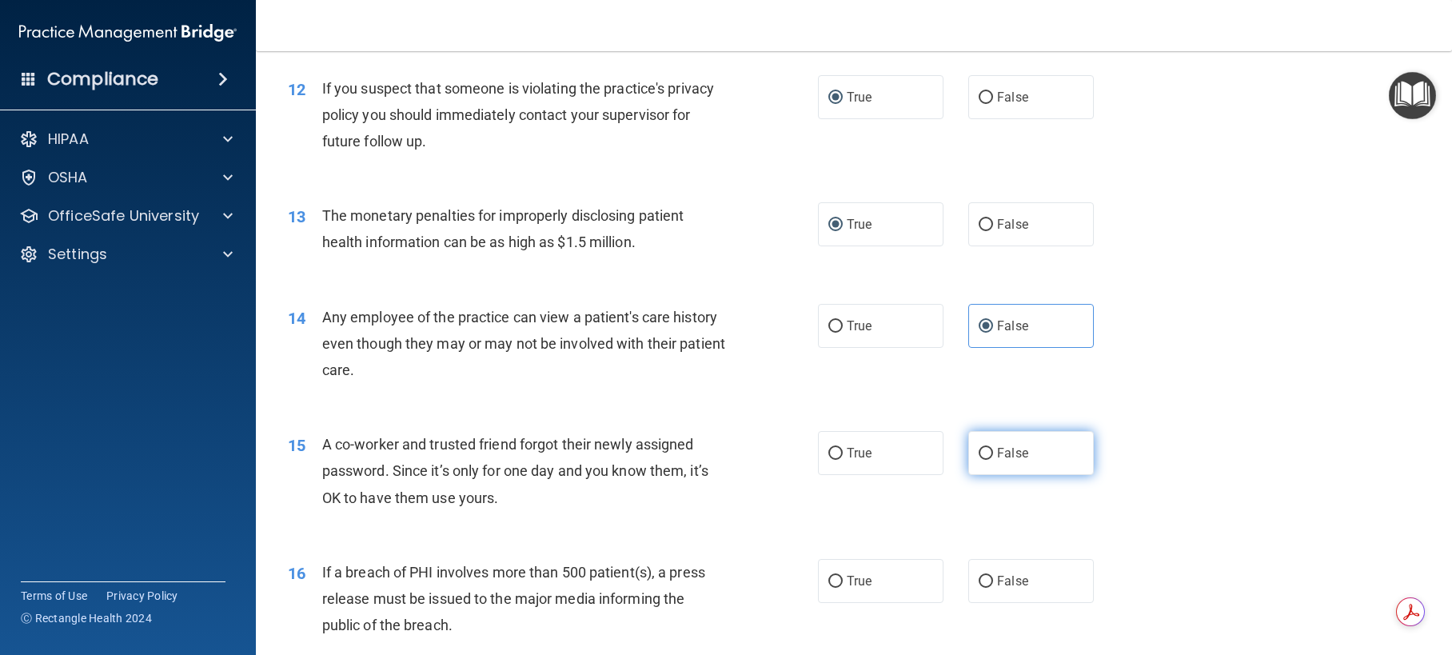
radio input "true"
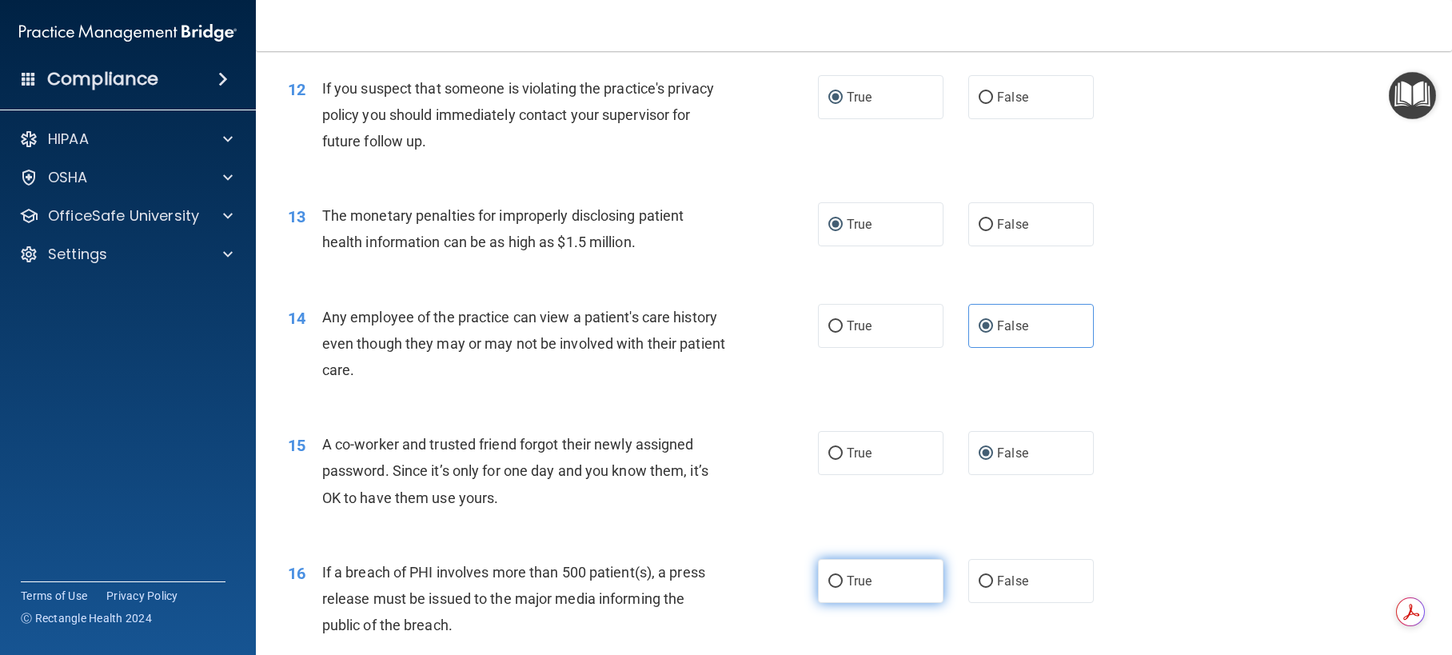
click at [833, 587] on input "True" at bounding box center [835, 581] width 14 height 12
radio input "true"
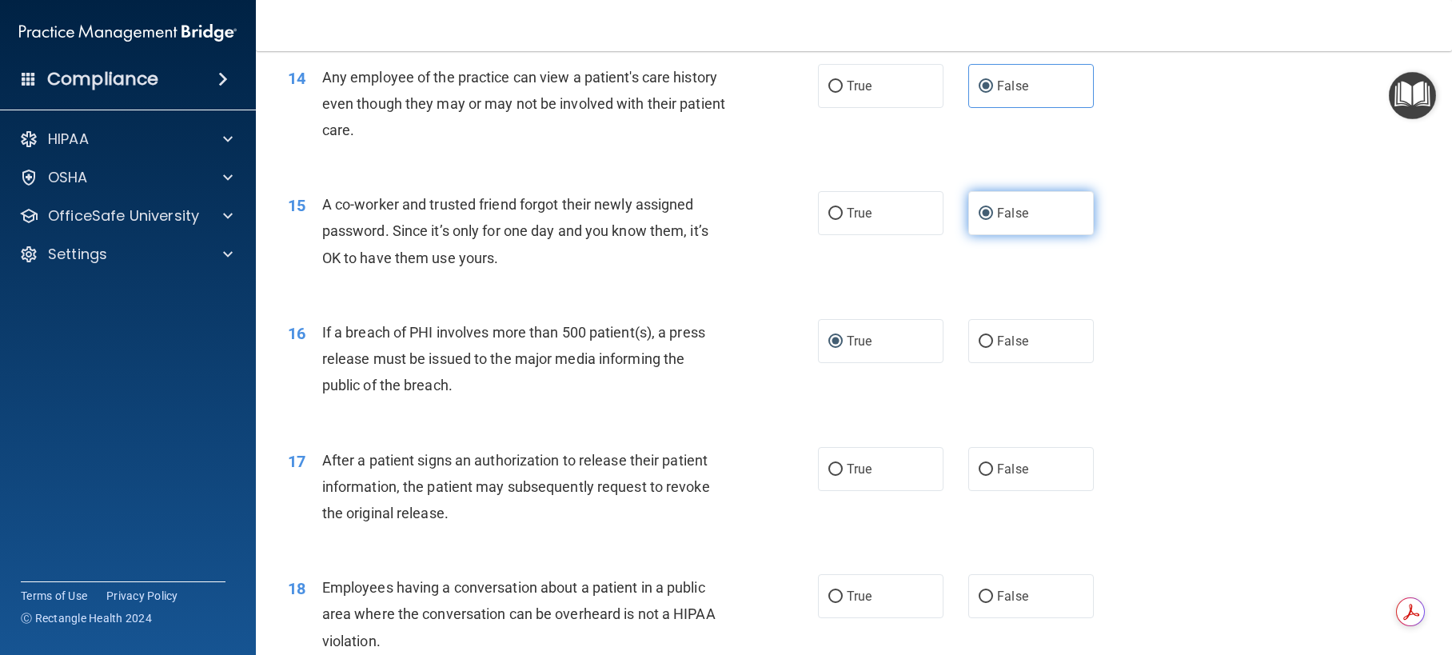
scroll to position [1679, 0]
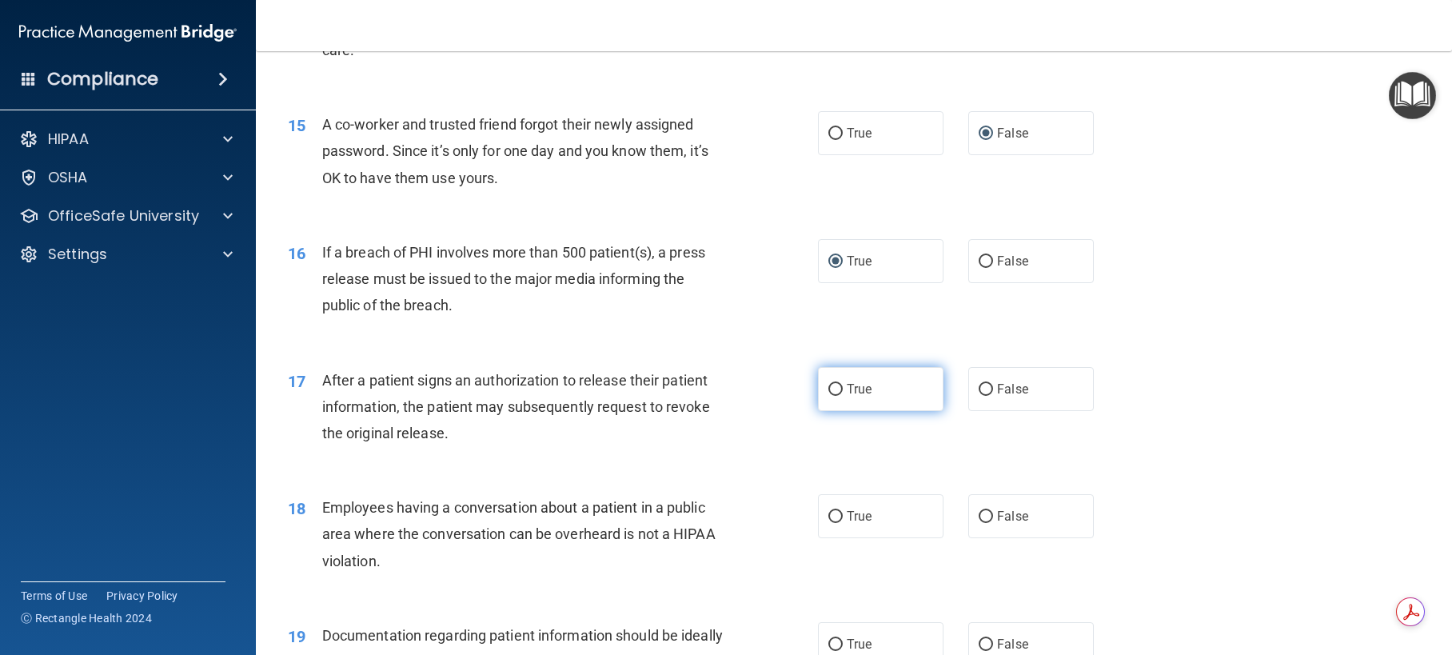
click at [832, 396] on input "True" at bounding box center [835, 390] width 14 height 12
radio input "true"
drag, startPoint x: 982, startPoint y: 543, endPoint x: 986, endPoint y: 532, distance: 11.4
click at [981, 523] on input "False" at bounding box center [985, 517] width 14 height 12
radio input "true"
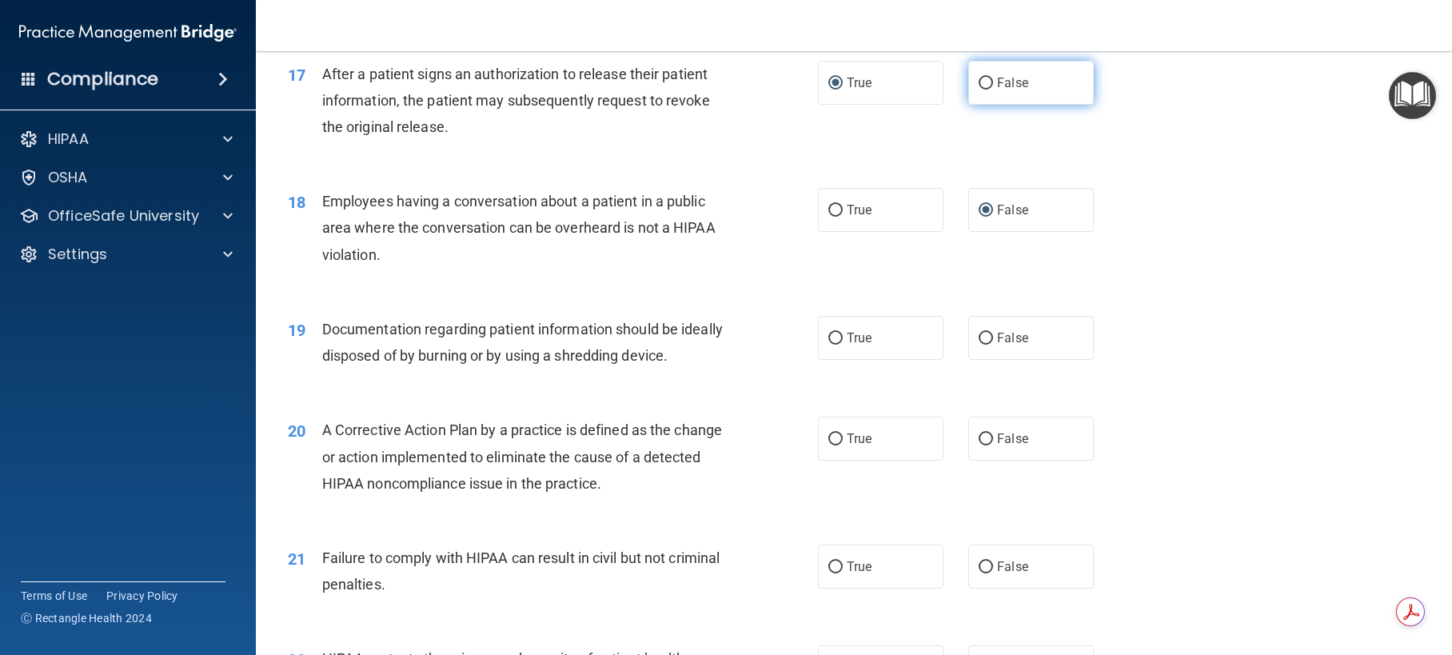
scroll to position [1998, 0]
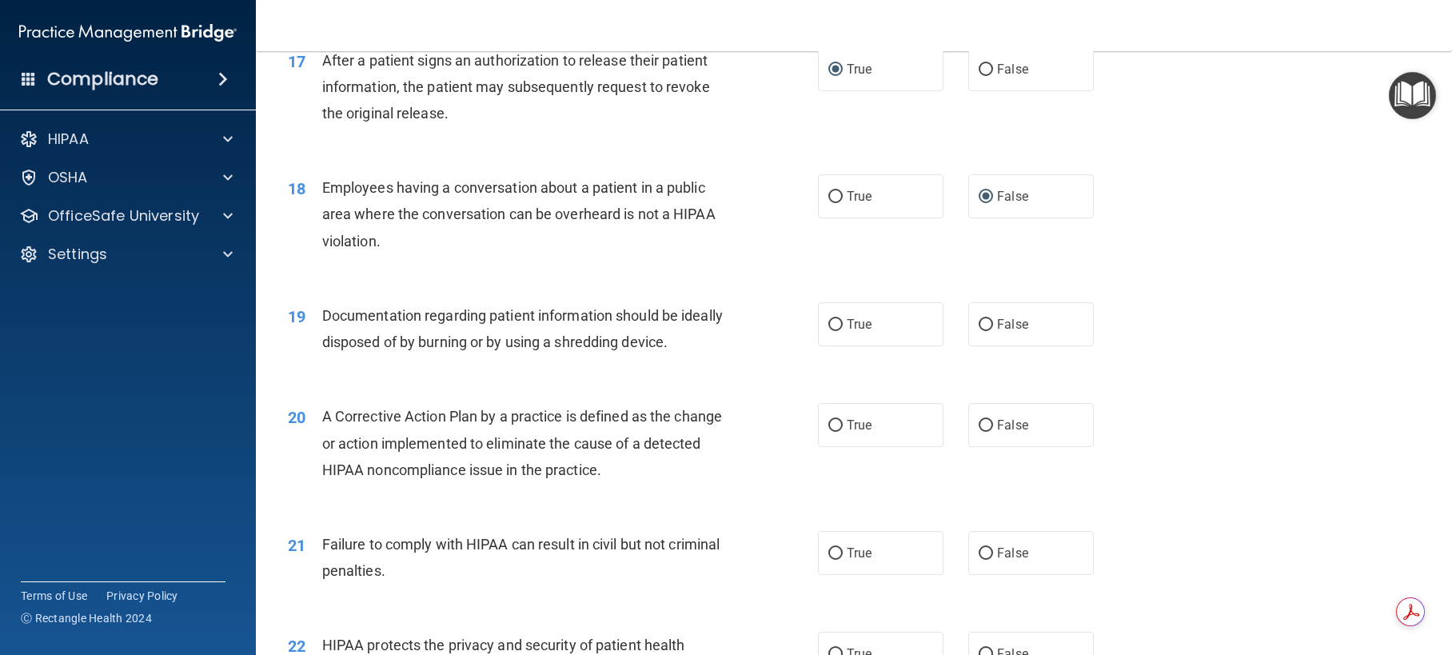
drag, startPoint x: 826, startPoint y: 348, endPoint x: 844, endPoint y: 410, distance: 65.0
click at [832, 331] on input "True" at bounding box center [835, 325] width 14 height 12
radio input "true"
click at [828, 432] on input "True" at bounding box center [835, 426] width 14 height 12
radio input "true"
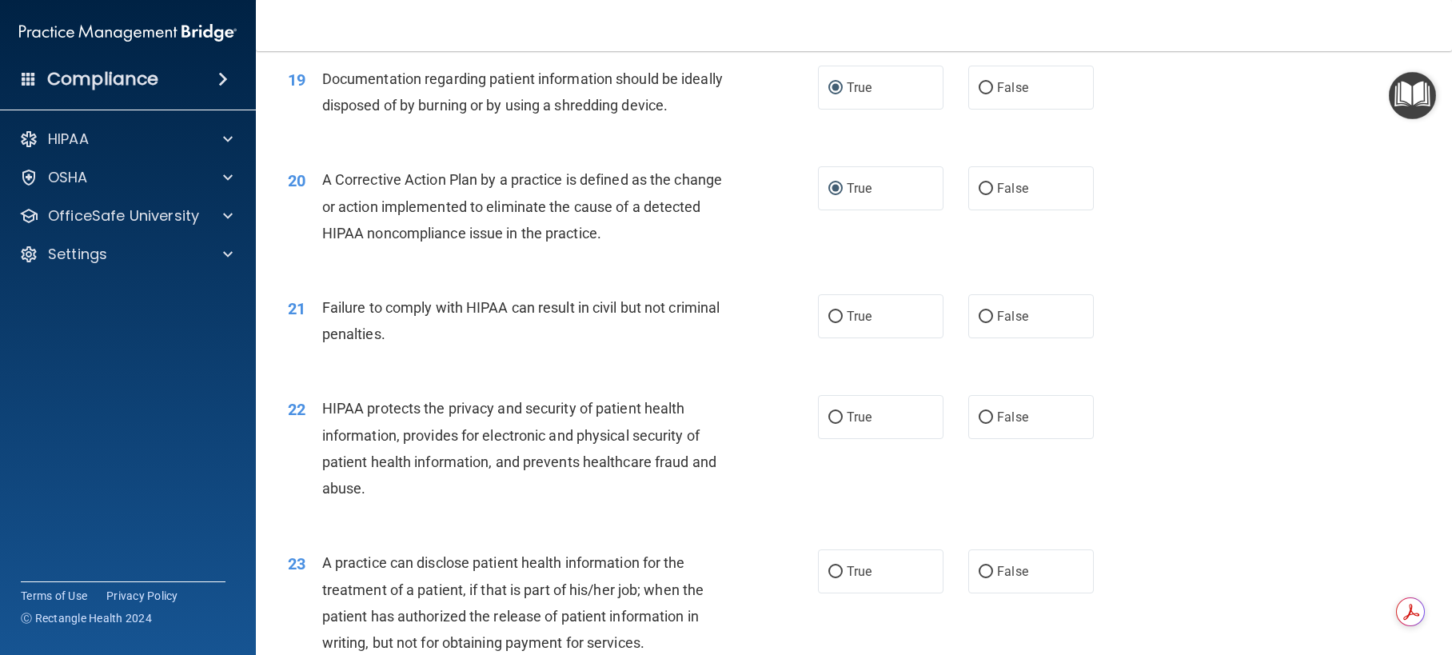
scroll to position [2238, 0]
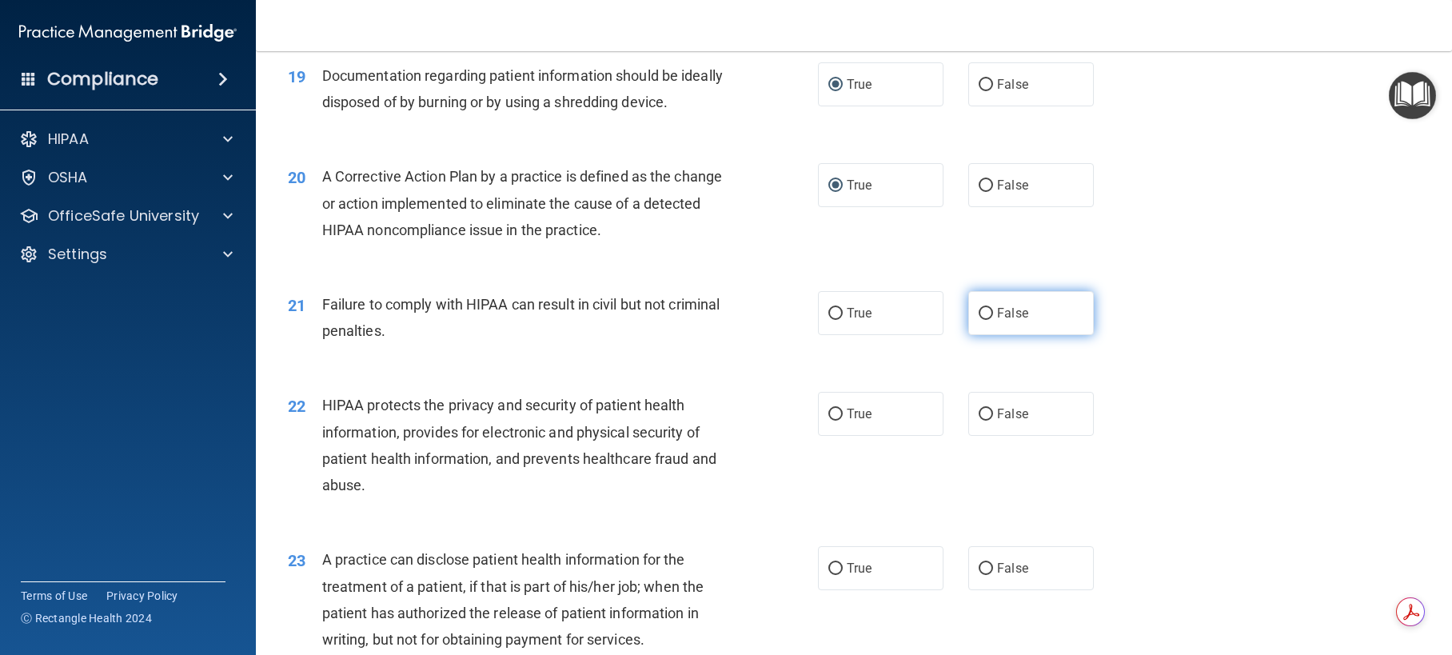
click at [978, 320] on input "False" at bounding box center [985, 314] width 14 height 12
radio input "true"
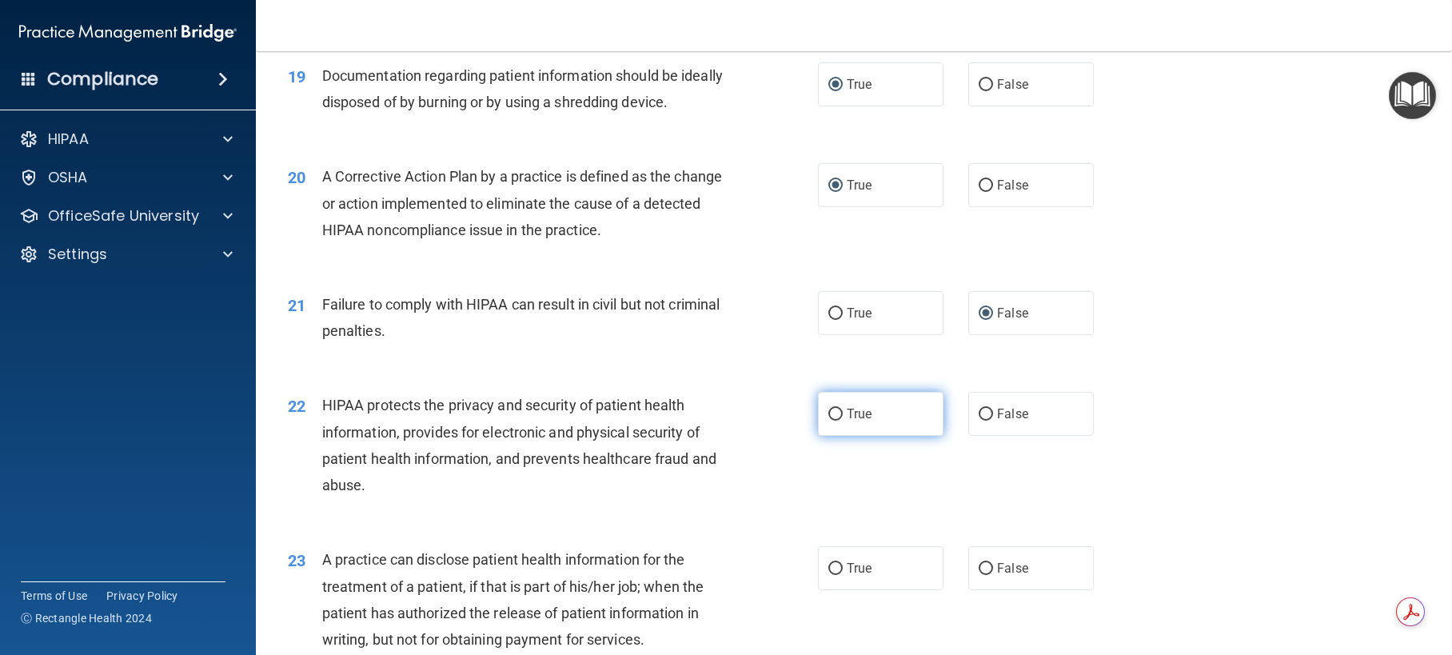
click at [828, 420] on input "True" at bounding box center [835, 414] width 14 height 12
radio input "true"
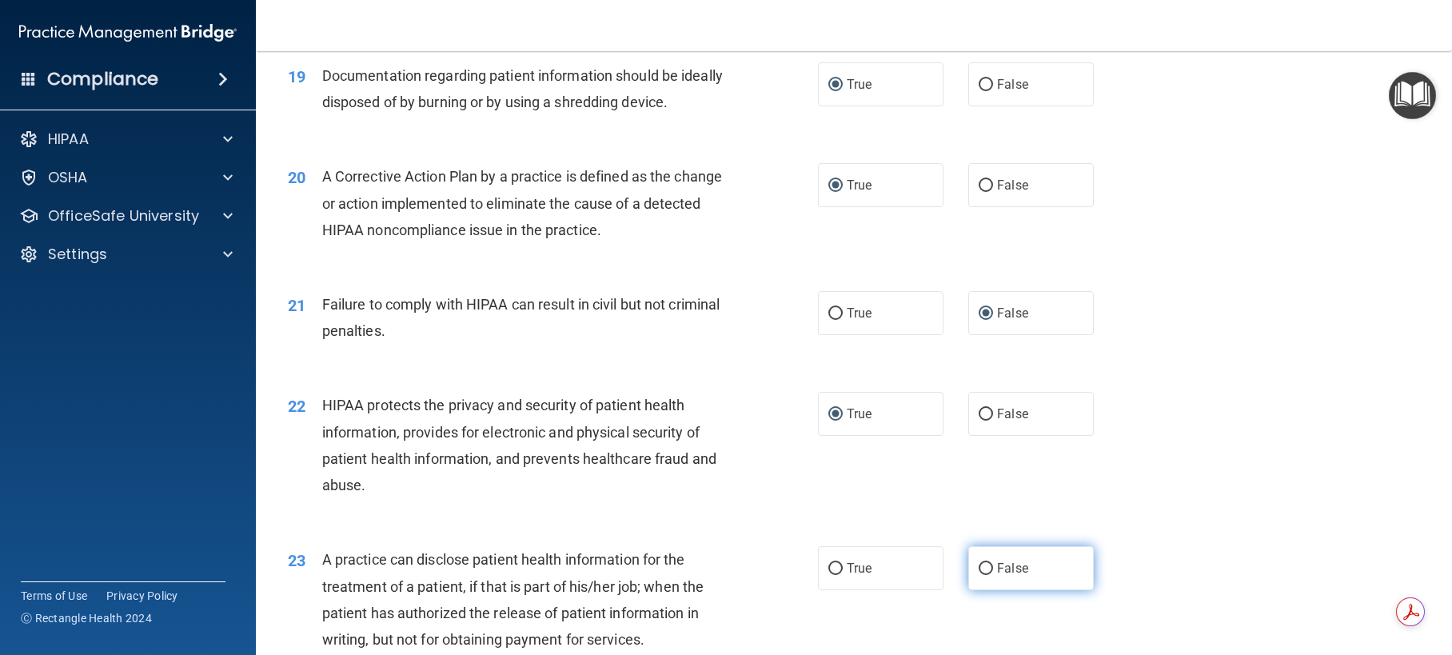
click at [978, 575] on input "False" at bounding box center [985, 569] width 14 height 12
radio input "true"
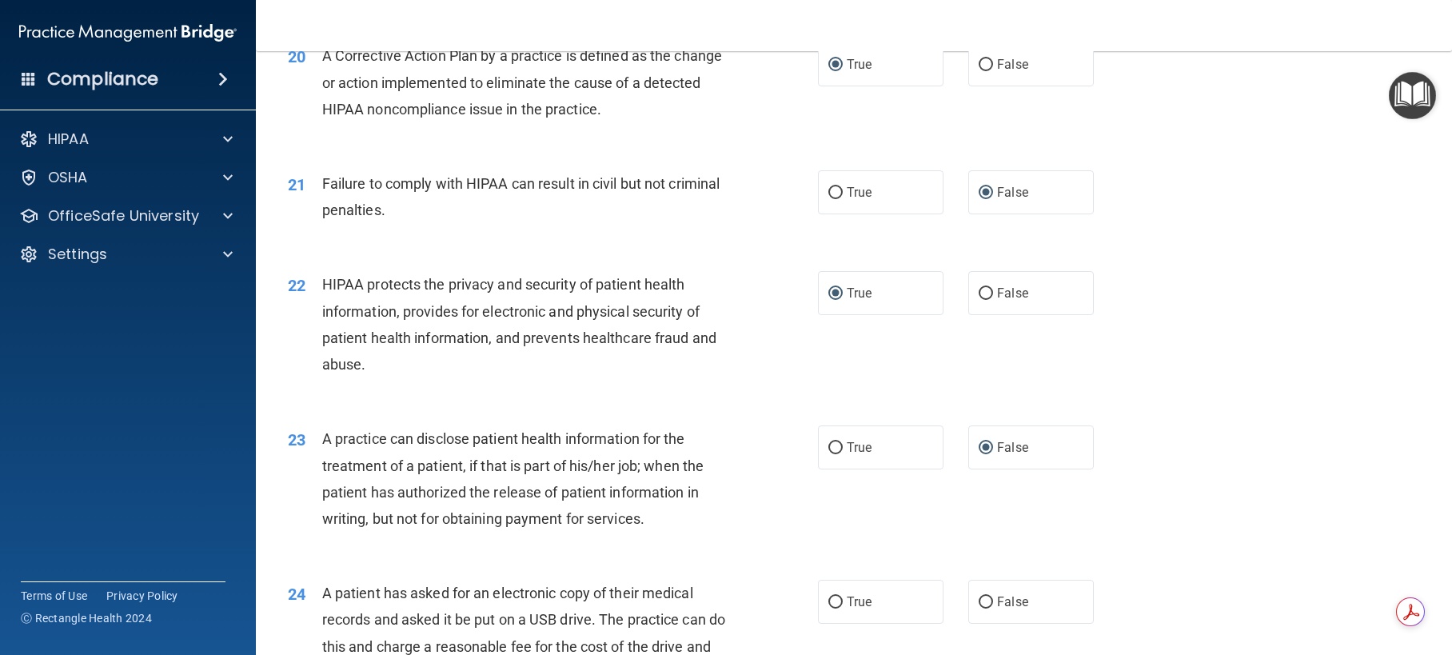
scroll to position [2398, 0]
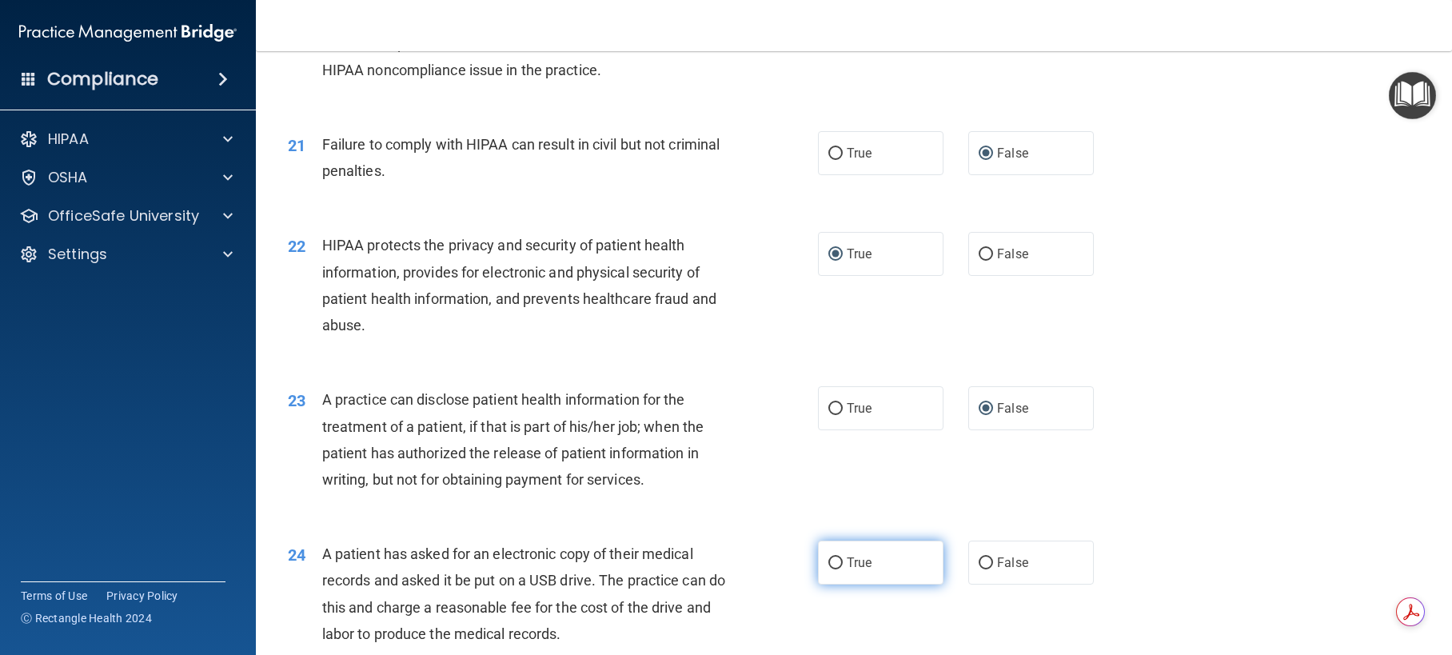
click at [828, 569] on input "True" at bounding box center [835, 563] width 14 height 12
radio input "true"
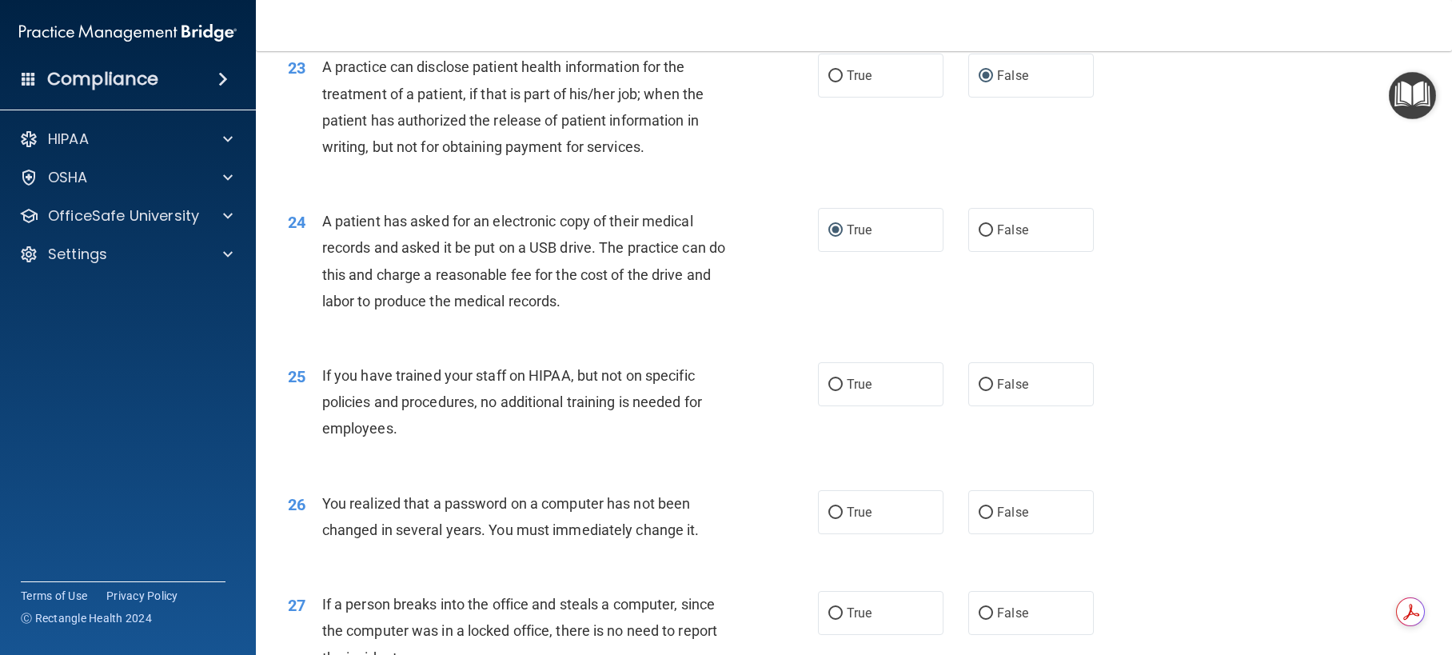
scroll to position [2798, 0]
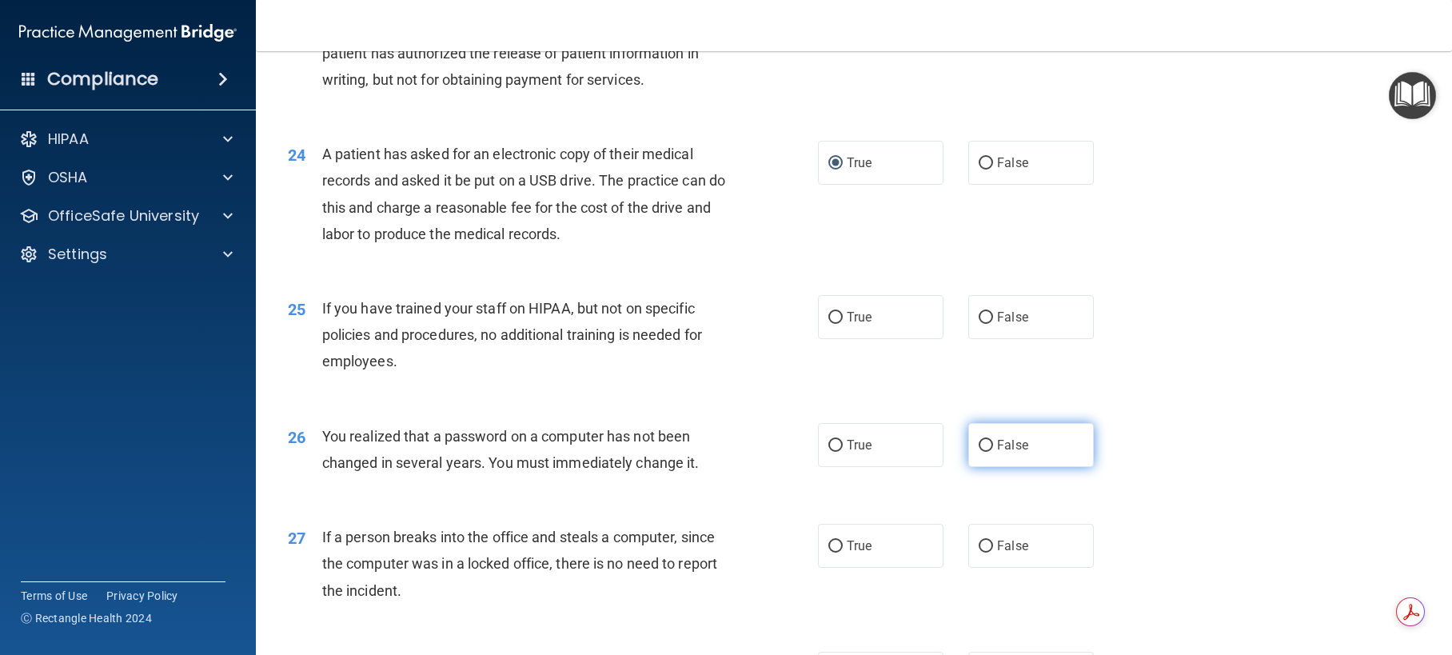
click at [982, 452] on input "False" at bounding box center [985, 446] width 14 height 12
radio input "true"
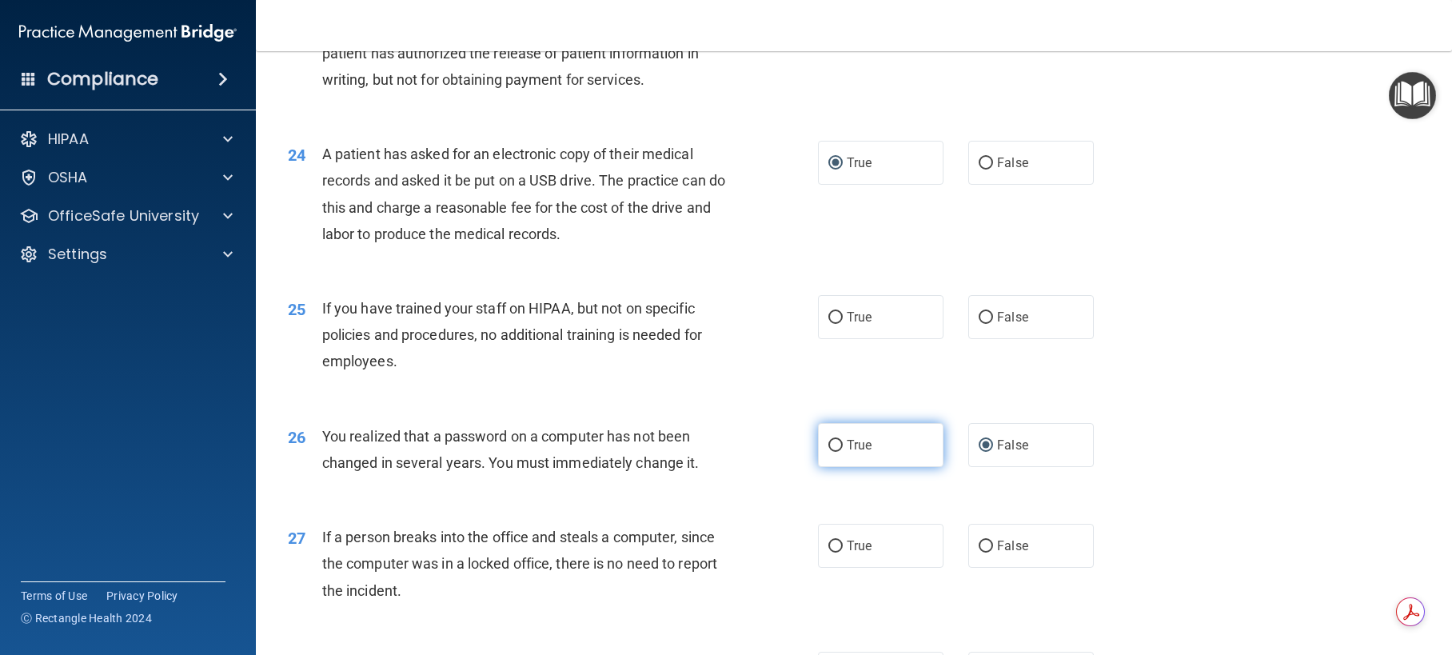
click at [830, 452] on input "True" at bounding box center [835, 446] width 14 height 12
radio input "true"
radio input "false"
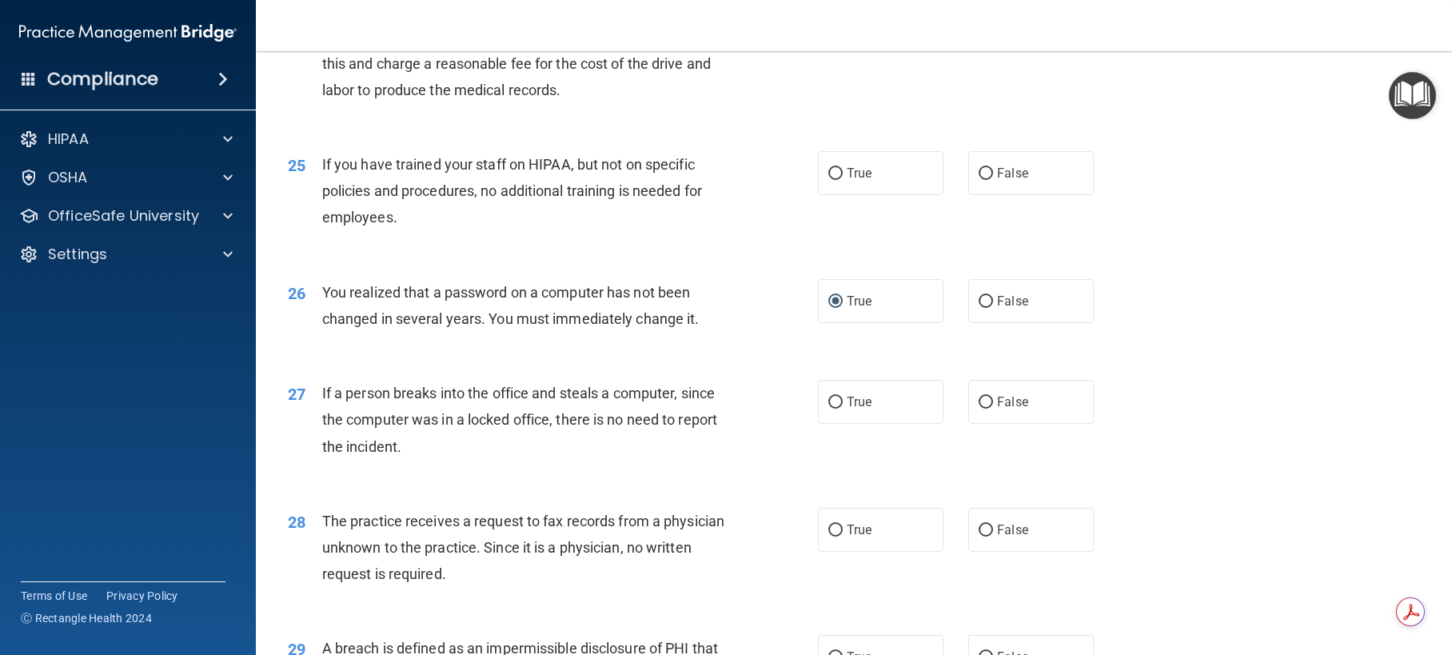
scroll to position [2957, 0]
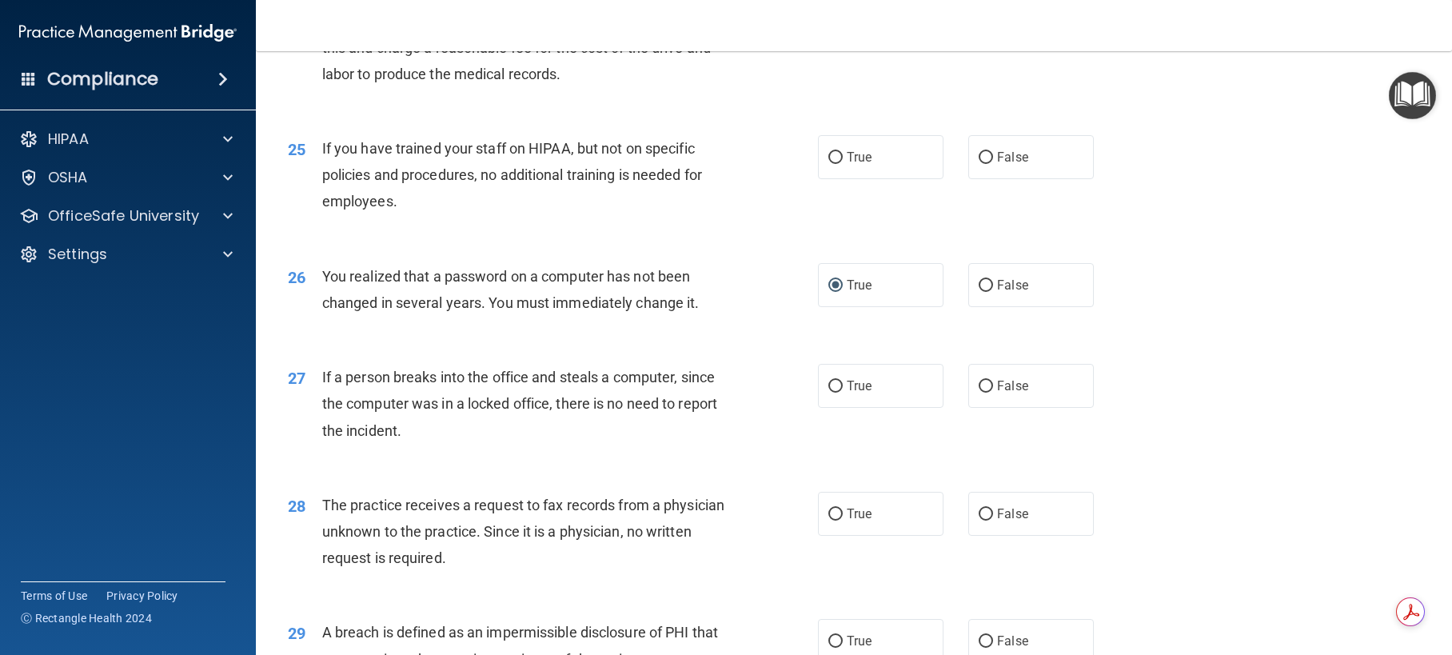
drag, startPoint x: 981, startPoint y: 412, endPoint x: 992, endPoint y: 500, distance: 89.4
click at [988, 408] on label "False" at bounding box center [1030, 386] width 125 height 44
click at [988, 392] on input "False" at bounding box center [985, 386] width 14 height 12
radio input "true"
click at [981, 520] on input "False" at bounding box center [985, 514] width 14 height 12
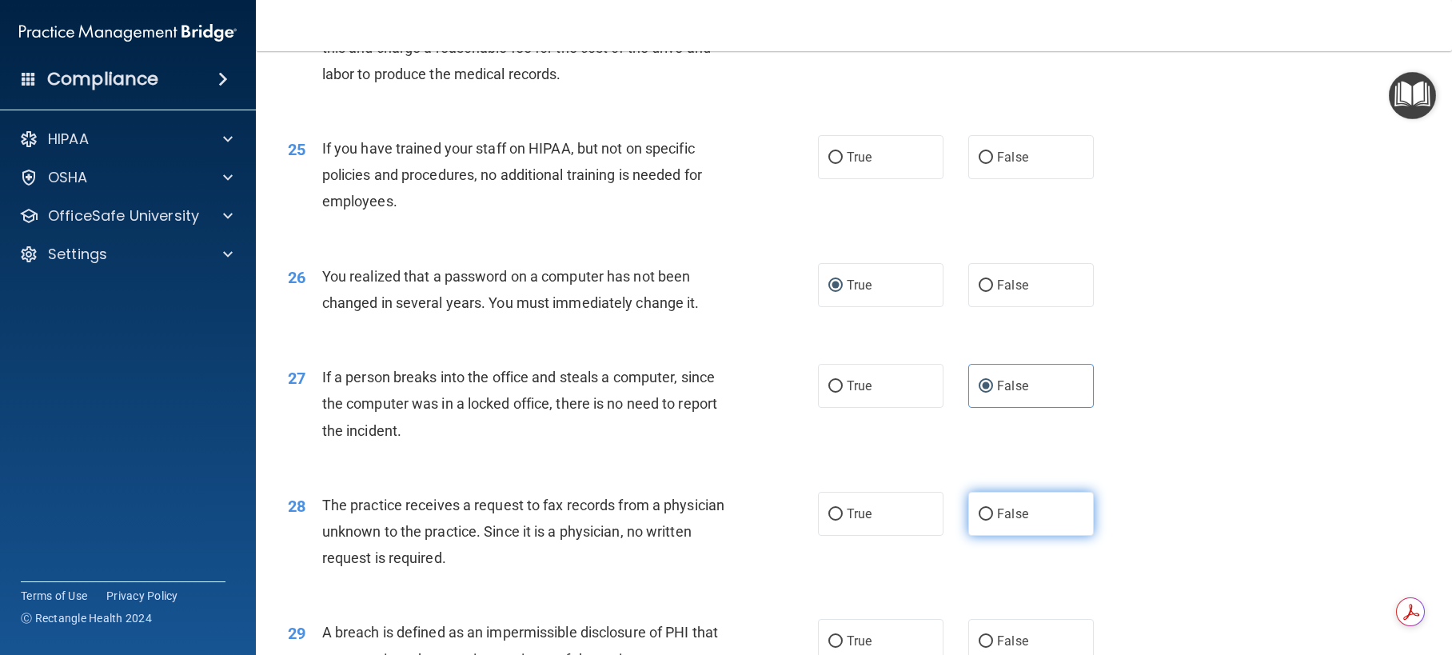
radio input "true"
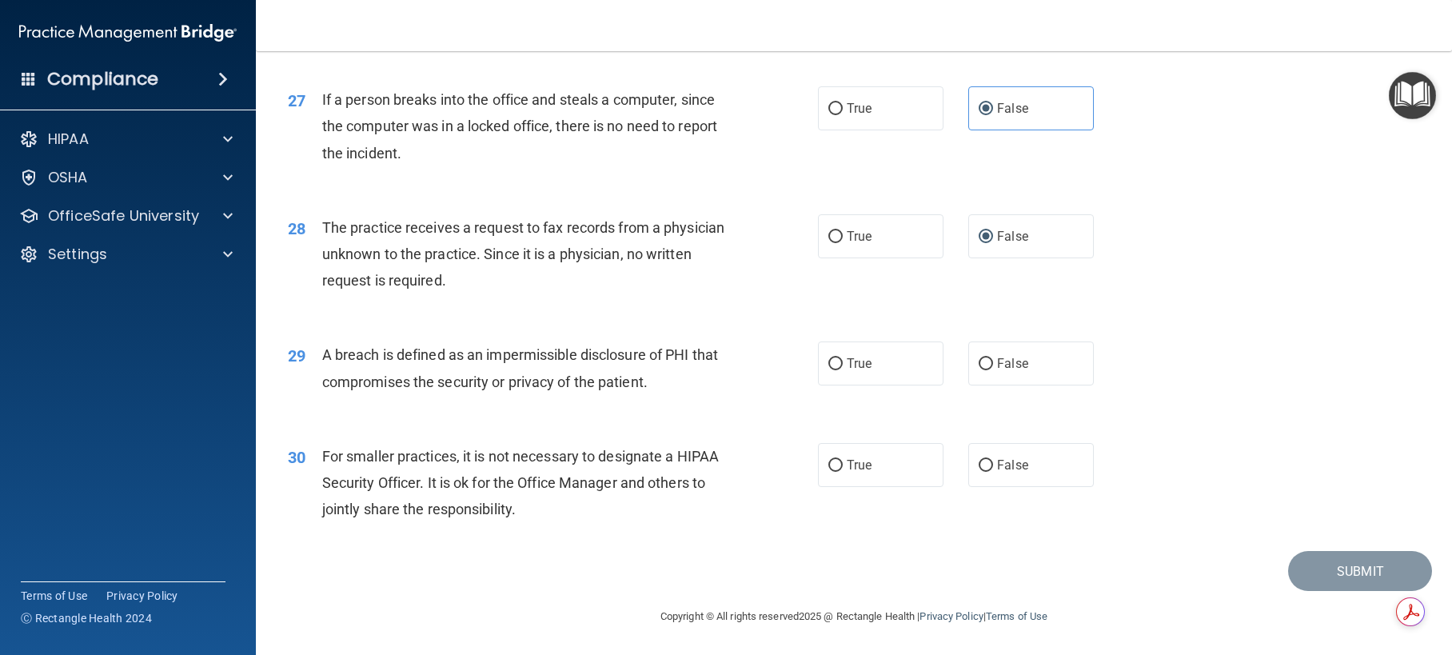
scroll to position [3261, 0]
click at [829, 362] on input "True" at bounding box center [835, 364] width 14 height 12
radio input "true"
click at [980, 461] on input "False" at bounding box center [985, 466] width 14 height 12
radio input "true"
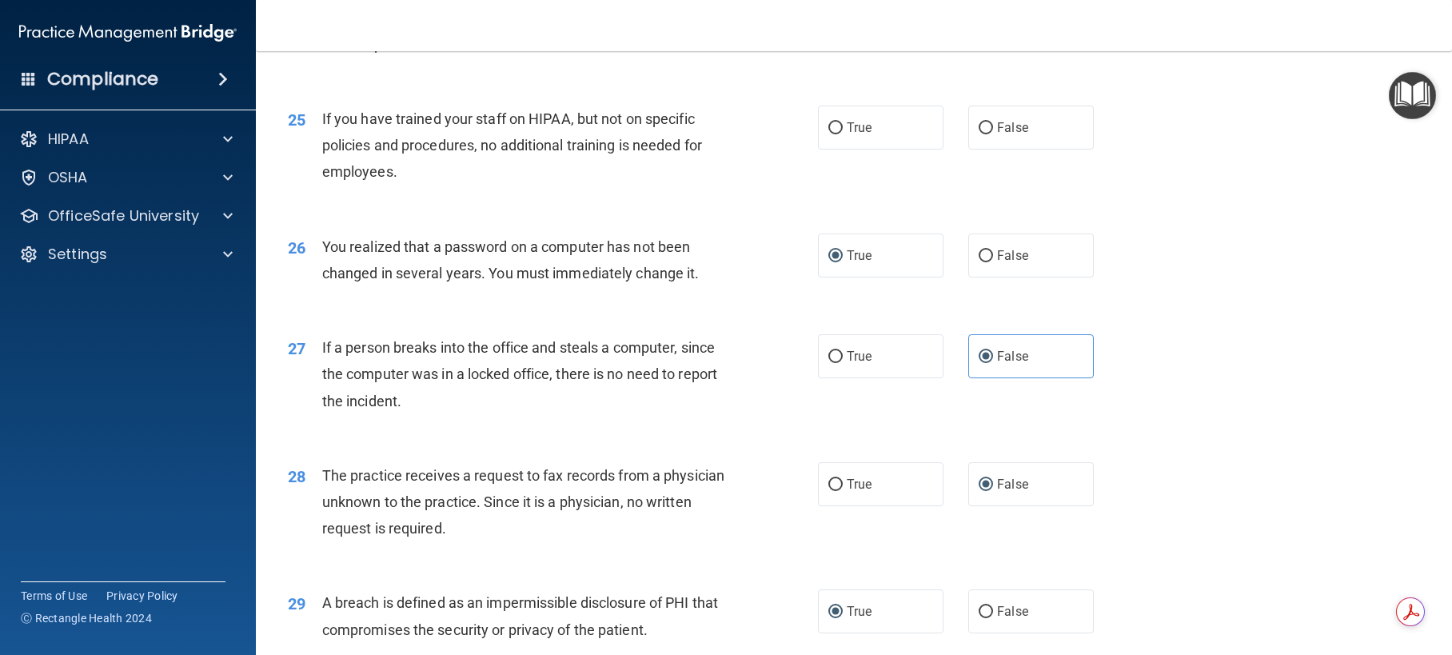
scroll to position [2861, 0]
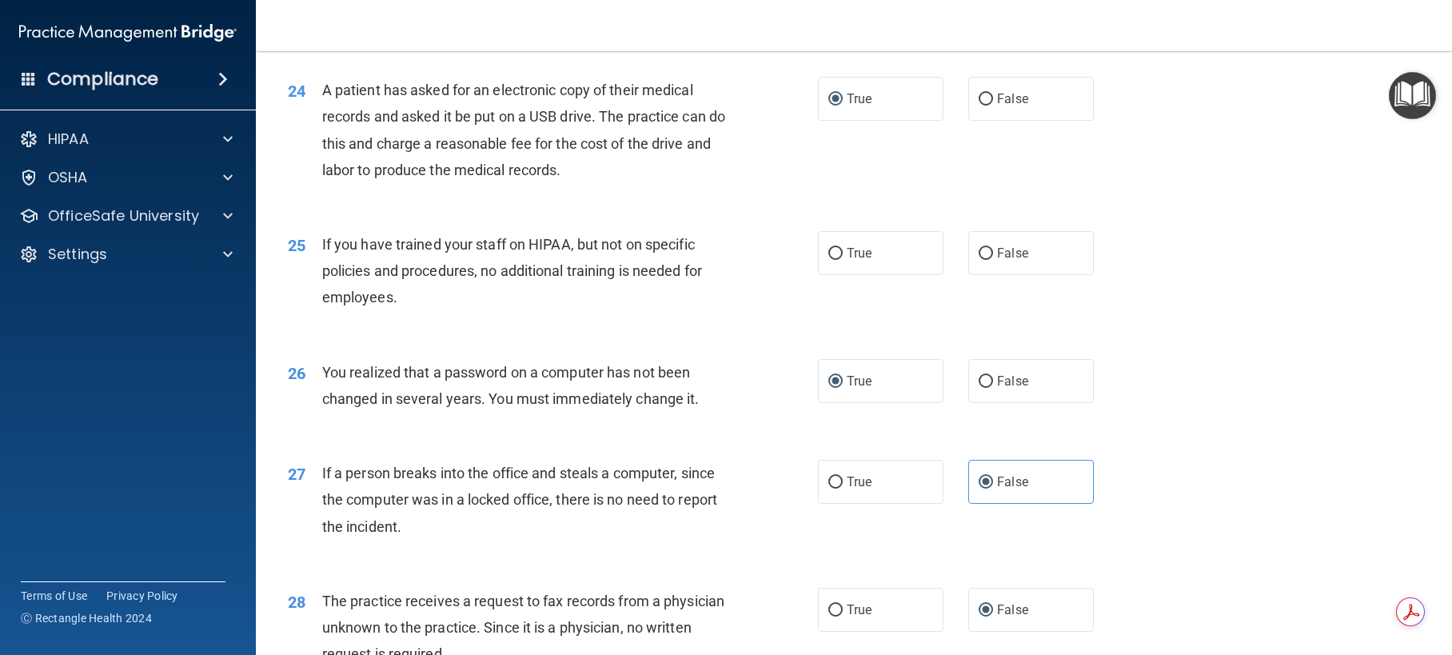
drag, startPoint x: 975, startPoint y: 281, endPoint x: 1060, endPoint y: 327, distance: 96.2
click at [978, 260] on input "False" at bounding box center [985, 254] width 14 height 12
radio input "true"
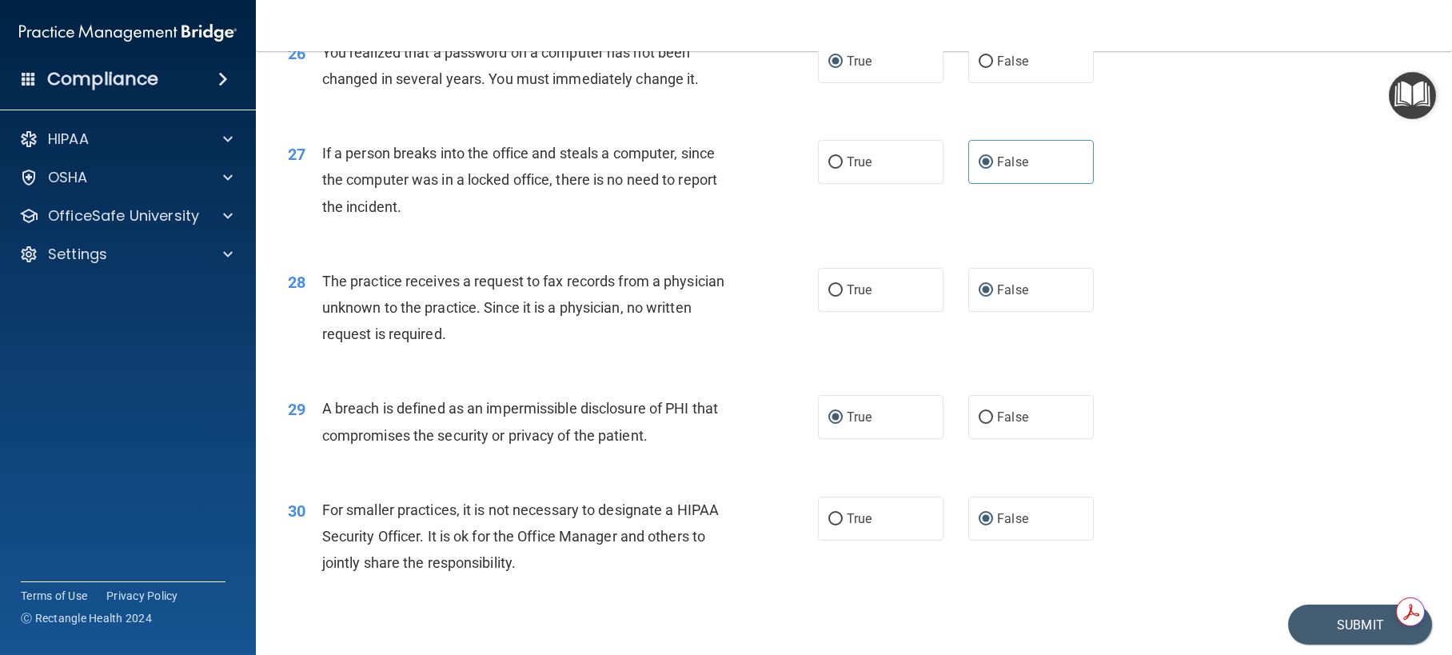
scroll to position [3261, 0]
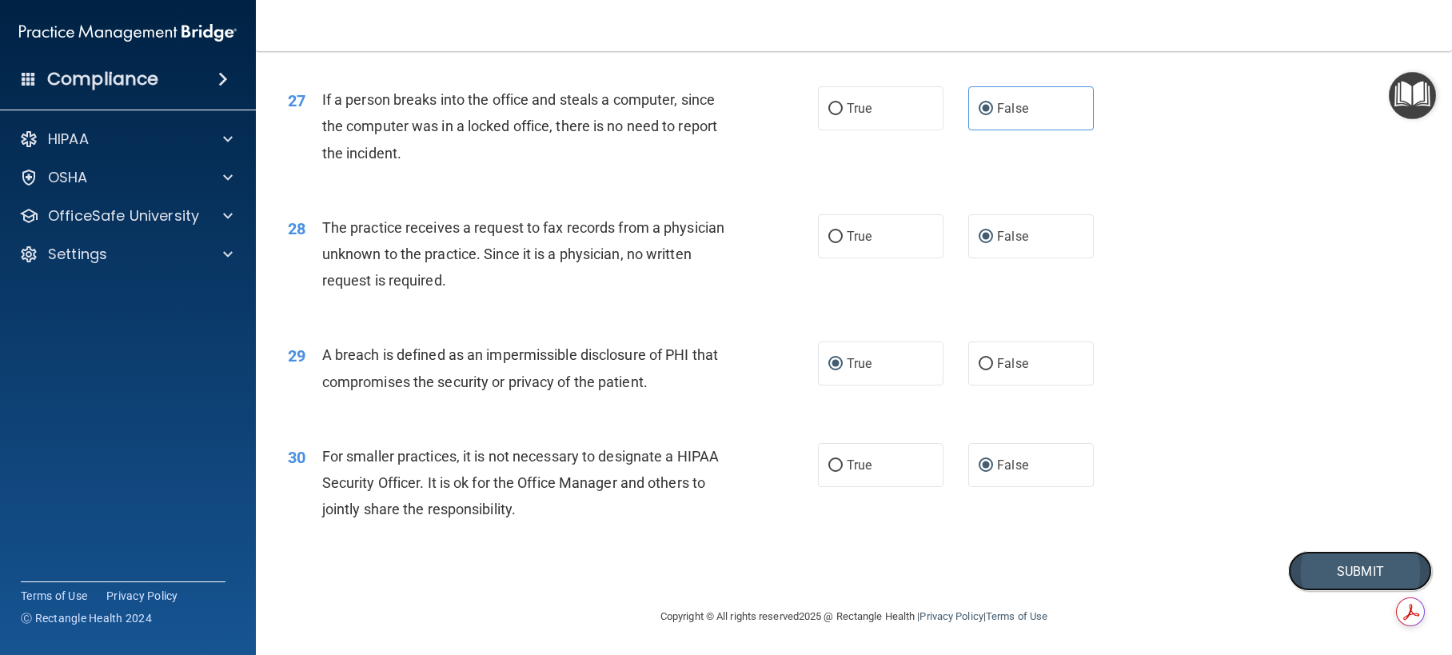
click at [1325, 572] on button "Submit" at bounding box center [1360, 571] width 144 height 41
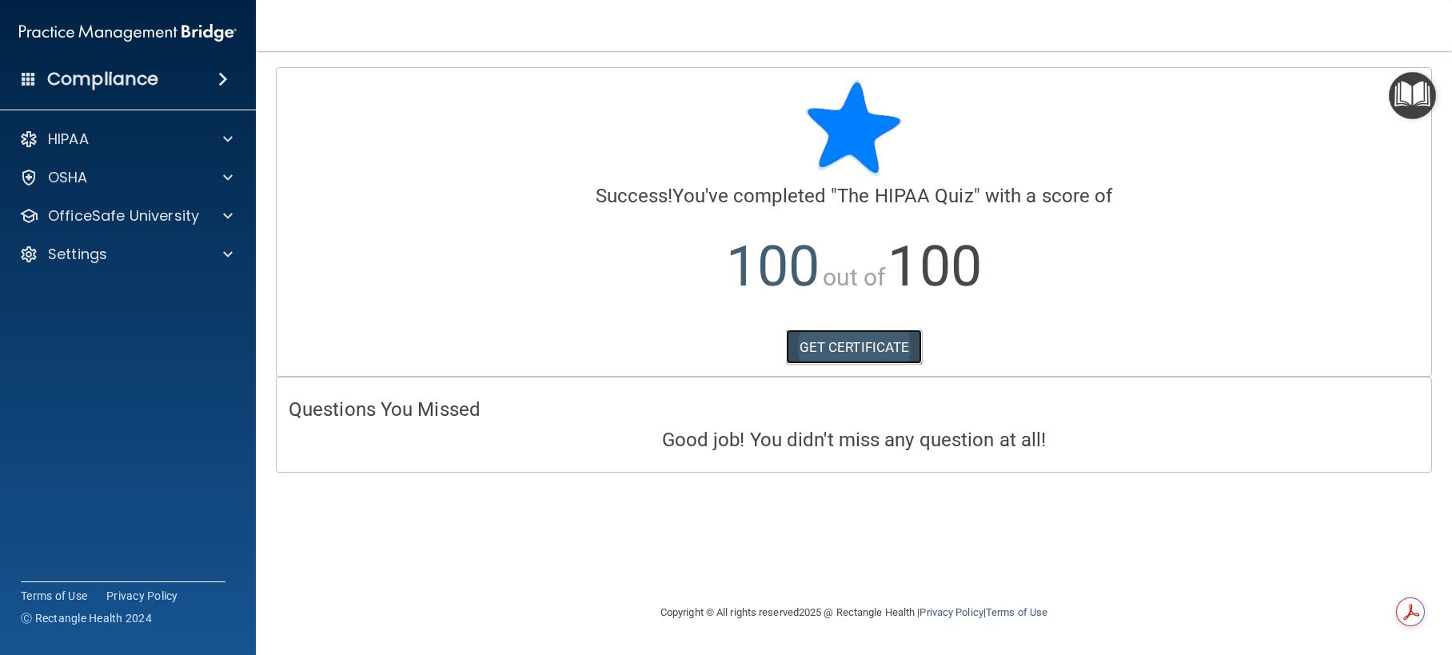
click at [845, 340] on link "GET CERTIFICATE" at bounding box center [854, 346] width 137 height 35
